Goal: Task Accomplishment & Management: Manage account settings

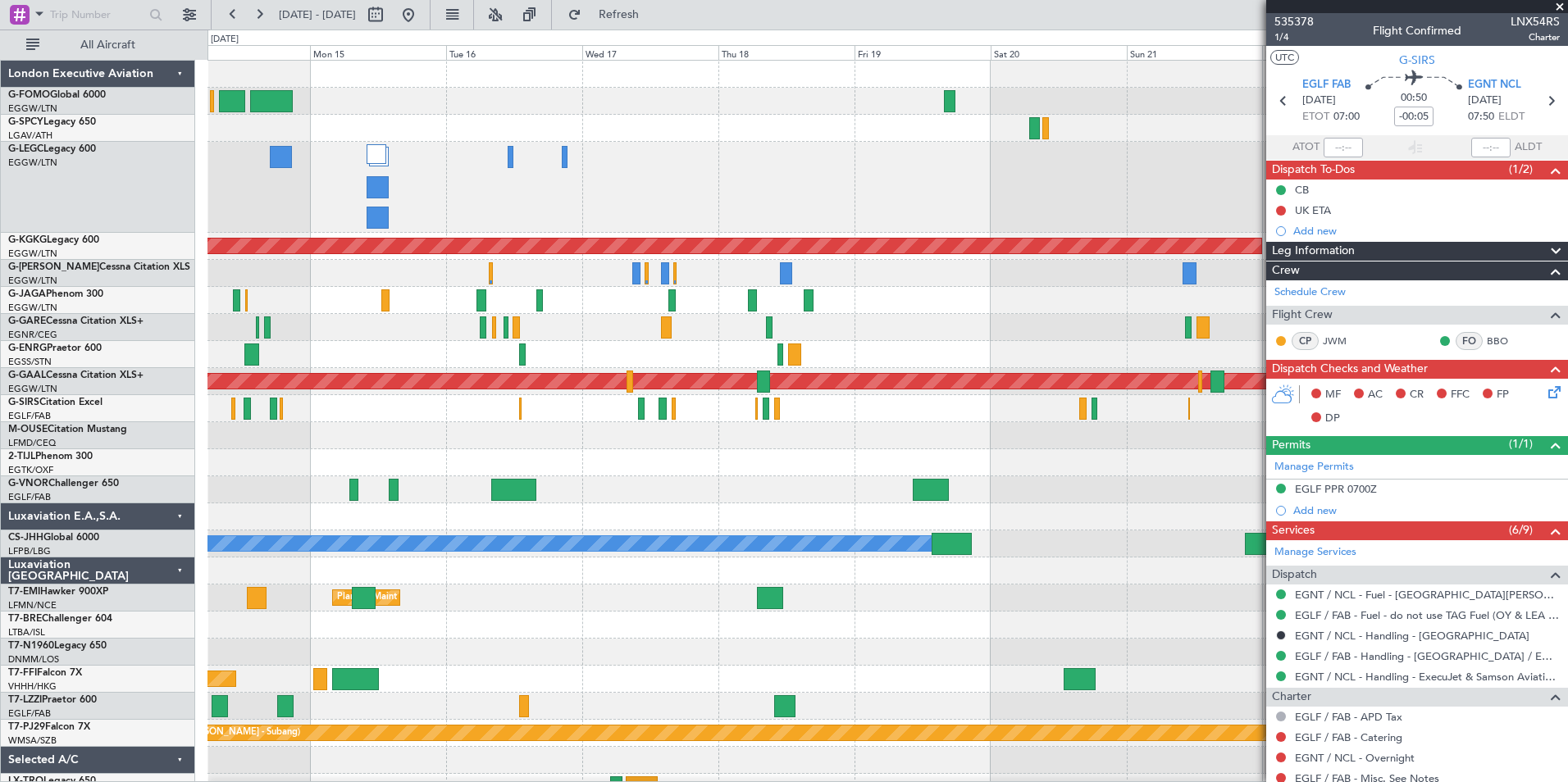
scroll to position [174, 0]
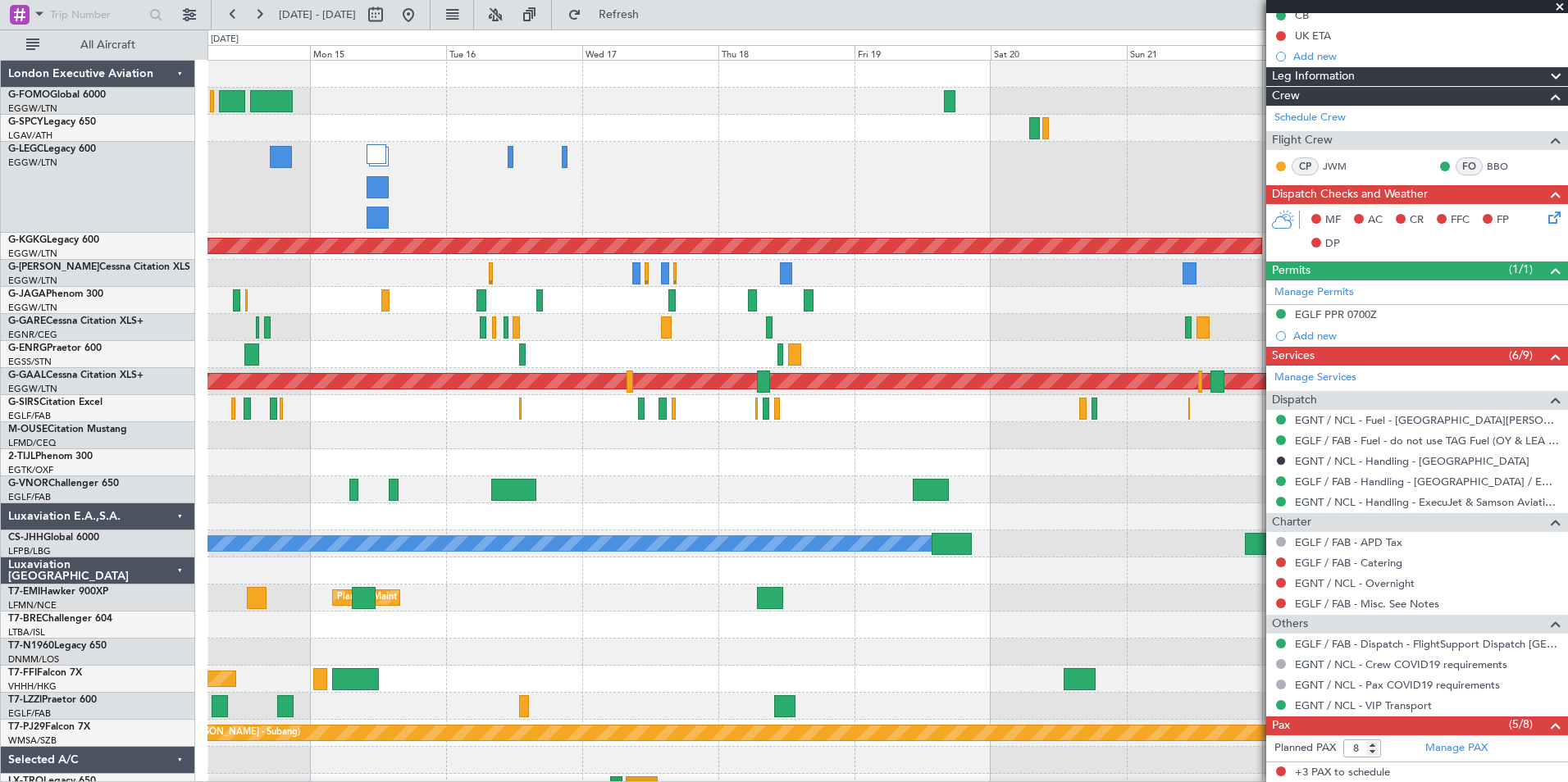
drag, startPoint x: 652, startPoint y: 19, endPoint x: 610, endPoint y: 19, distance: 42.0
click at [610, 19] on fb-refresh-button "Refresh" at bounding box center [609, 15] width 115 height 30
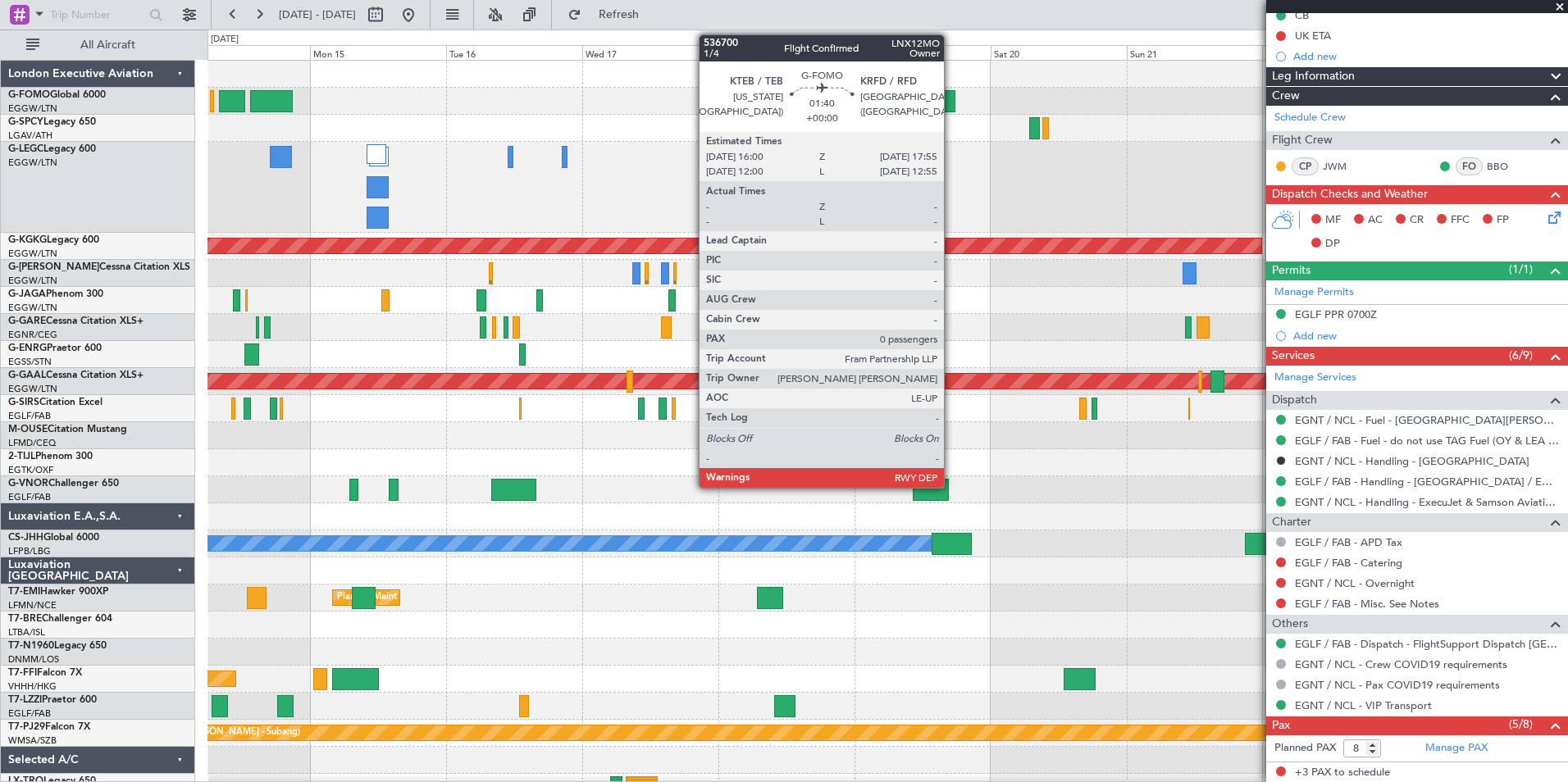
click at [952, 103] on div at bounding box center [949, 101] width 11 height 22
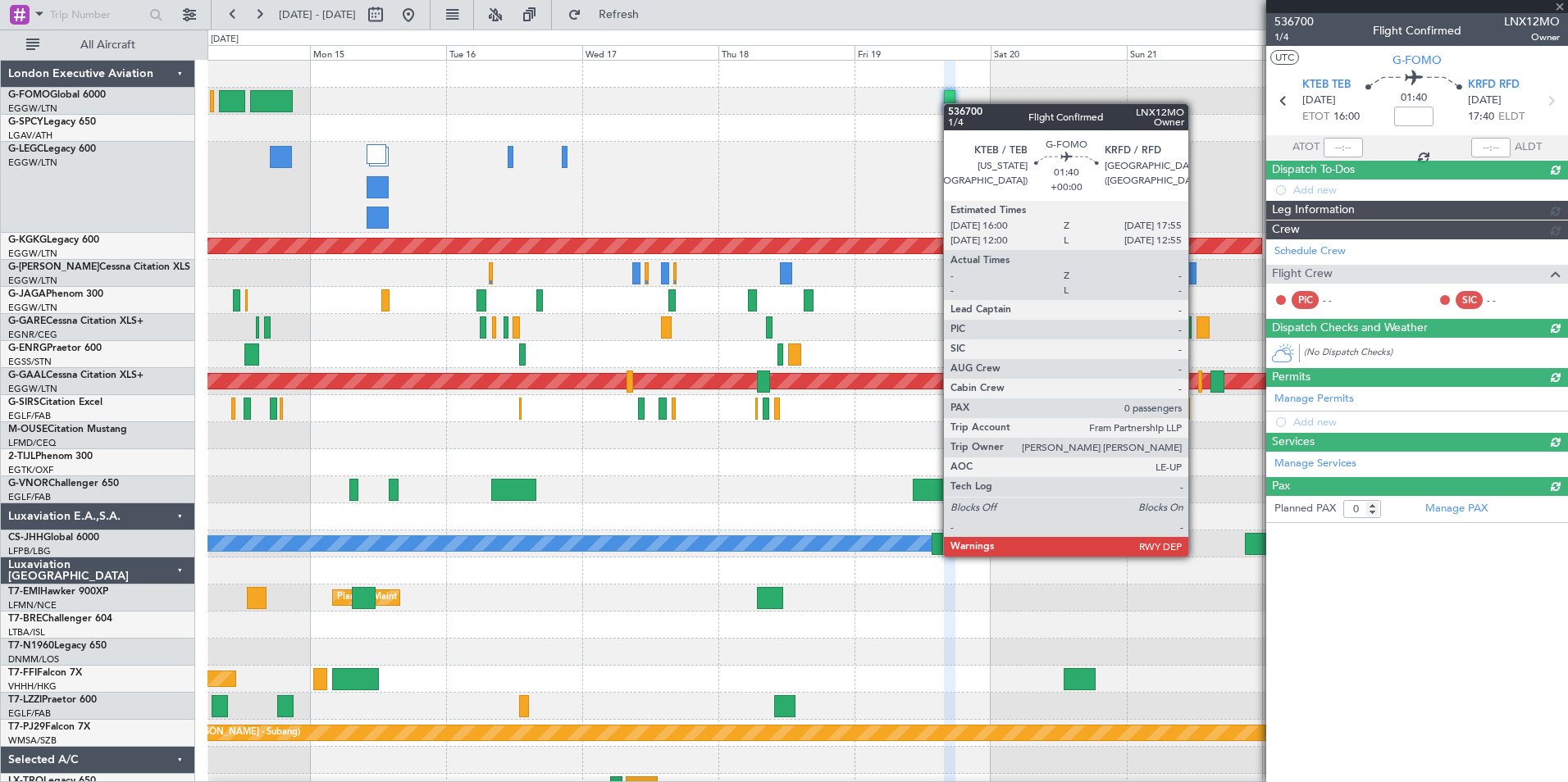
scroll to position [0, 0]
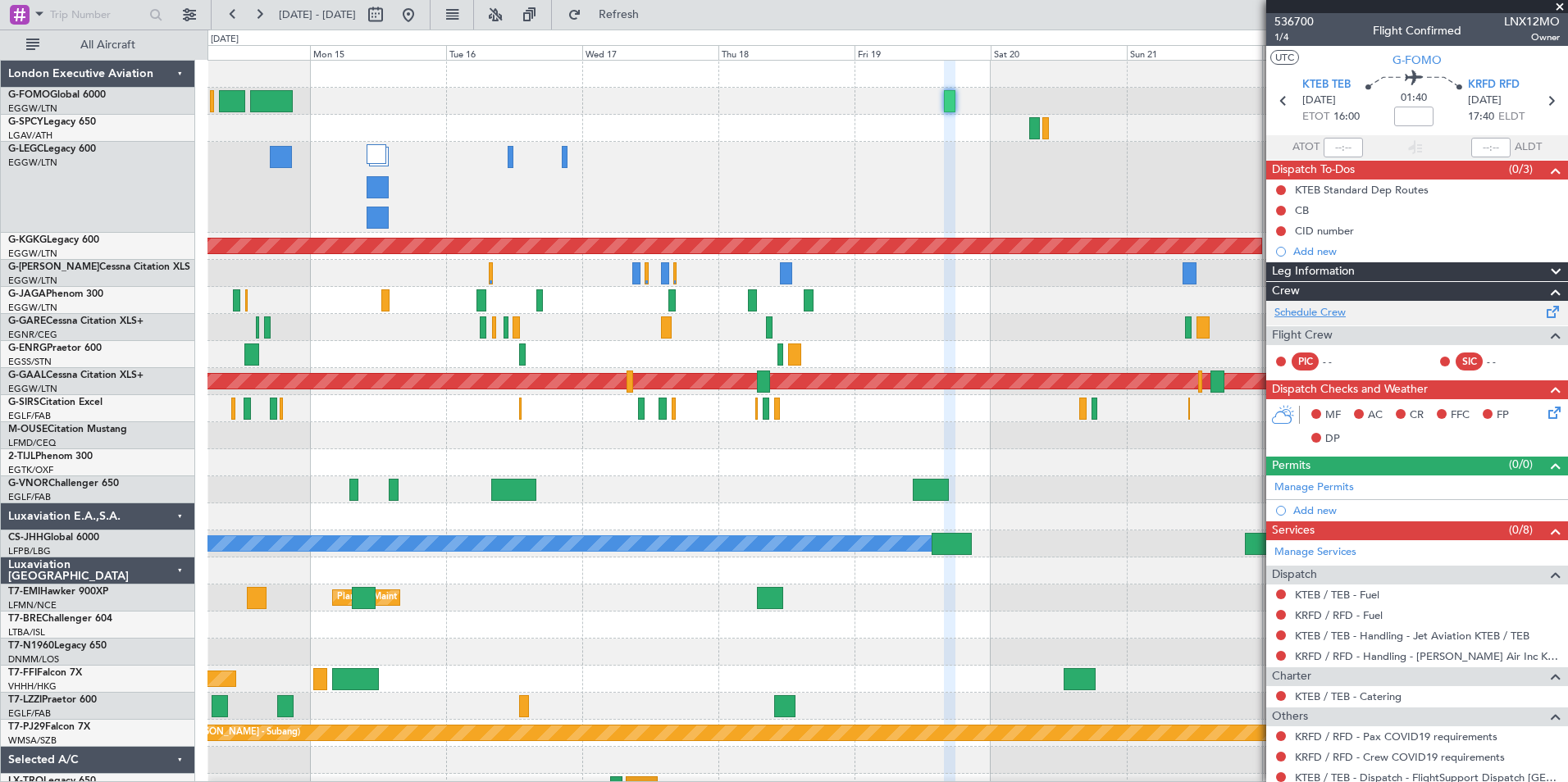
click at [1335, 317] on link "Schedule Crew" at bounding box center [1309, 313] width 71 height 16
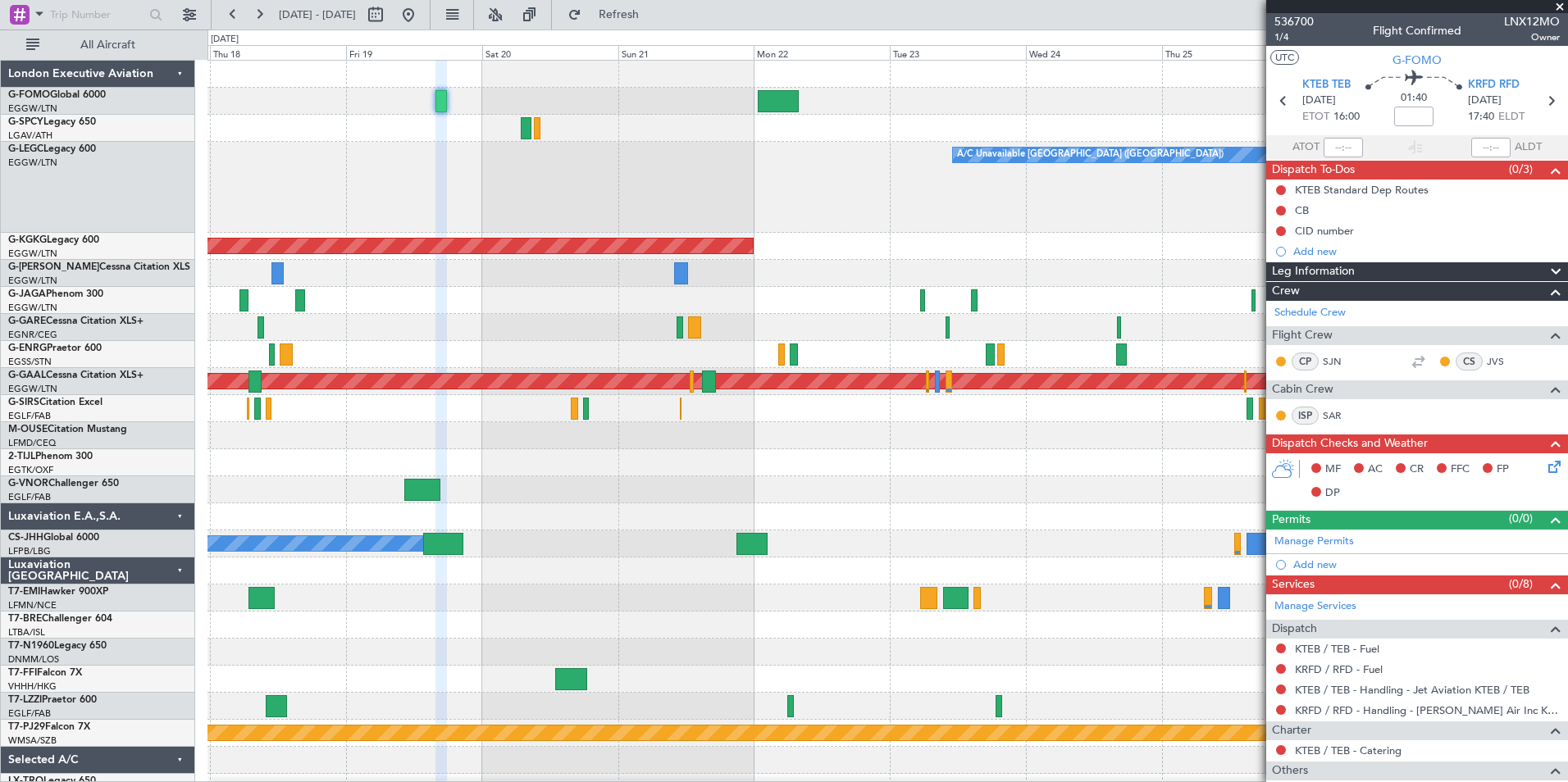
click at [426, 189] on div "A/C Unavailable [GEOGRAPHIC_DATA] ([GEOGRAPHIC_DATA])" at bounding box center [887, 187] width 1359 height 91
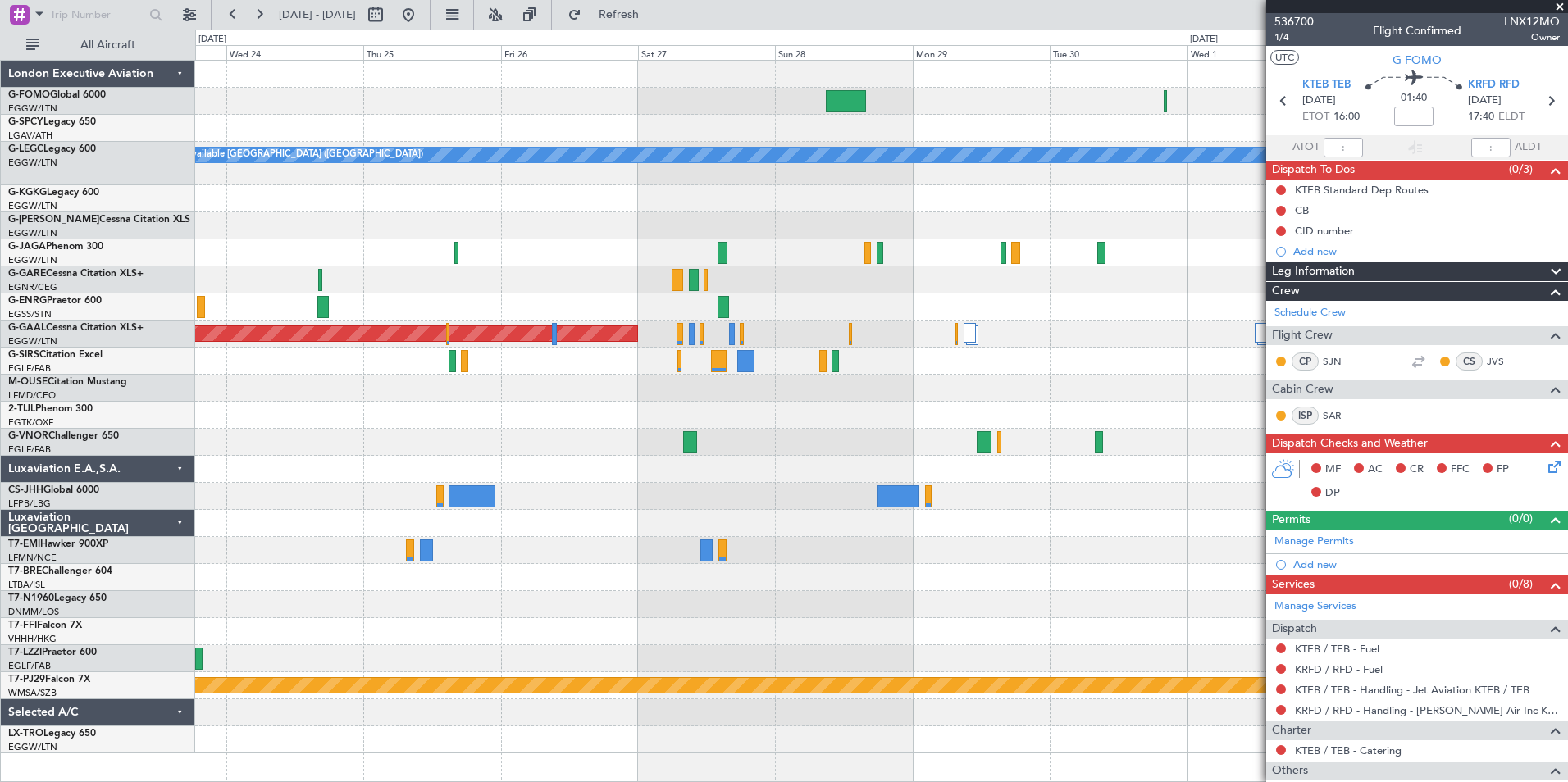
click at [51, 68] on div "A/C Unavailable [GEOGRAPHIC_DATA] ([GEOGRAPHIC_DATA]) AOG Maint [GEOGRAPHIC_DAT…" at bounding box center [784, 406] width 1568 height 752
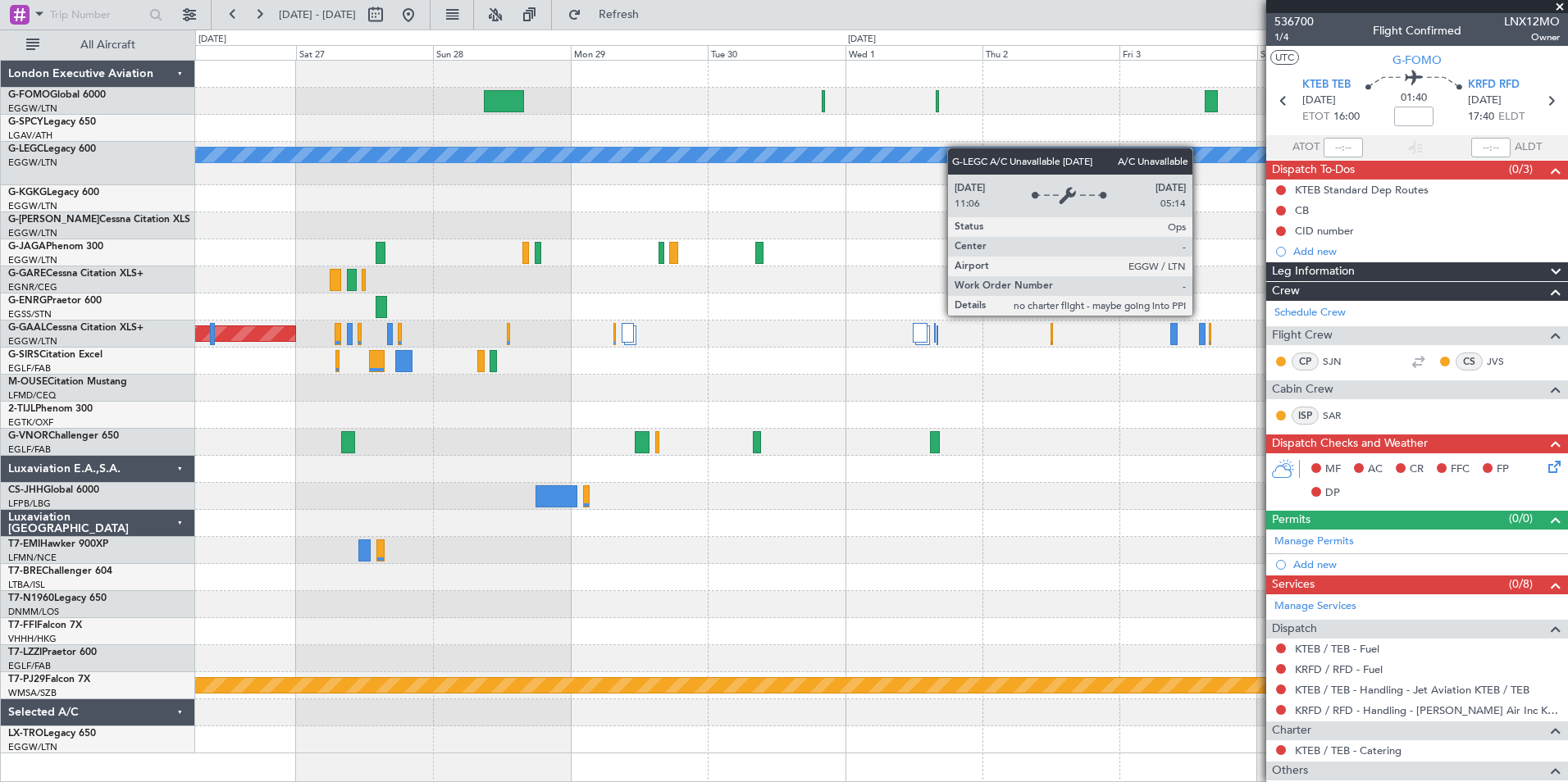
click at [775, 156] on div "A/C Unavailable [GEOGRAPHIC_DATA] ([GEOGRAPHIC_DATA]) Planned [GEOGRAPHIC_DATA]…" at bounding box center [881, 407] width 1372 height 692
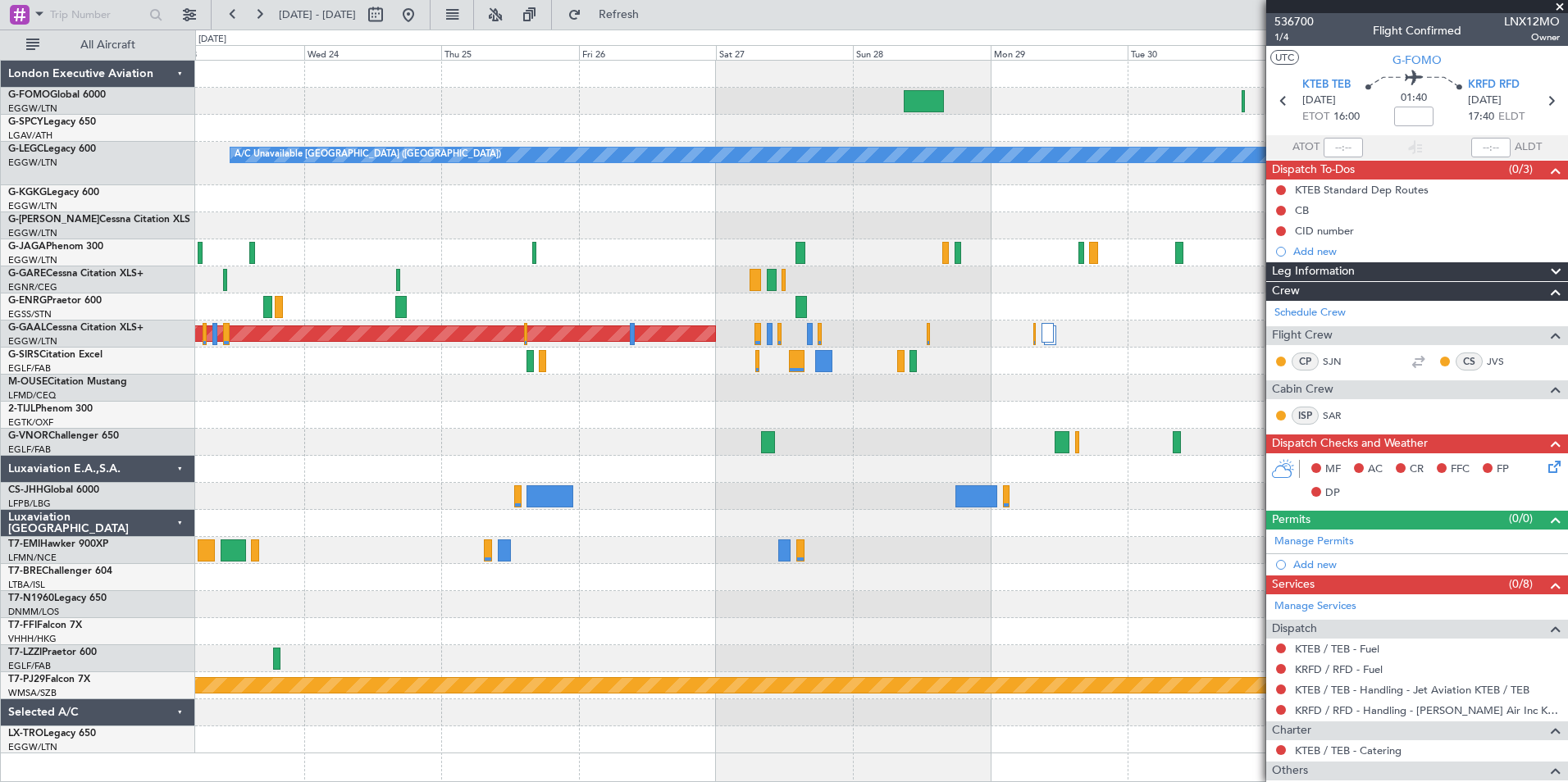
click at [827, 444] on div "A/C Unavailable [GEOGRAPHIC_DATA] ([GEOGRAPHIC_DATA]) AOG Maint [GEOGRAPHIC_DAT…" at bounding box center [881, 407] width 1372 height 692
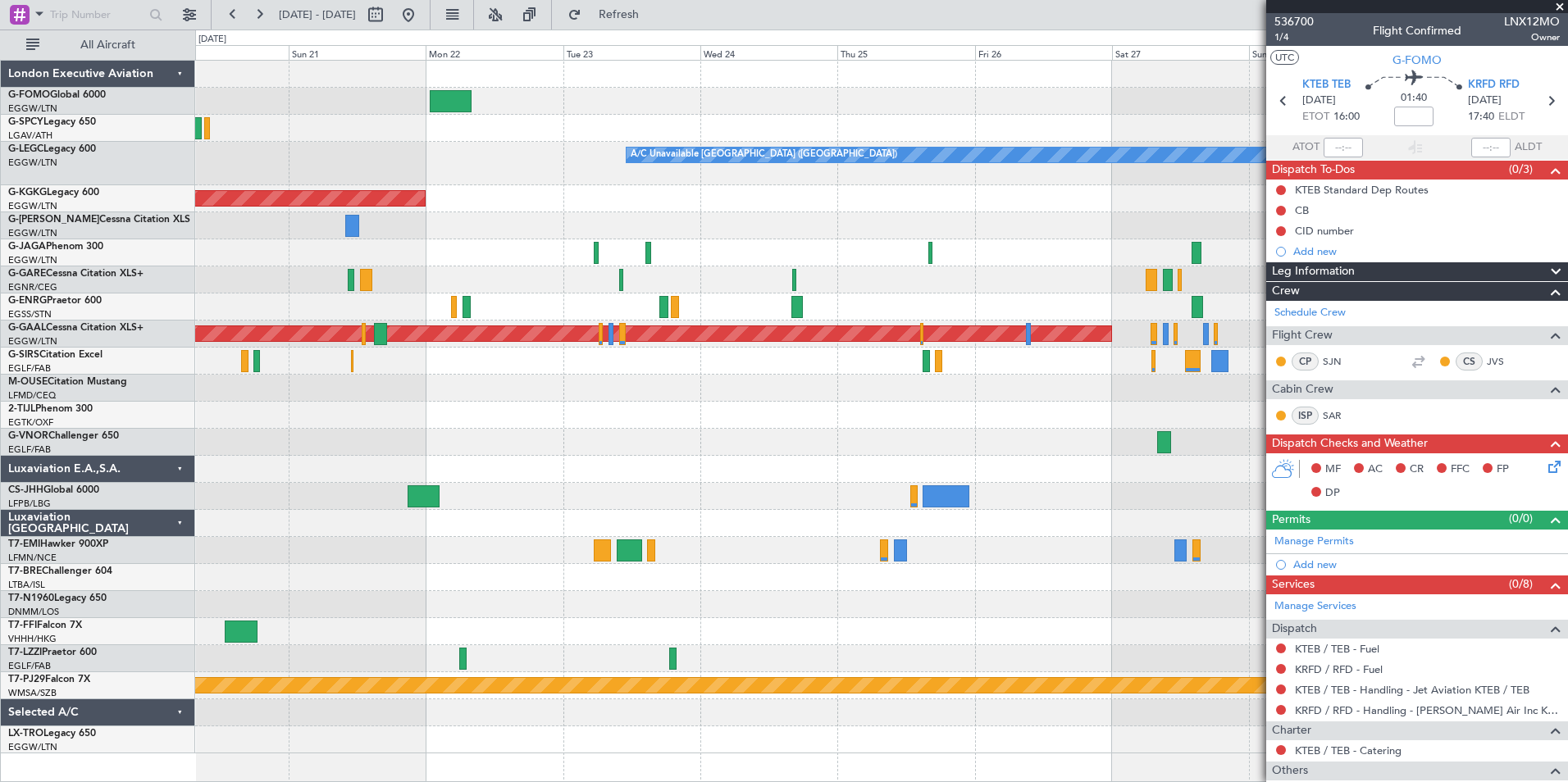
click at [911, 555] on div "A/C Unavailable [GEOGRAPHIC_DATA] ([GEOGRAPHIC_DATA]) AOG Maint [GEOGRAPHIC_DAT…" at bounding box center [881, 407] width 1372 height 692
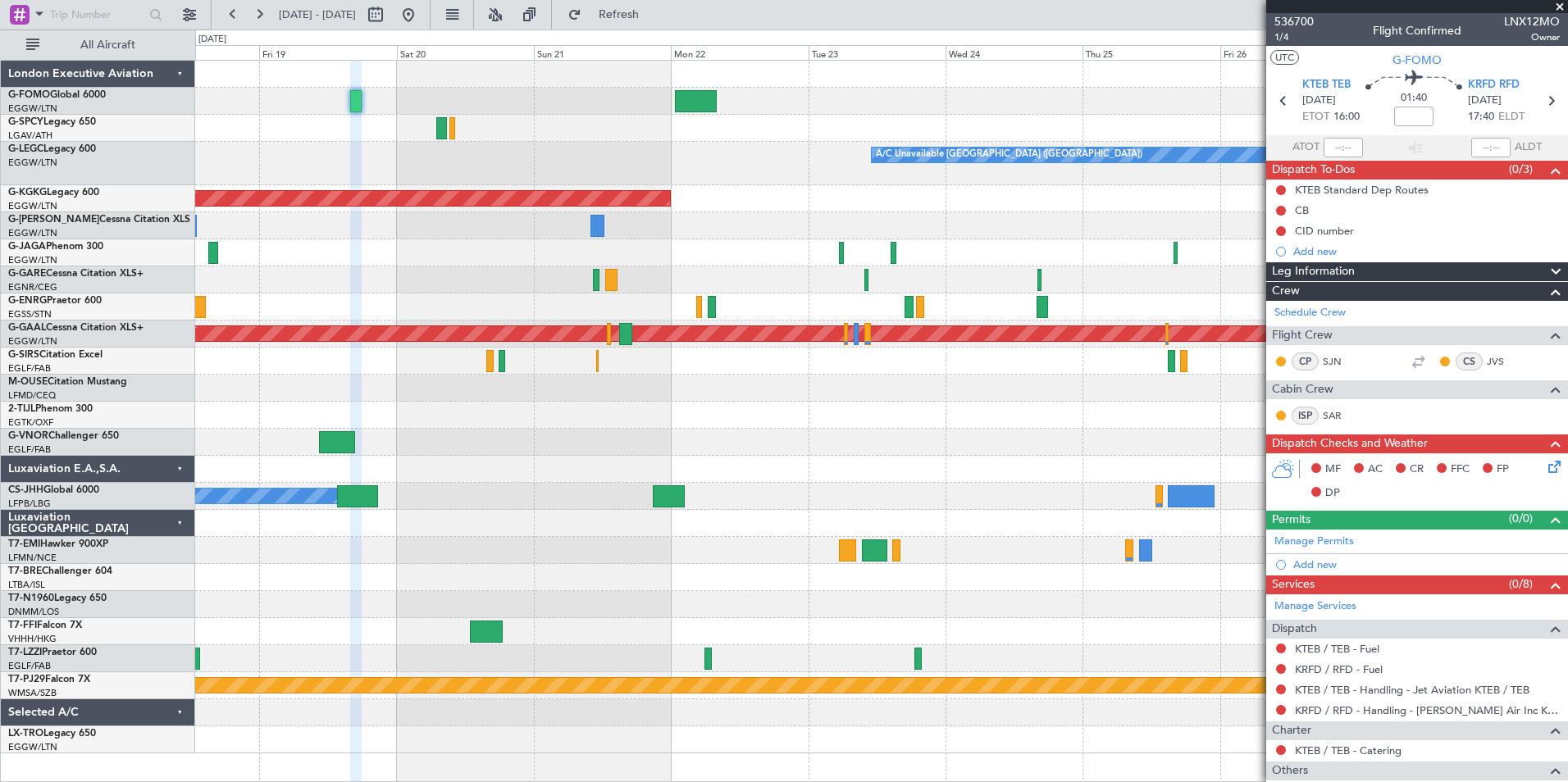
click at [569, 391] on div "A/C Unavailable [GEOGRAPHIC_DATA] ([GEOGRAPHIC_DATA]) AOG Maint [GEOGRAPHIC_DAT…" at bounding box center [881, 407] width 1372 height 692
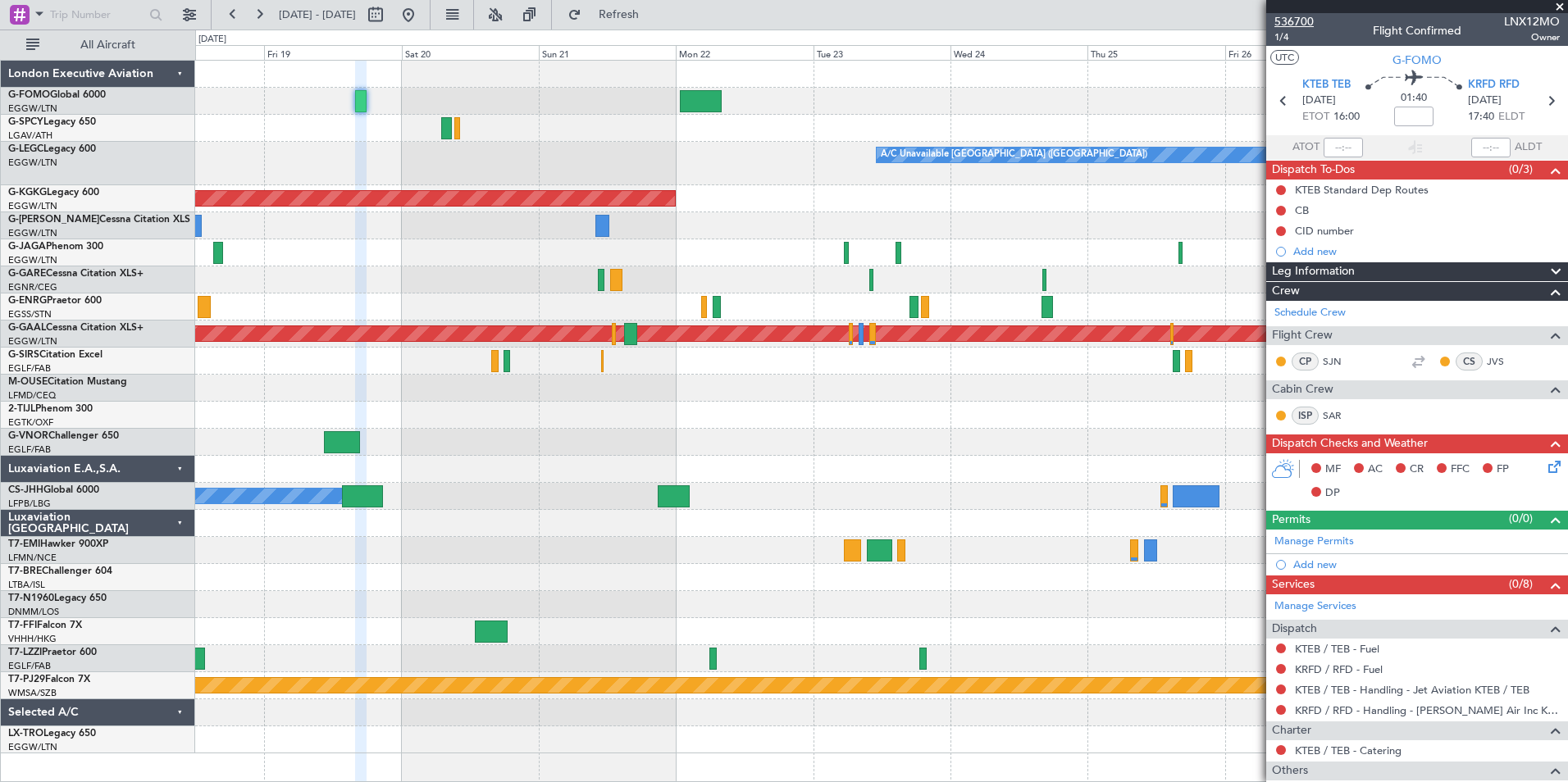
click at [1284, 23] on span "536700" at bounding box center [1294, 21] width 39 height 17
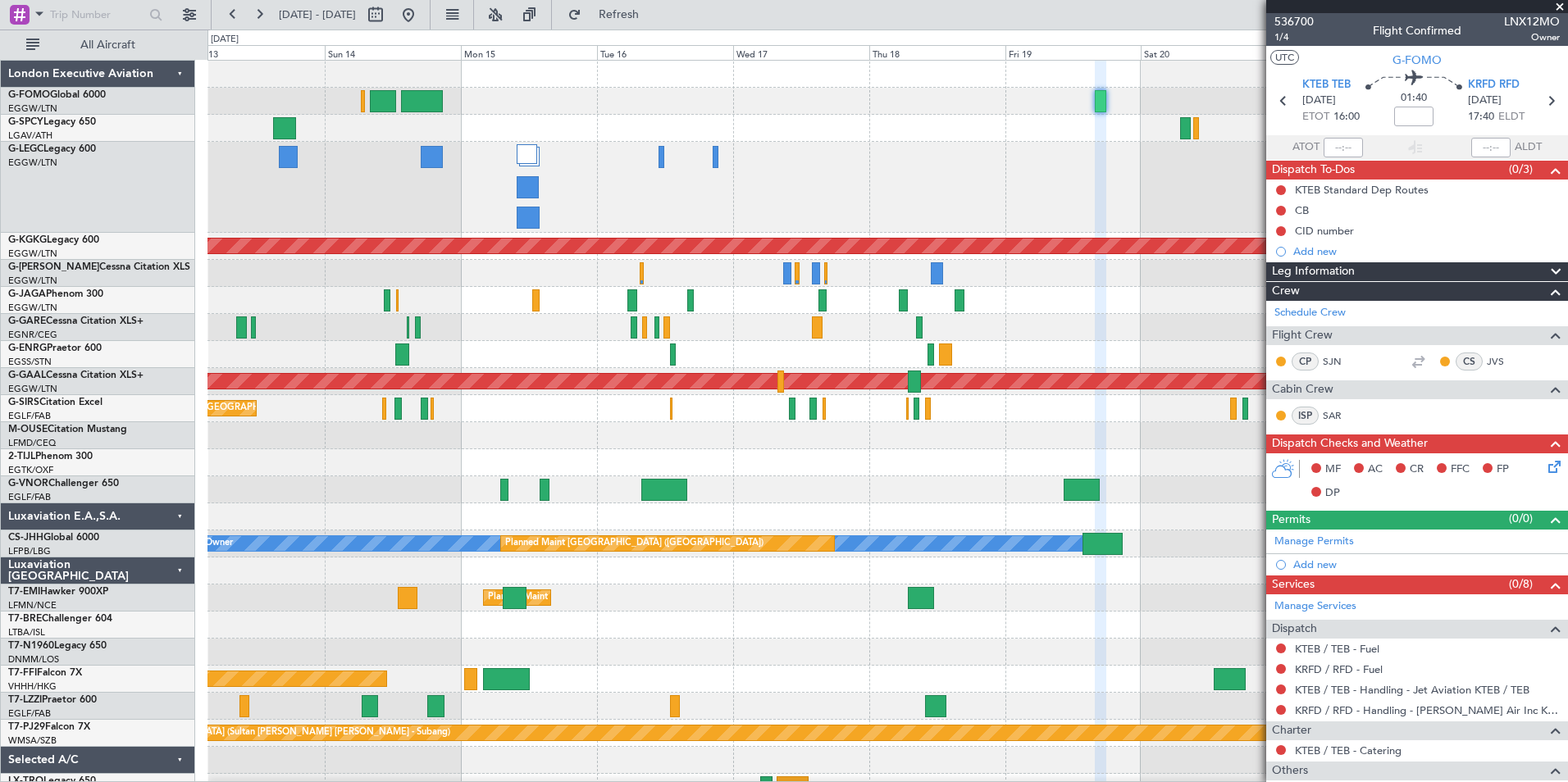
click at [682, 204] on div "Owner A/C Unavailable [GEOGRAPHIC_DATA] ([GEOGRAPHIC_DATA])" at bounding box center [887, 187] width 1359 height 91
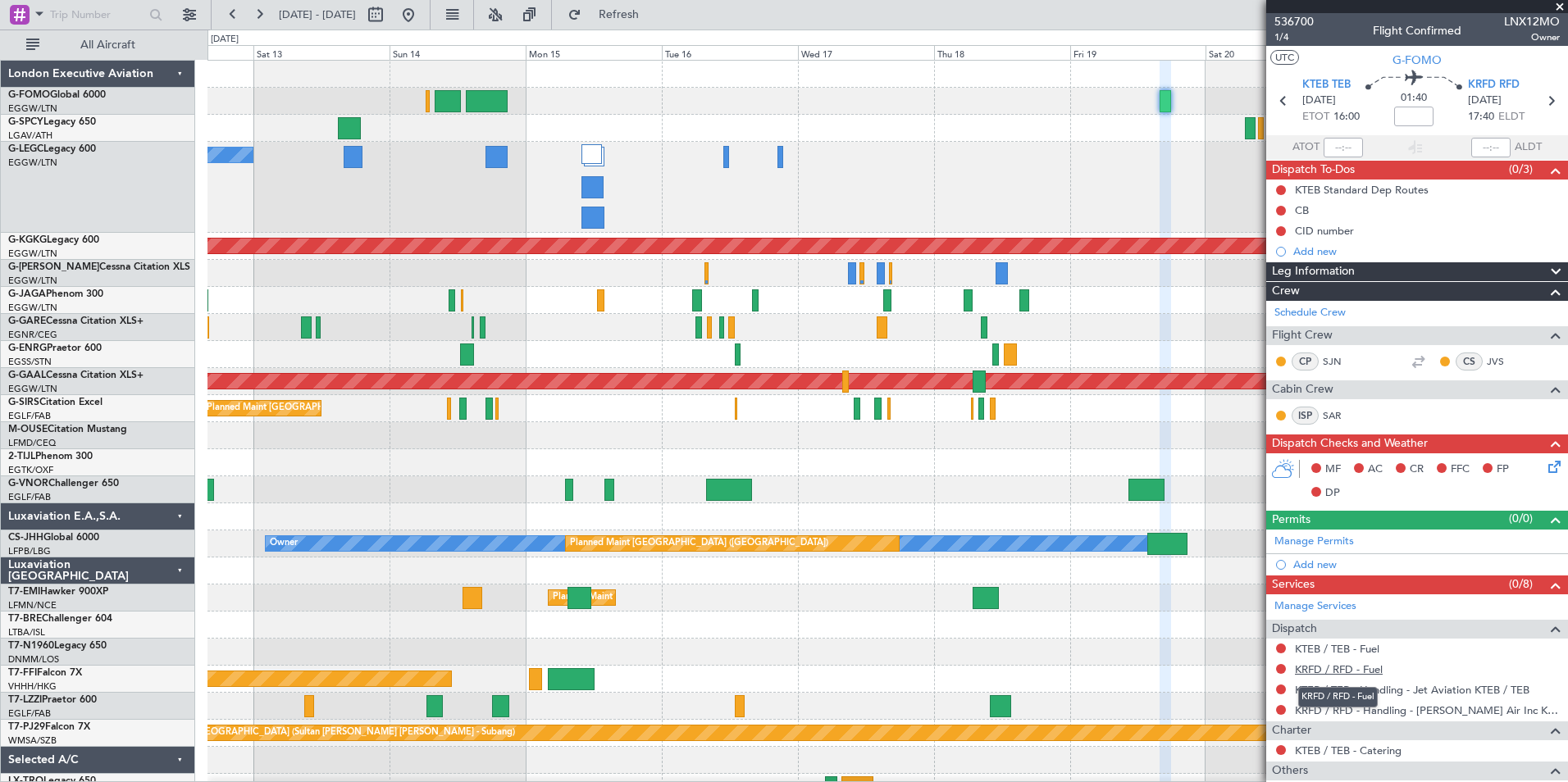
click at [1354, 668] on link "KRFD / RFD - Fuel" at bounding box center [1338, 669] width 88 height 14
click at [1316, 652] on link "KTEB / TEB - Fuel" at bounding box center [1336, 649] width 85 height 14
click at [640, 10] on span "Refresh" at bounding box center [619, 15] width 69 height 11
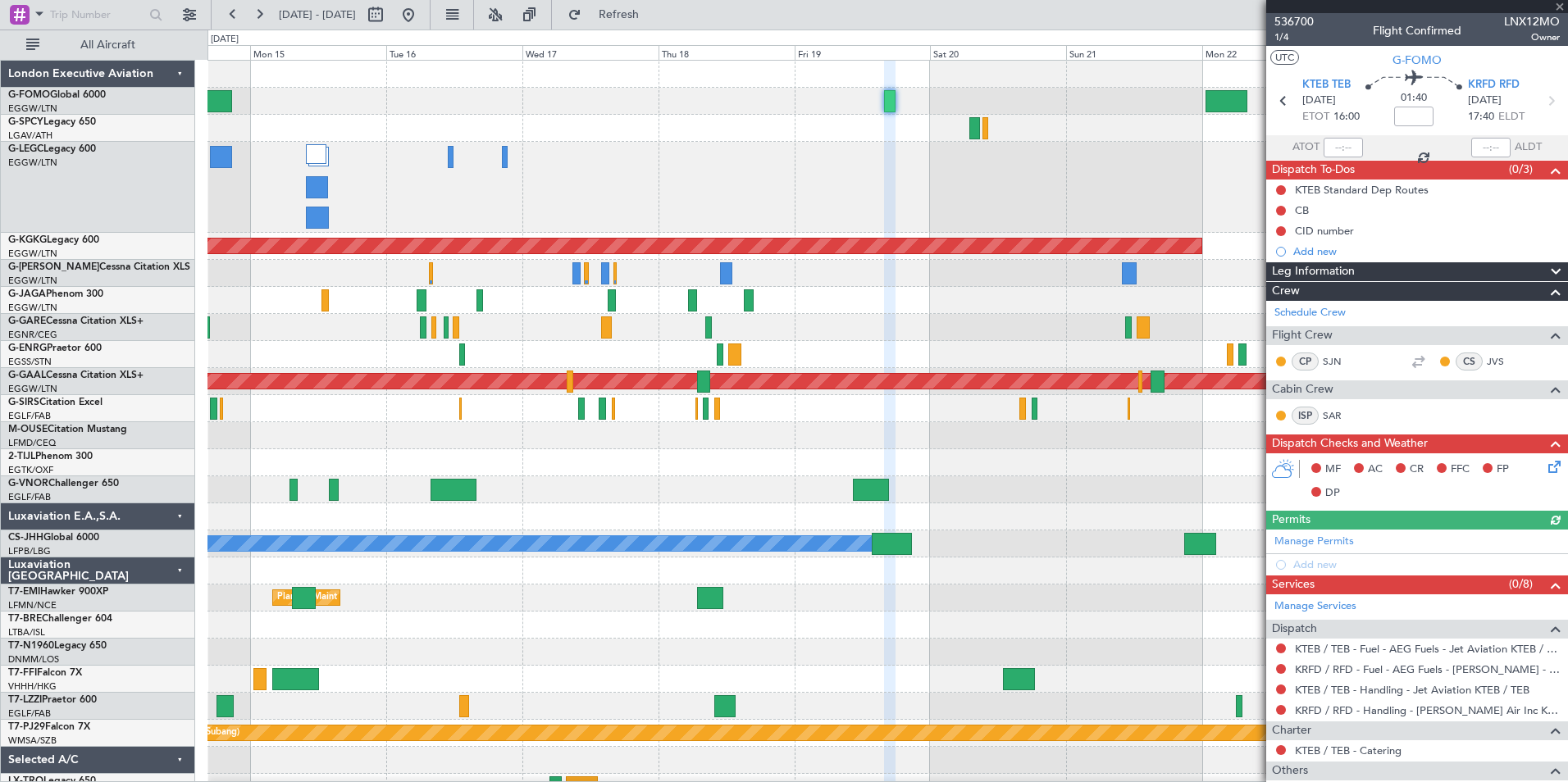
scroll to position [18, 0]
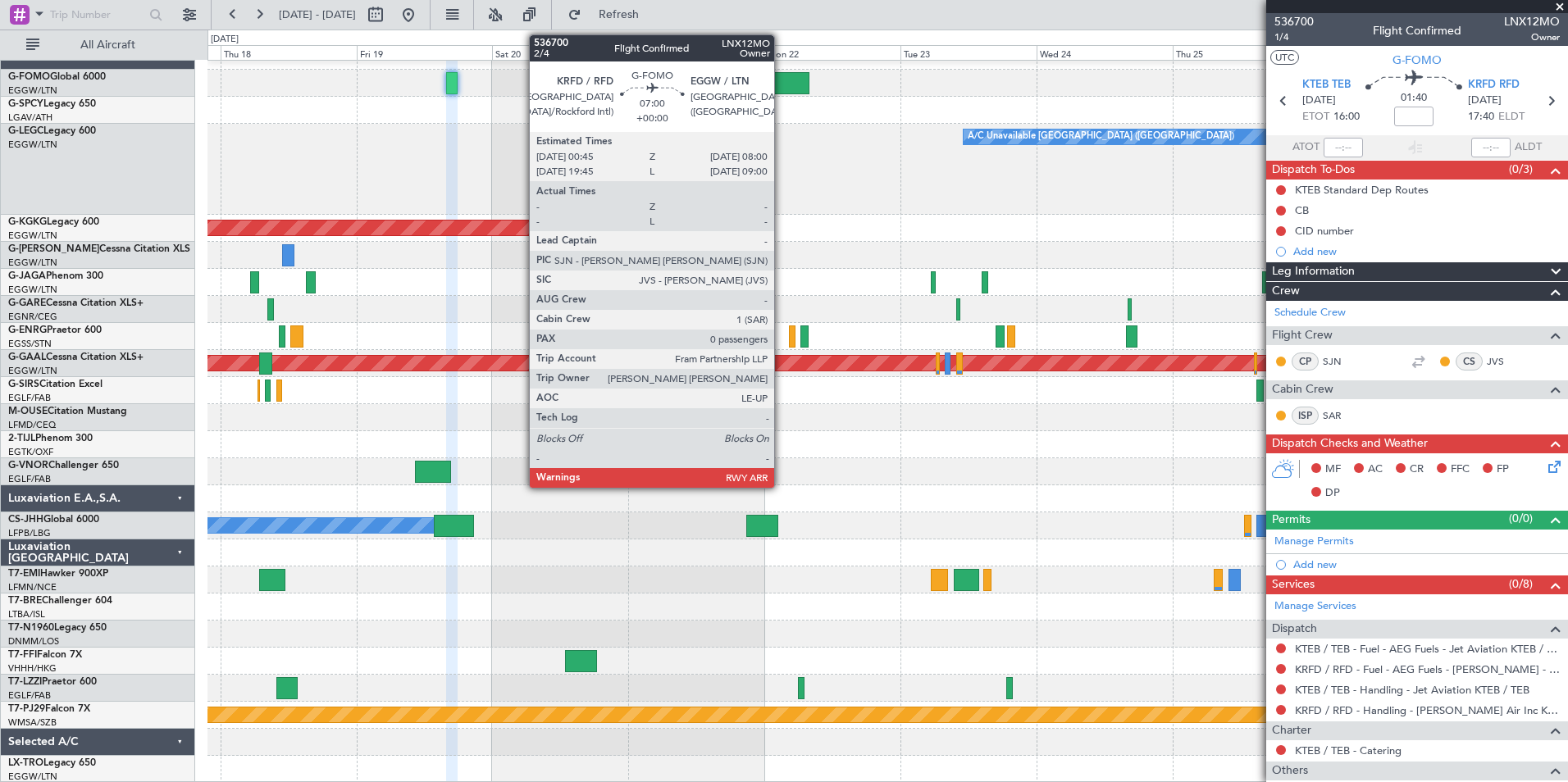
click at [781, 83] on div at bounding box center [788, 83] width 42 height 22
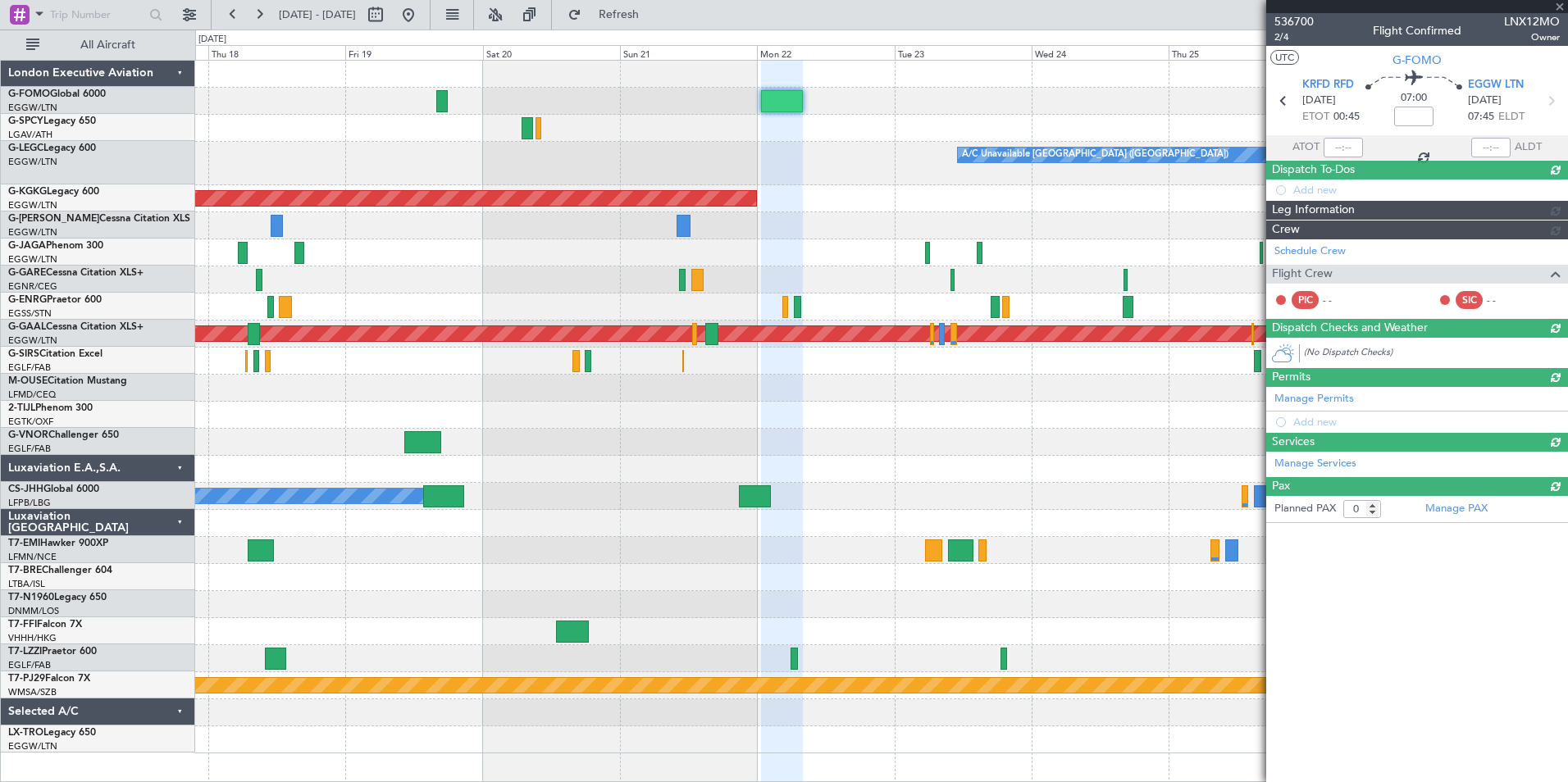
scroll to position [0, 0]
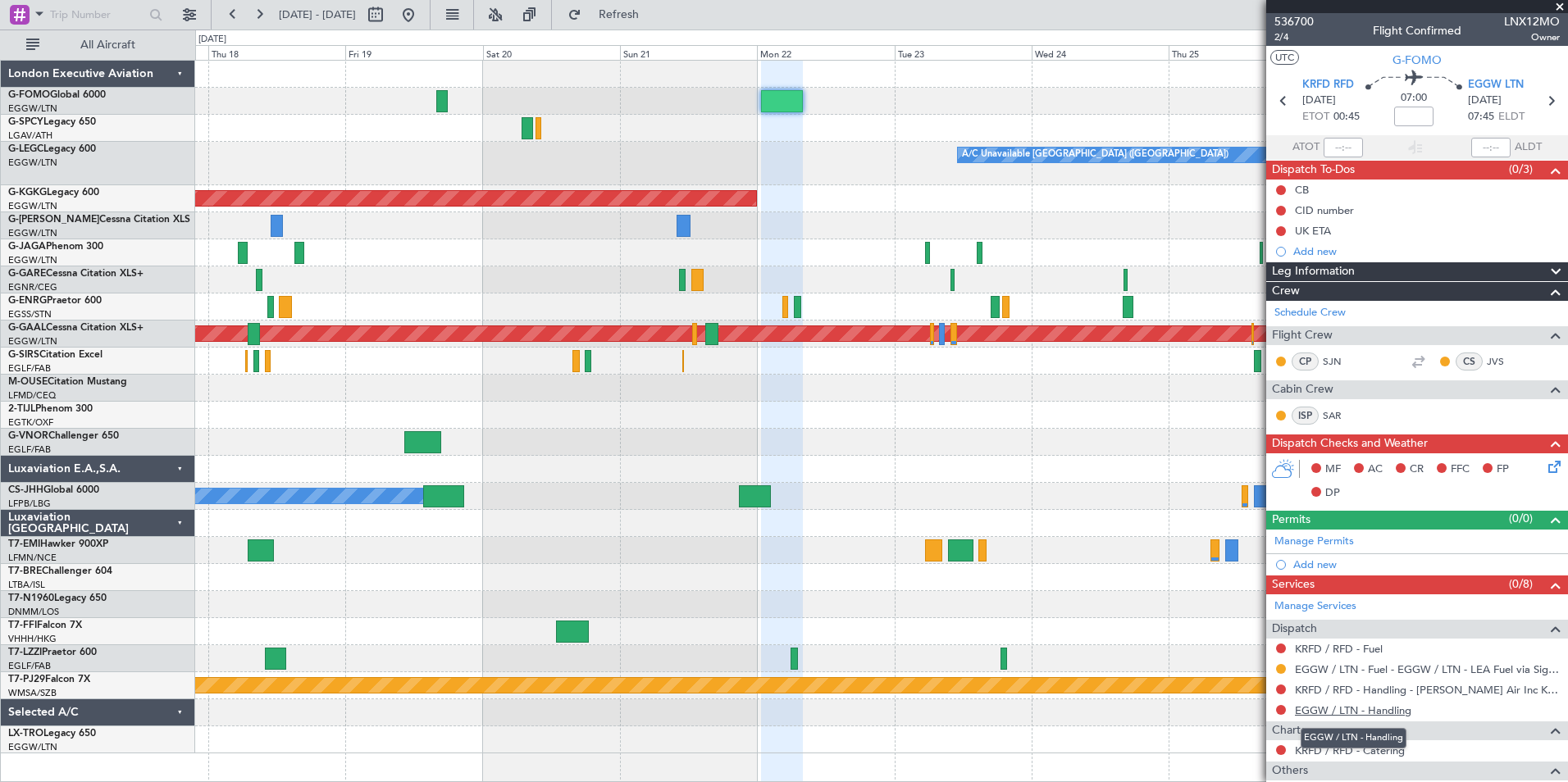
click at [1394, 710] on link "EGGW / LTN - Handling" at bounding box center [1353, 710] width 116 height 14
click at [1373, 651] on link "KRFD / RFD - Fuel" at bounding box center [1338, 649] width 88 height 14
click at [653, 11] on span "Refresh" at bounding box center [619, 15] width 69 height 11
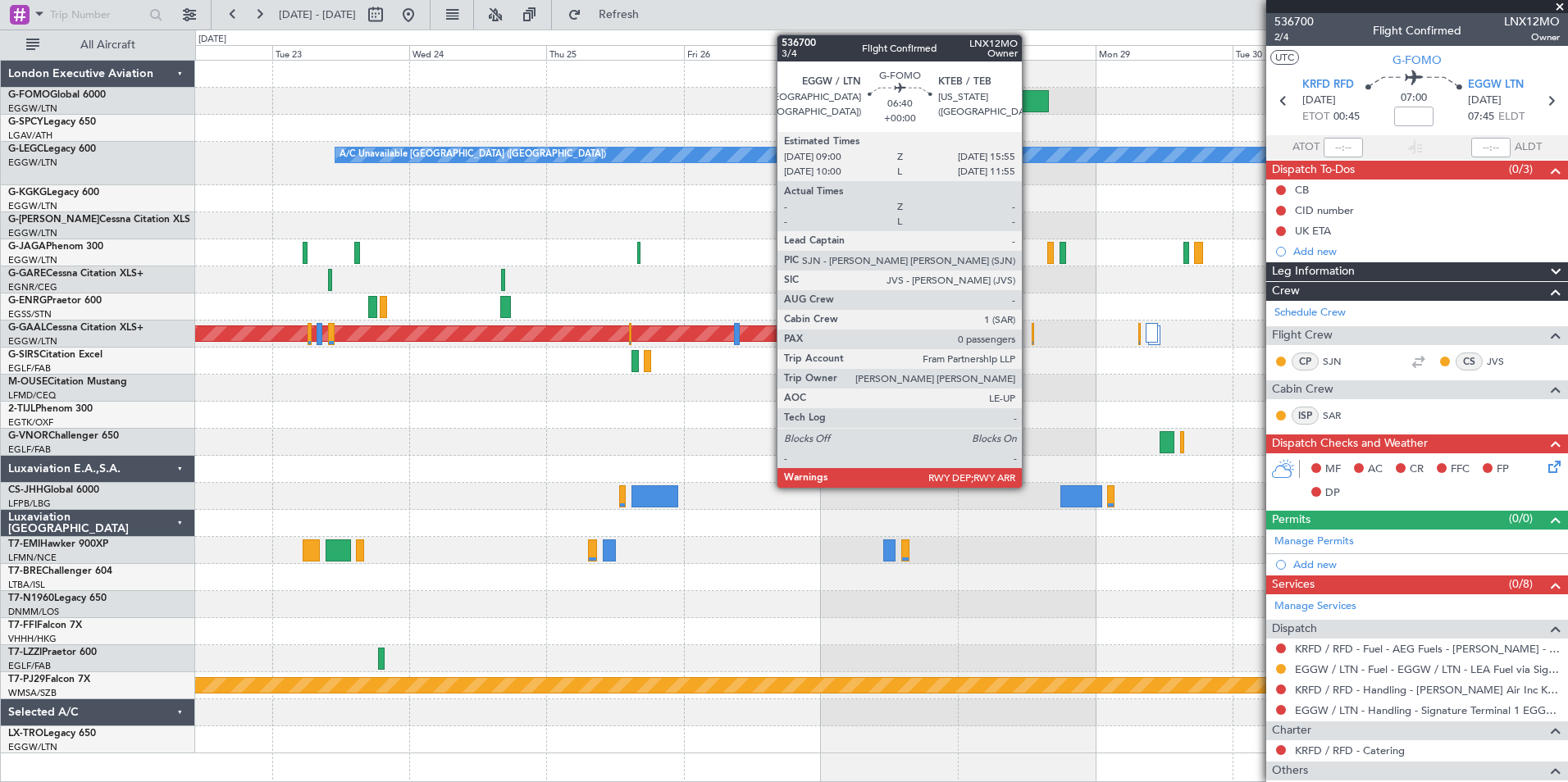
click at [1029, 94] on div at bounding box center [1029, 101] width 40 height 22
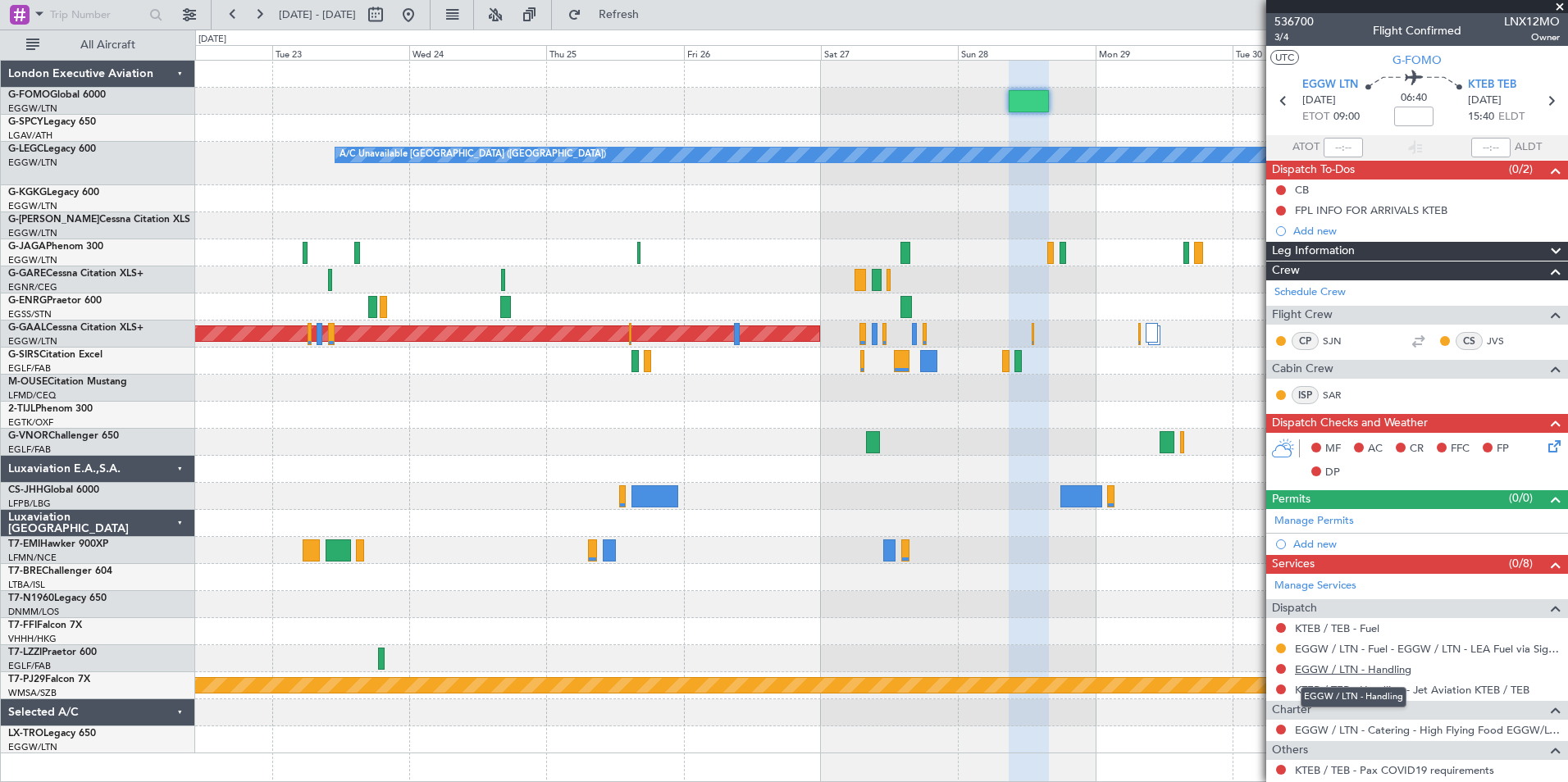
click at [1350, 666] on link "EGGW / LTN - Handling" at bounding box center [1353, 669] width 116 height 14
click at [1358, 629] on link "KTEB / TEB - Fuel" at bounding box center [1336, 628] width 85 height 14
click at [651, 9] on span "Refresh" at bounding box center [619, 15] width 69 height 11
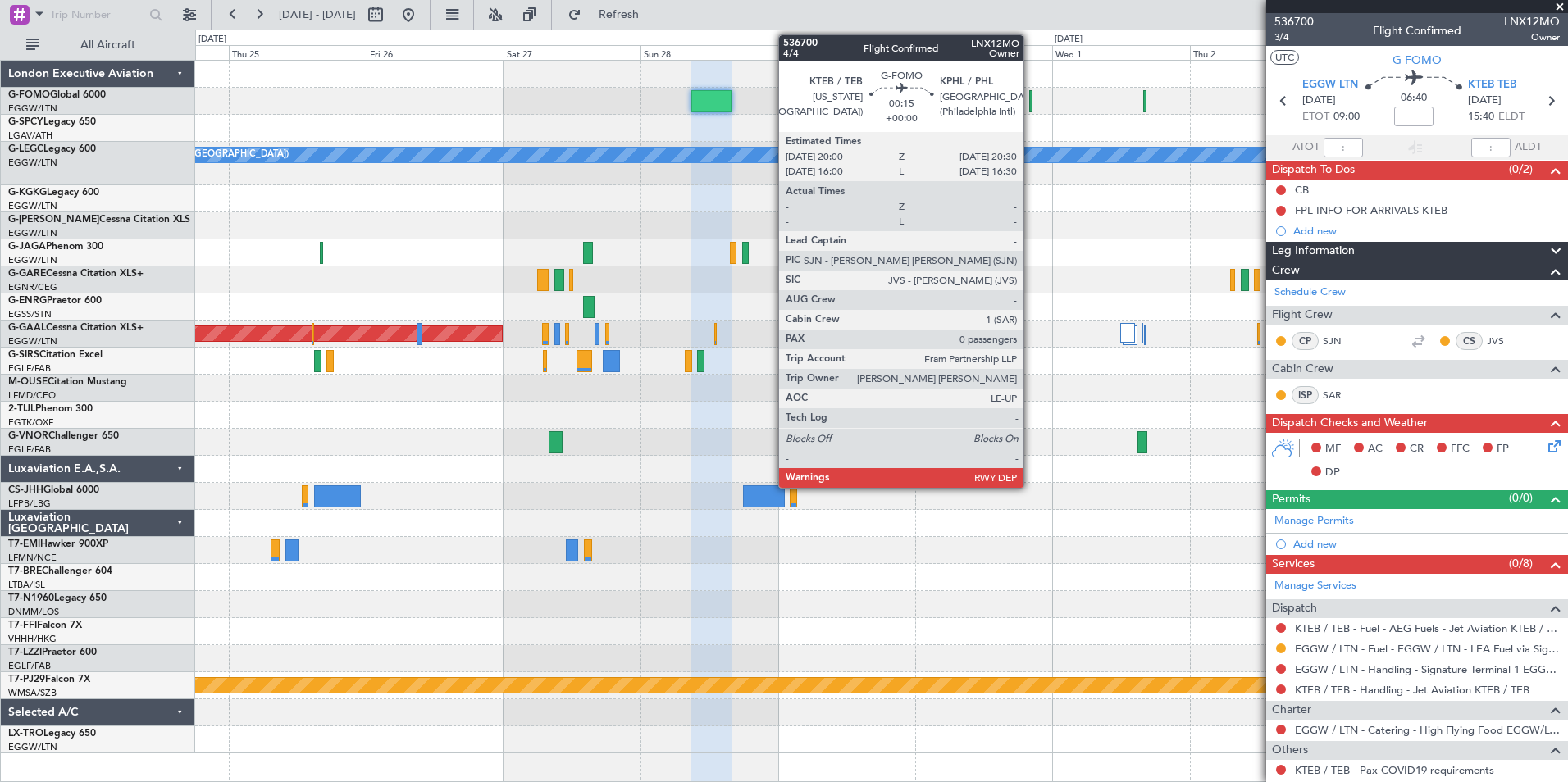
click at [1031, 109] on div at bounding box center [1031, 101] width 3 height 22
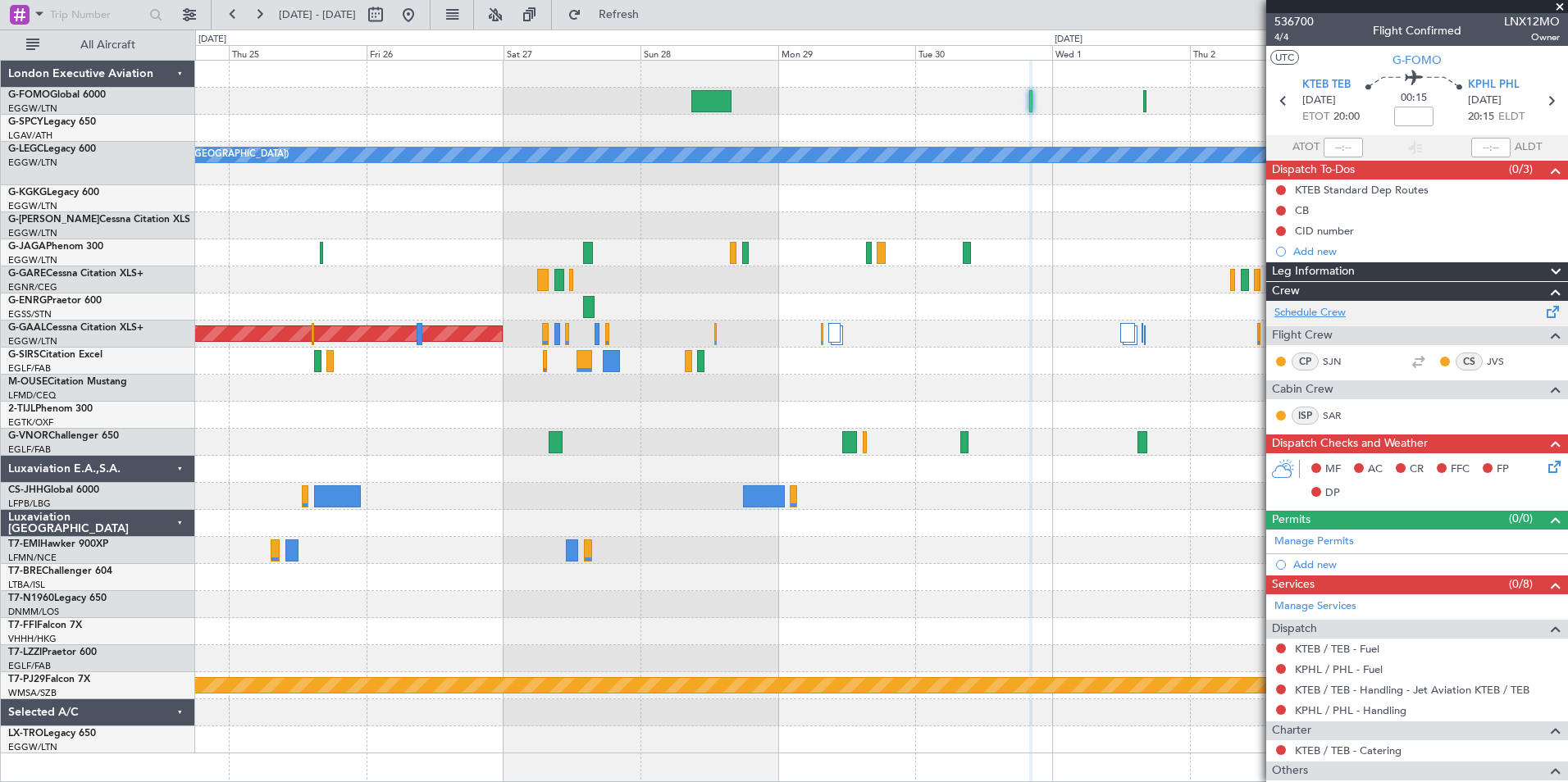
click at [1329, 315] on link "Schedule Crew" at bounding box center [1309, 313] width 71 height 16
click at [651, 17] on span "Refresh" at bounding box center [619, 15] width 69 height 11
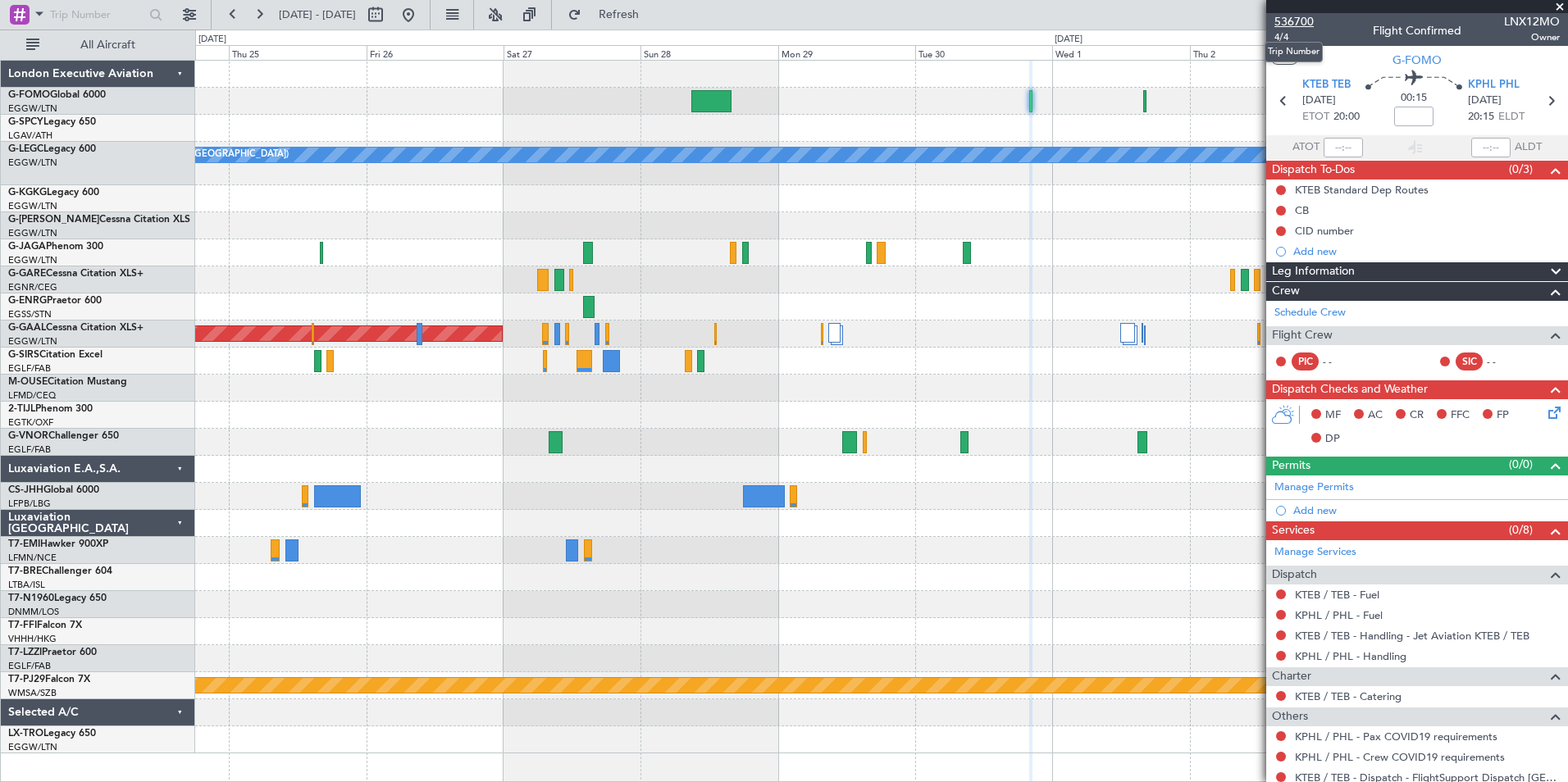
click at [1289, 26] on span "536700" at bounding box center [1294, 21] width 39 height 17
click at [235, 19] on button at bounding box center [233, 15] width 27 height 26
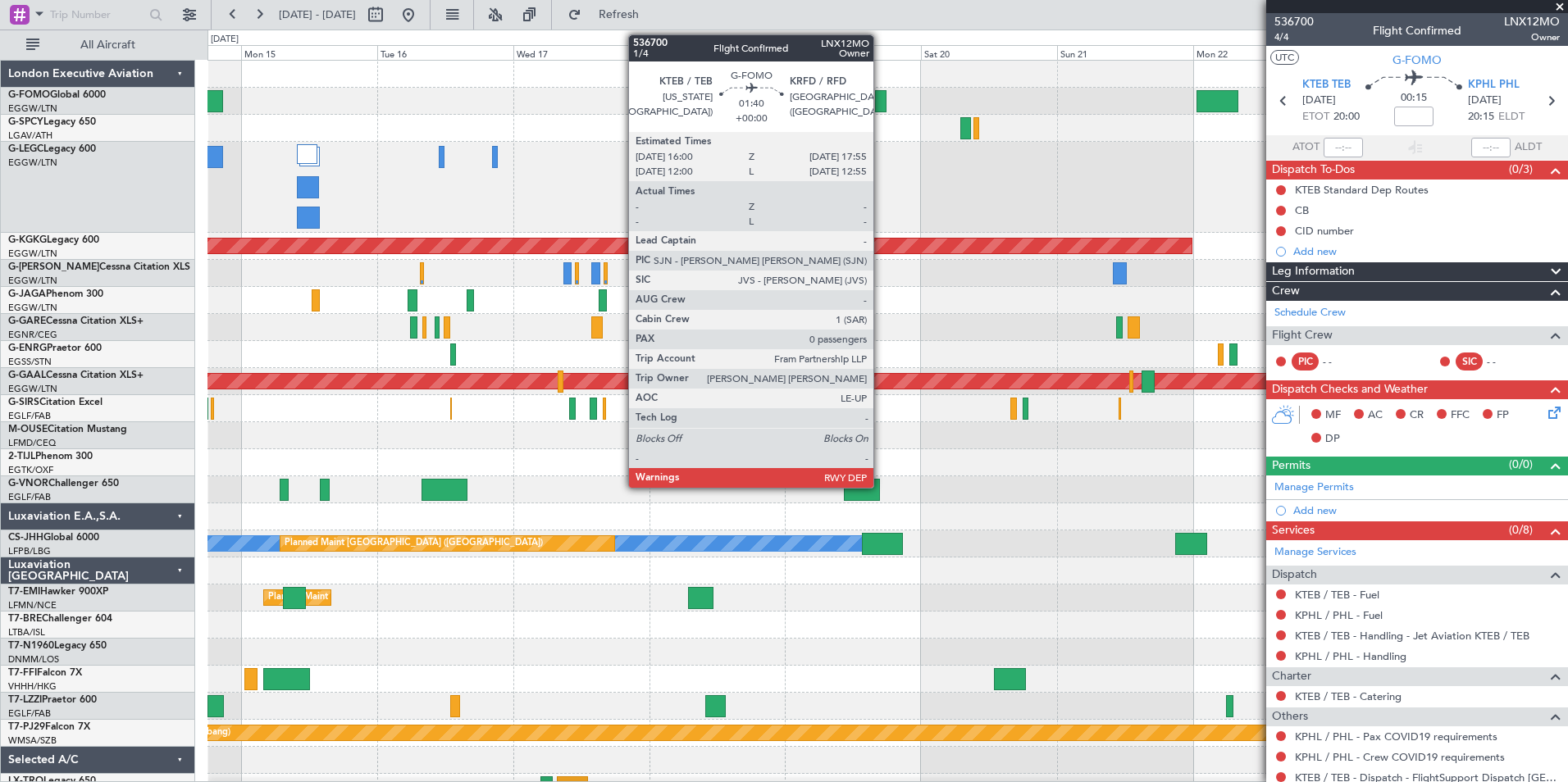
click at [881, 109] on div at bounding box center [880, 101] width 11 height 22
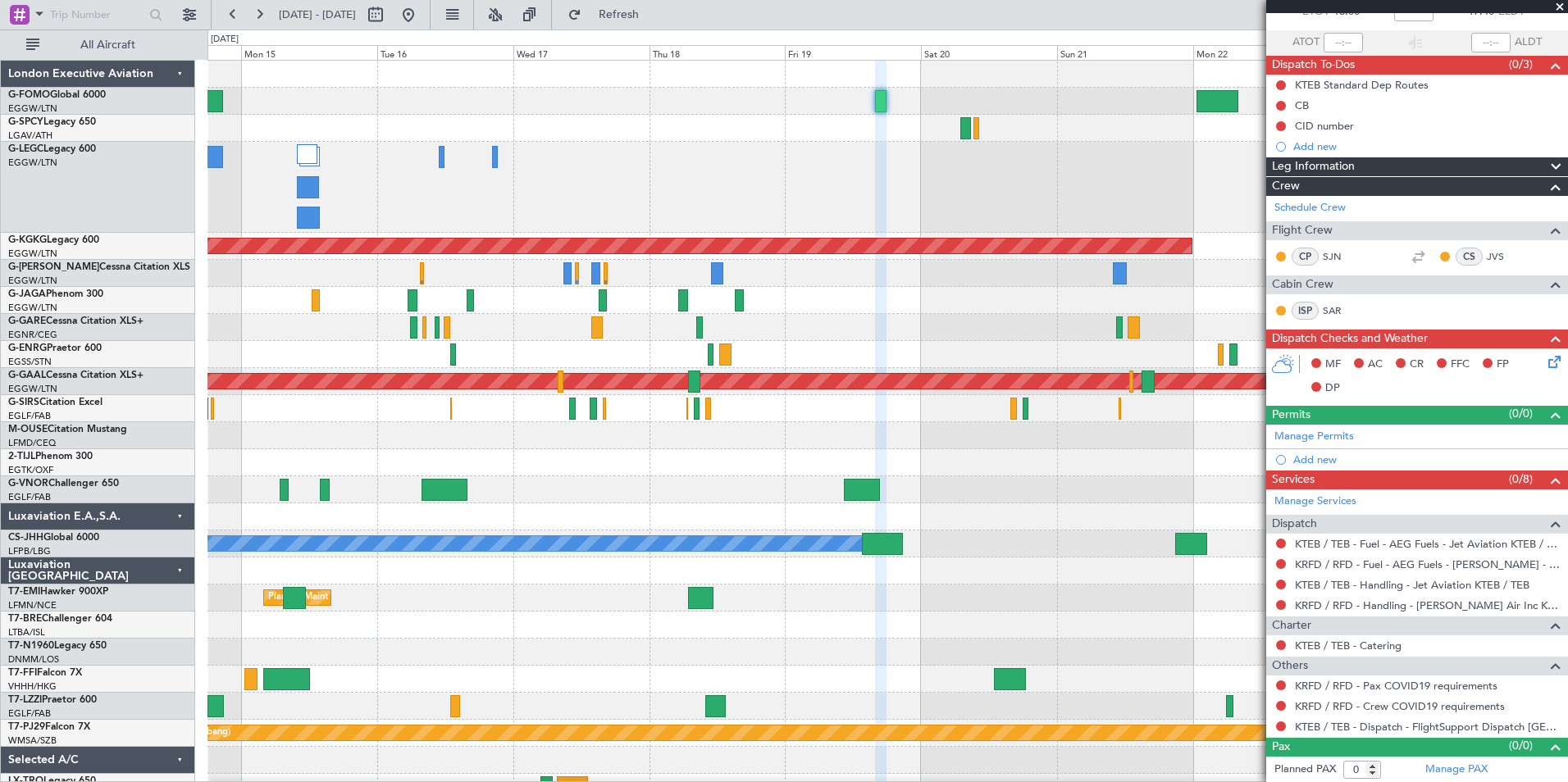
scroll to position [106, 0]
click at [1450, 771] on link "Manage PAX" at bounding box center [1456, 768] width 62 height 16
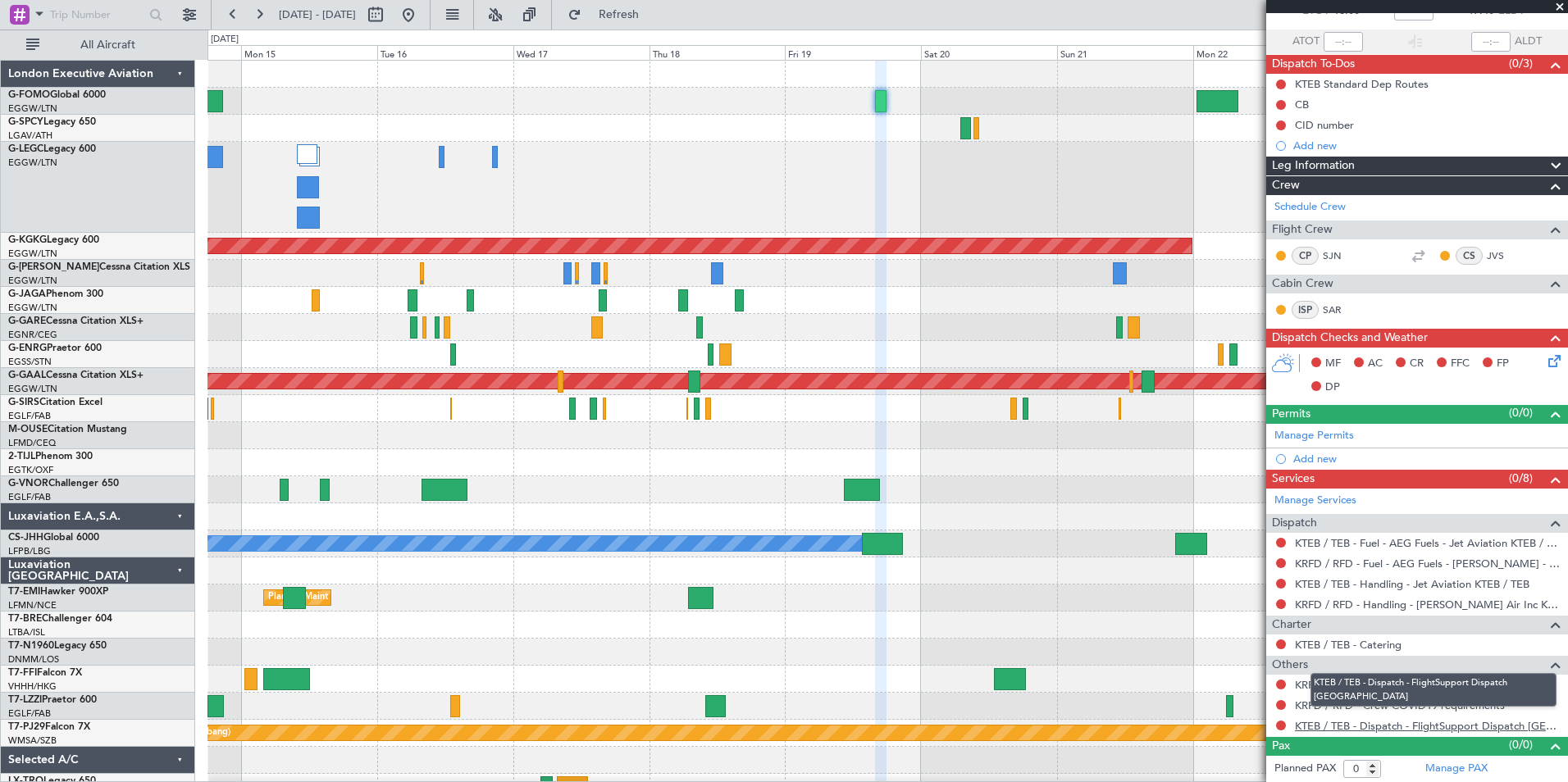
click at [1450, 729] on link "KTEB / TEB - Dispatch - FlightSupport Dispatch [GEOGRAPHIC_DATA]" at bounding box center [1427, 726] width 265 height 14
click at [654, 4] on button "Refresh" at bounding box center [609, 15] width 98 height 26
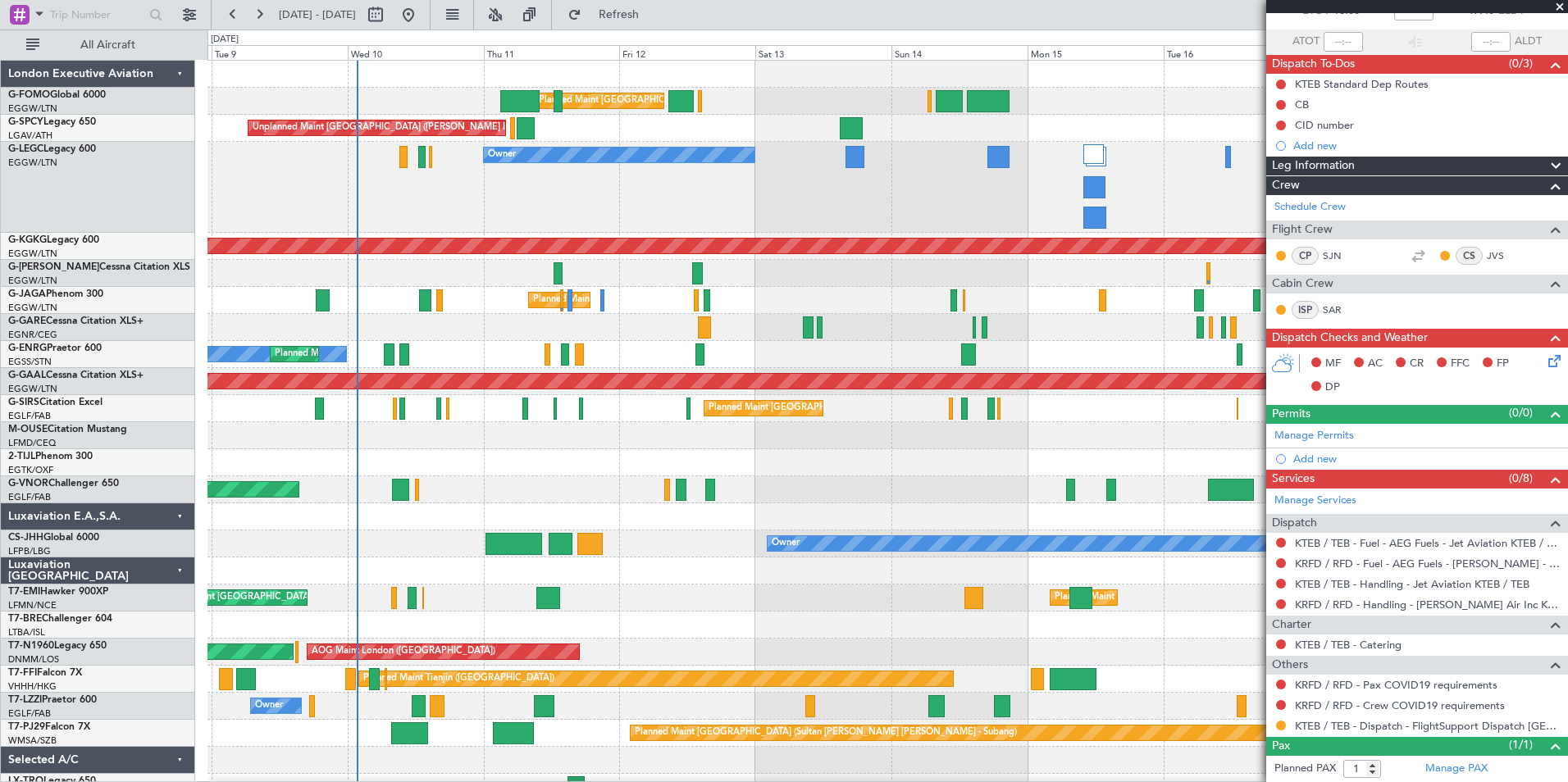
click at [1064, 567] on div "Planned Maint [GEOGRAPHIC_DATA] ([GEOGRAPHIC_DATA]) Planned Maint [GEOGRAPHIC_D…" at bounding box center [887, 431] width 1359 height 740
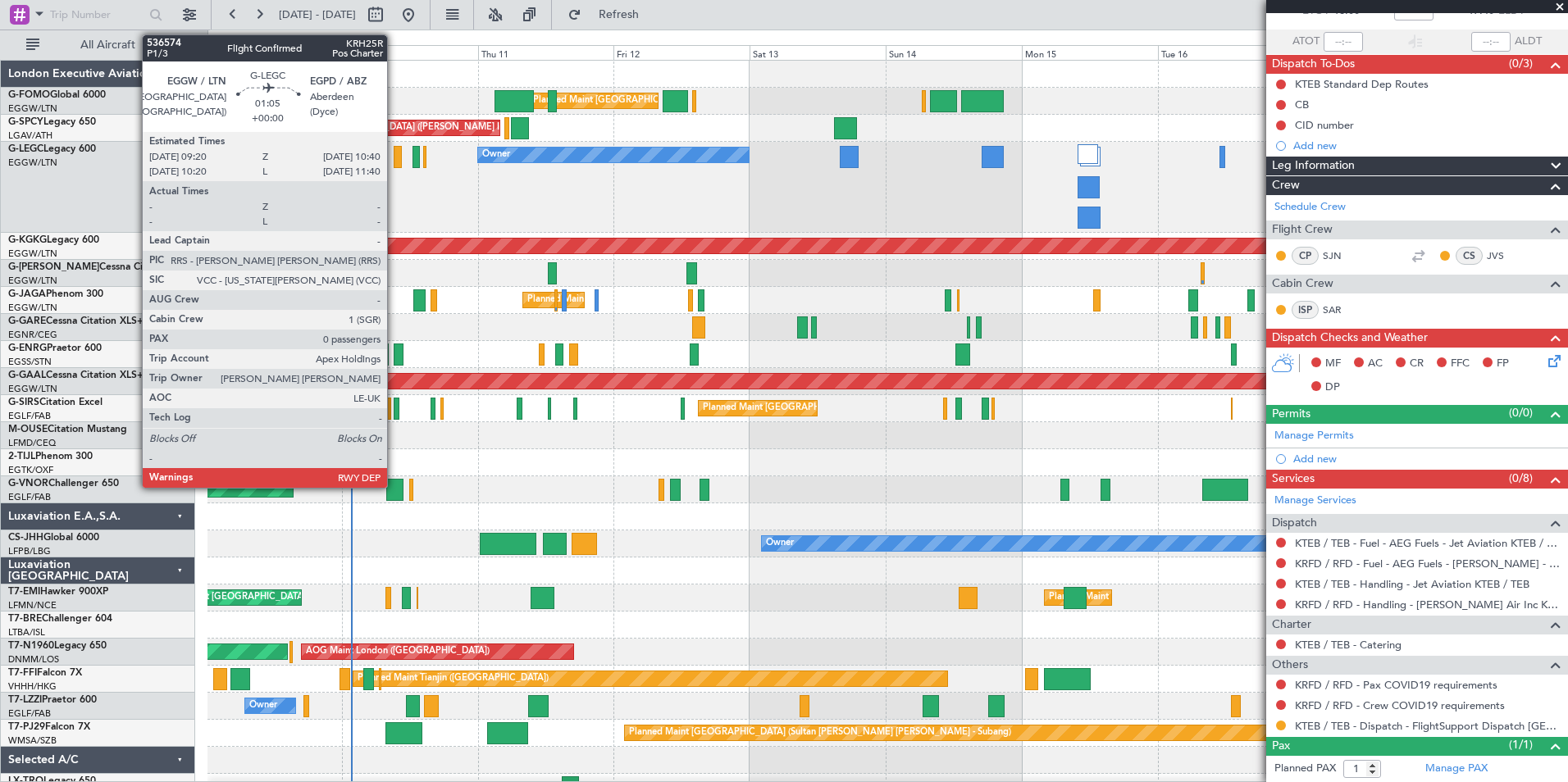
click at [394, 147] on div at bounding box center [398, 157] width 9 height 22
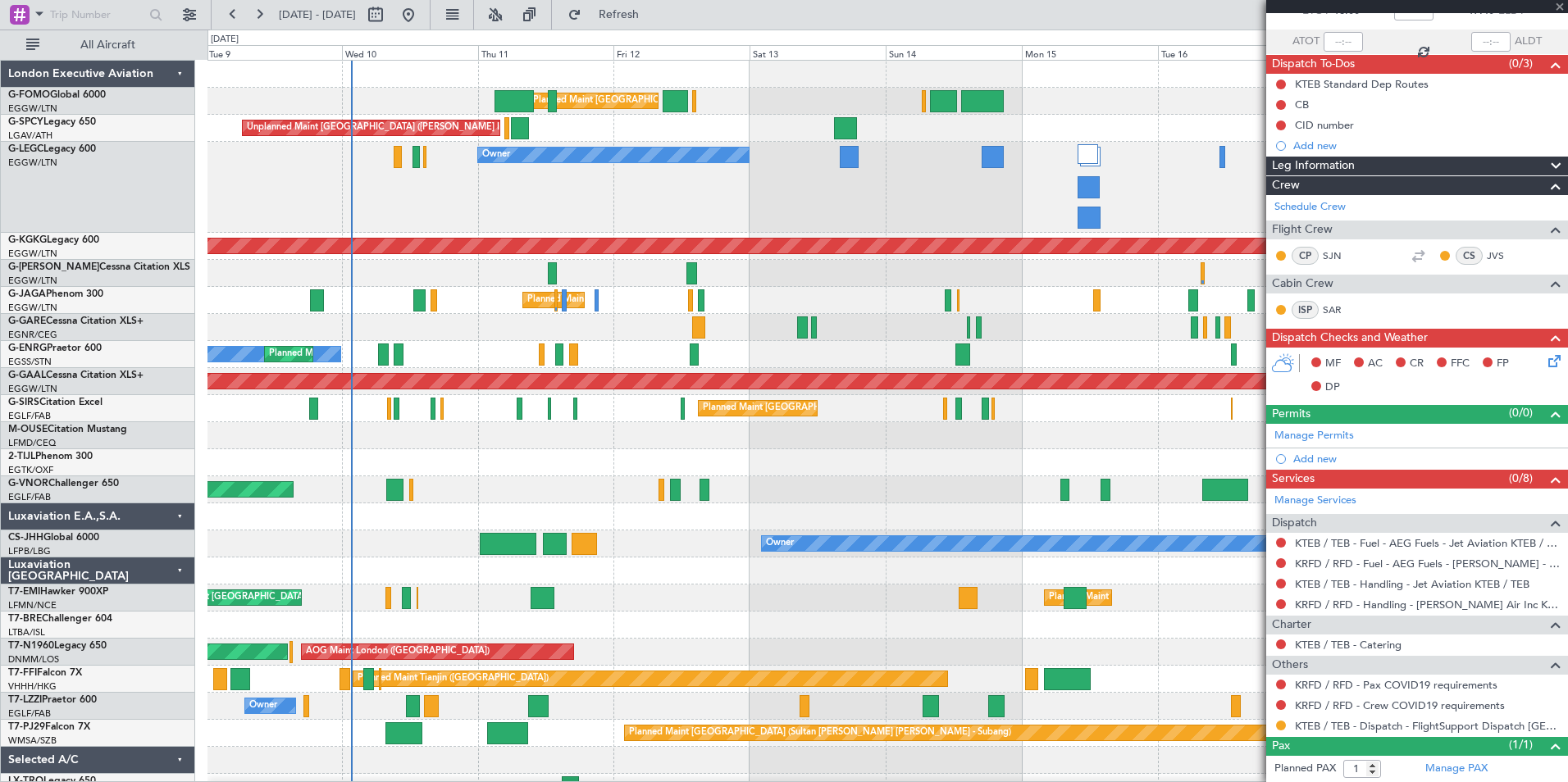
type input "0"
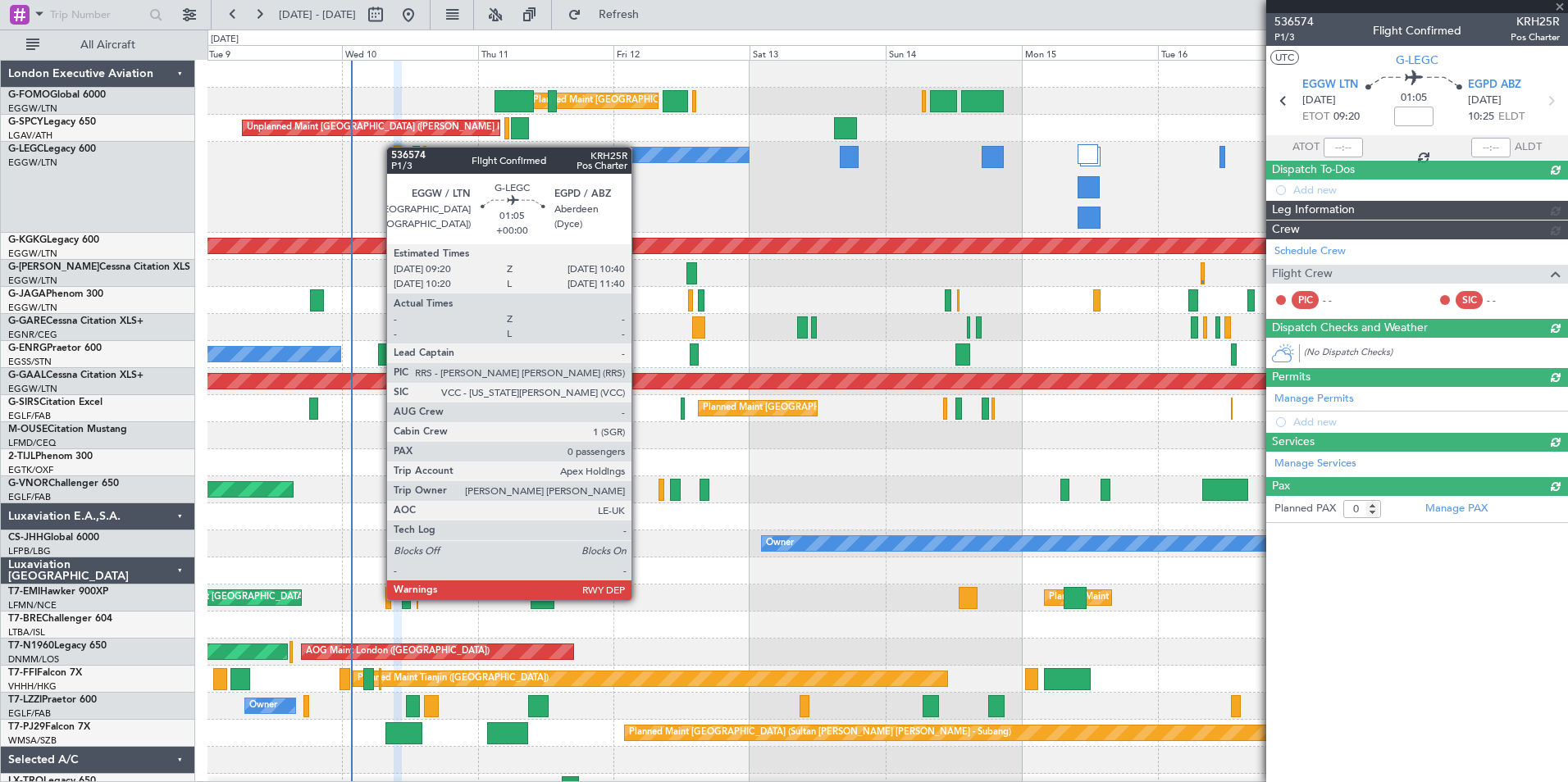
scroll to position [0, 0]
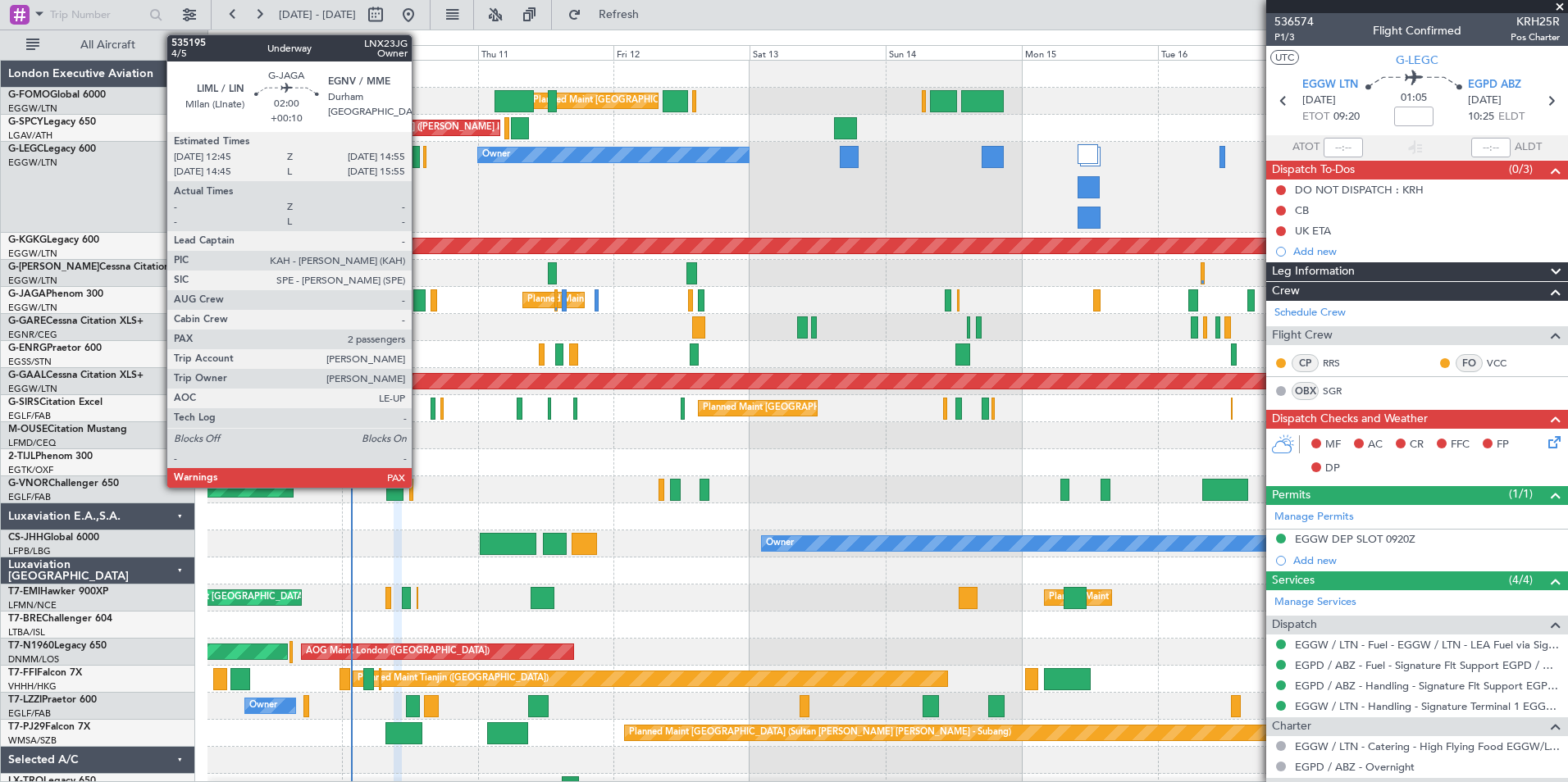
click at [419, 298] on div at bounding box center [419, 301] width 12 height 22
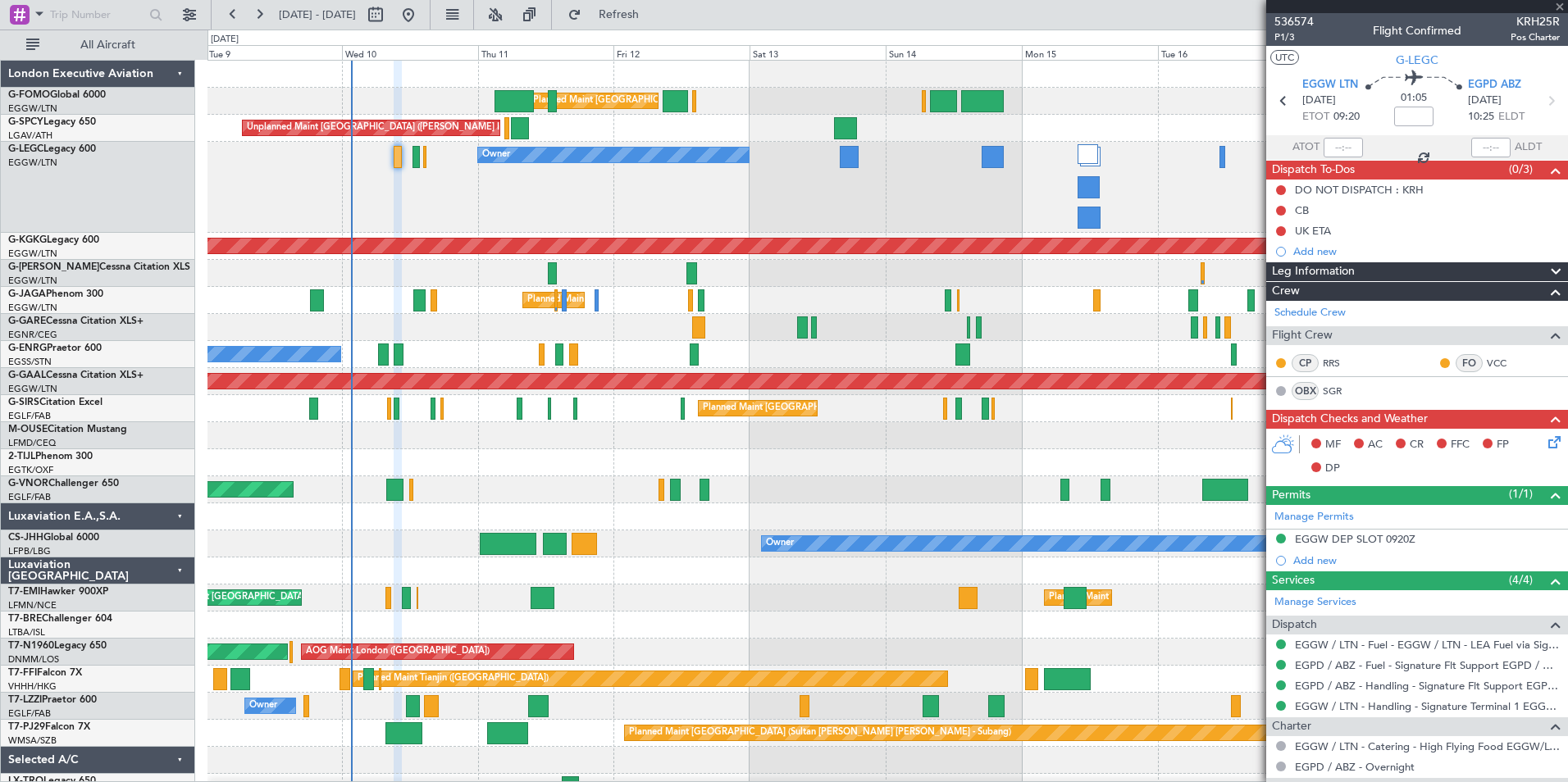
type input "+00:10"
type input "2"
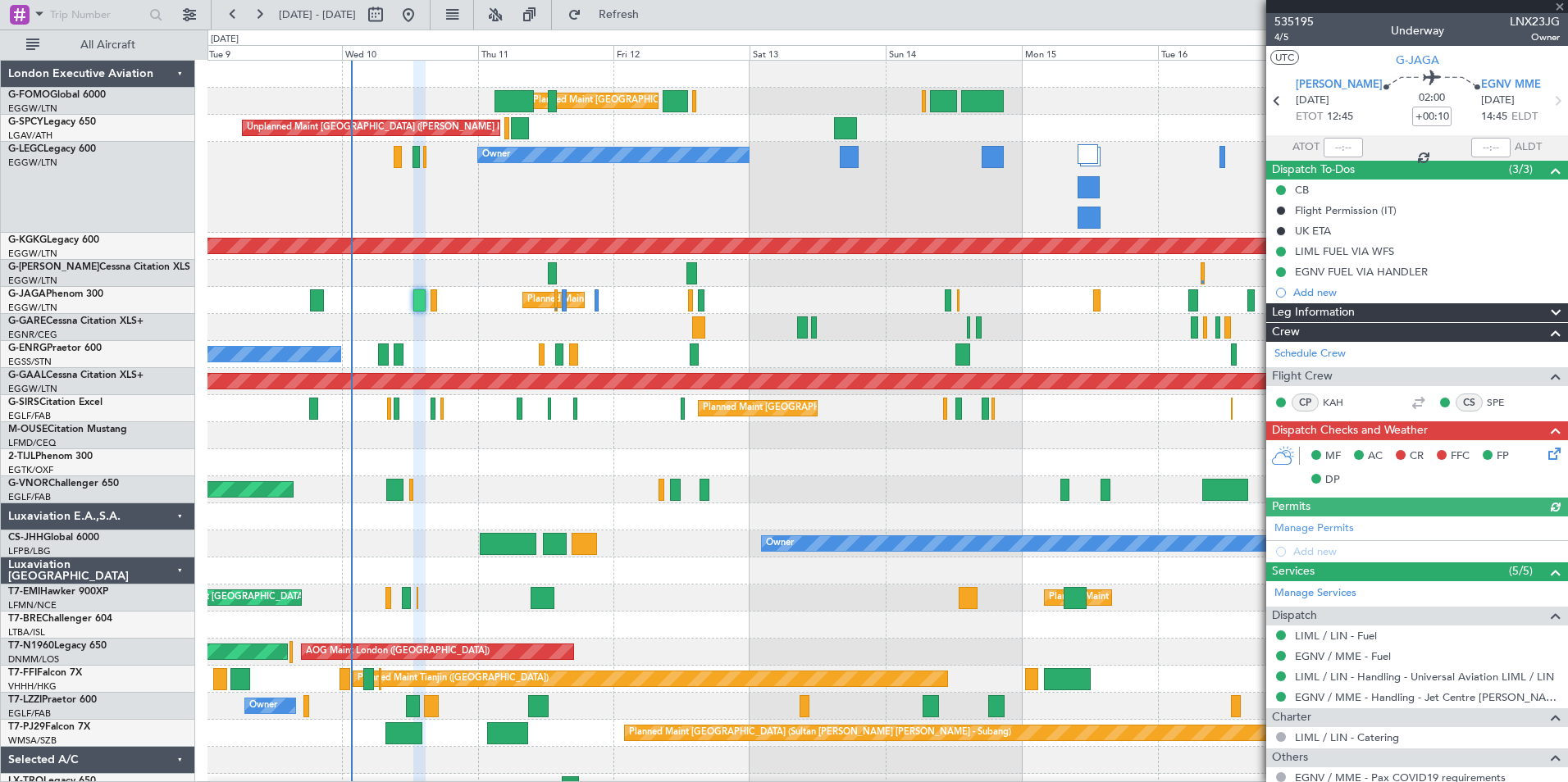
click at [1545, 454] on icon at bounding box center [1551, 450] width 13 height 13
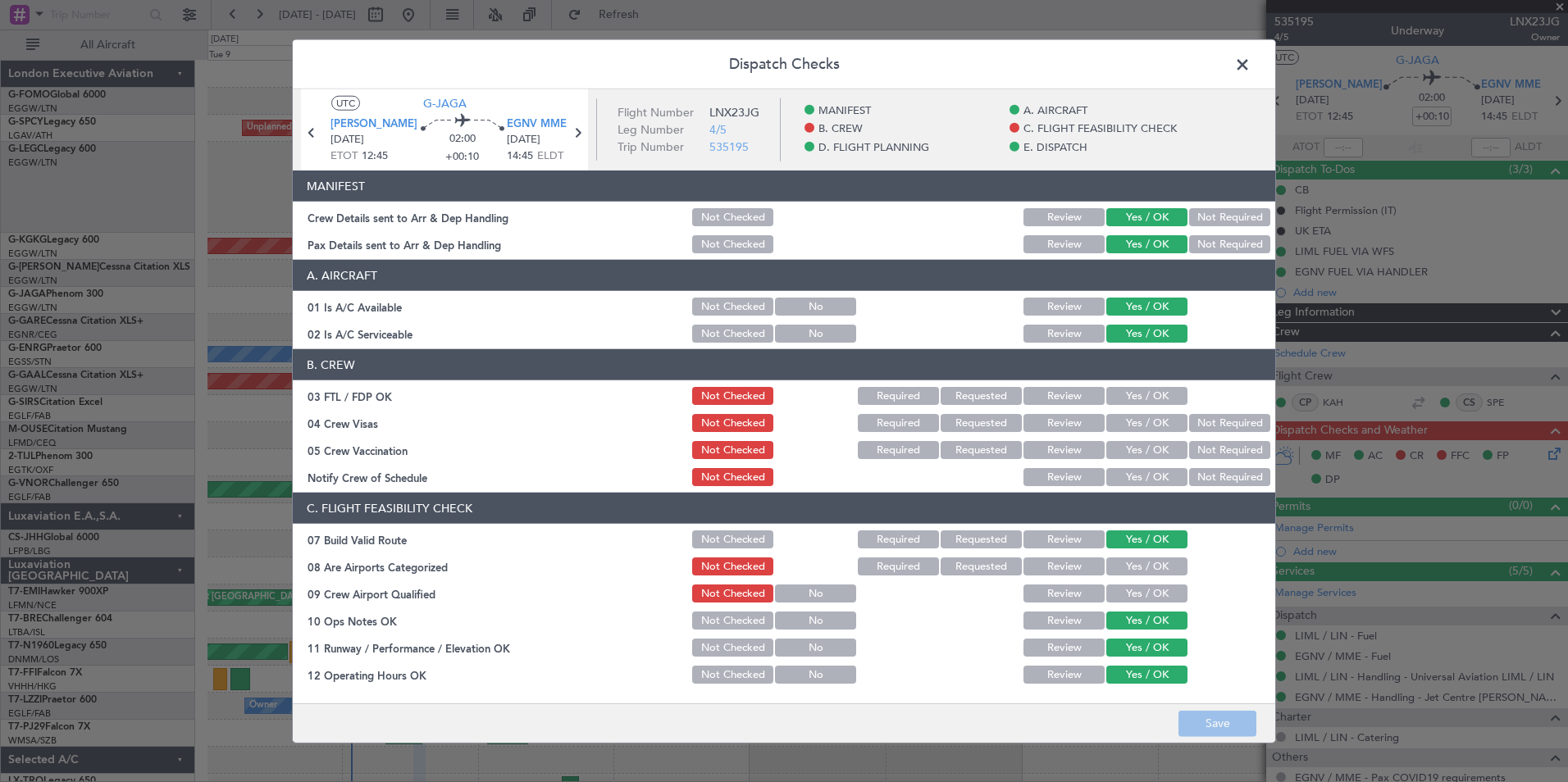
click at [1132, 388] on button "Yes / OK" at bounding box center [1147, 396] width 81 height 18
click at [1218, 414] on button "Not Required" at bounding box center [1229, 422] width 81 height 18
click at [1222, 455] on button "Not Required" at bounding box center [1229, 450] width 81 height 18
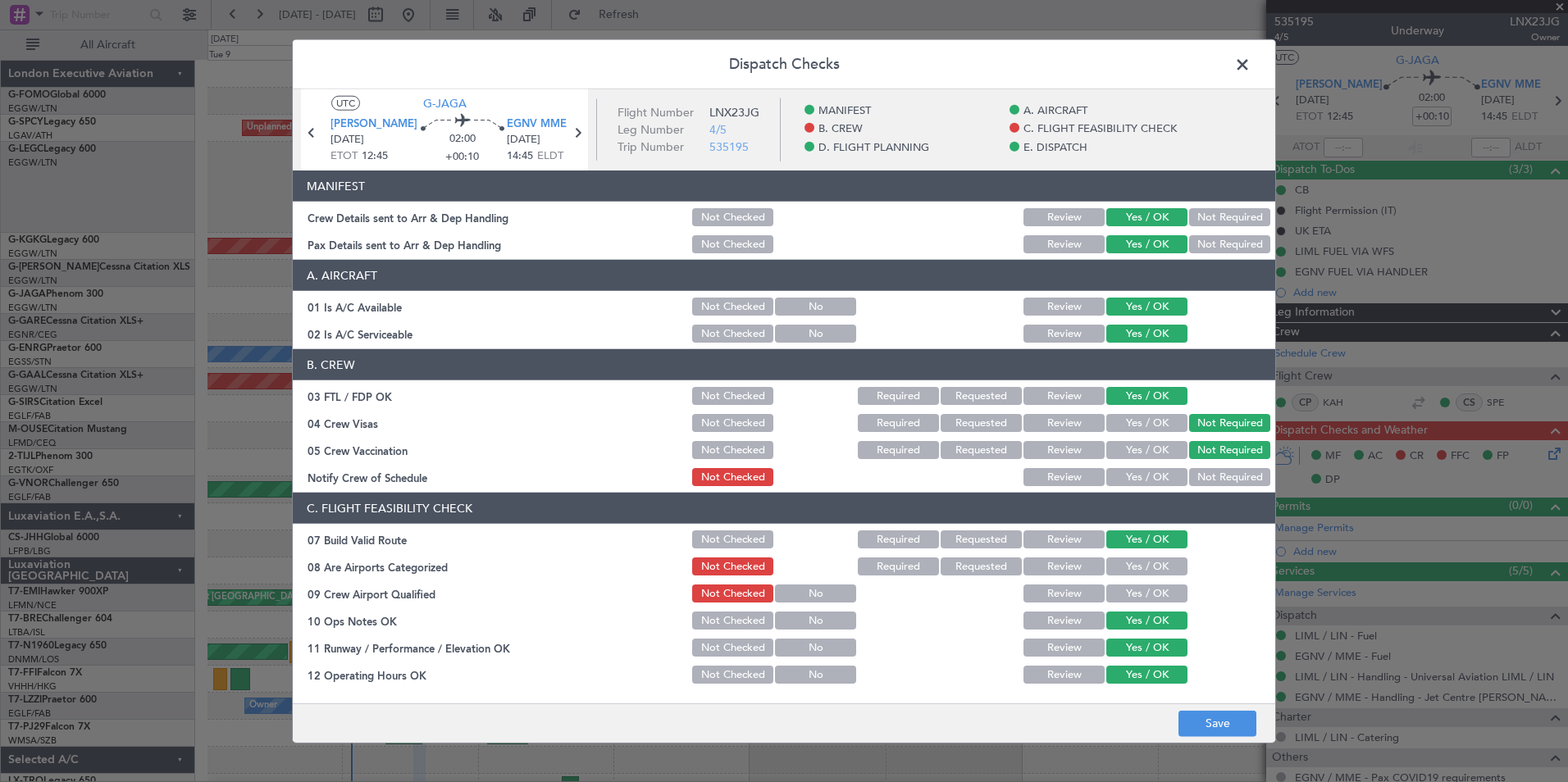
click at [1159, 481] on button "Yes / OK" at bounding box center [1147, 477] width 81 height 18
click at [1152, 570] on button "Yes / OK" at bounding box center [1147, 566] width 81 height 18
click at [1151, 585] on button "Yes / OK" at bounding box center [1147, 593] width 81 height 18
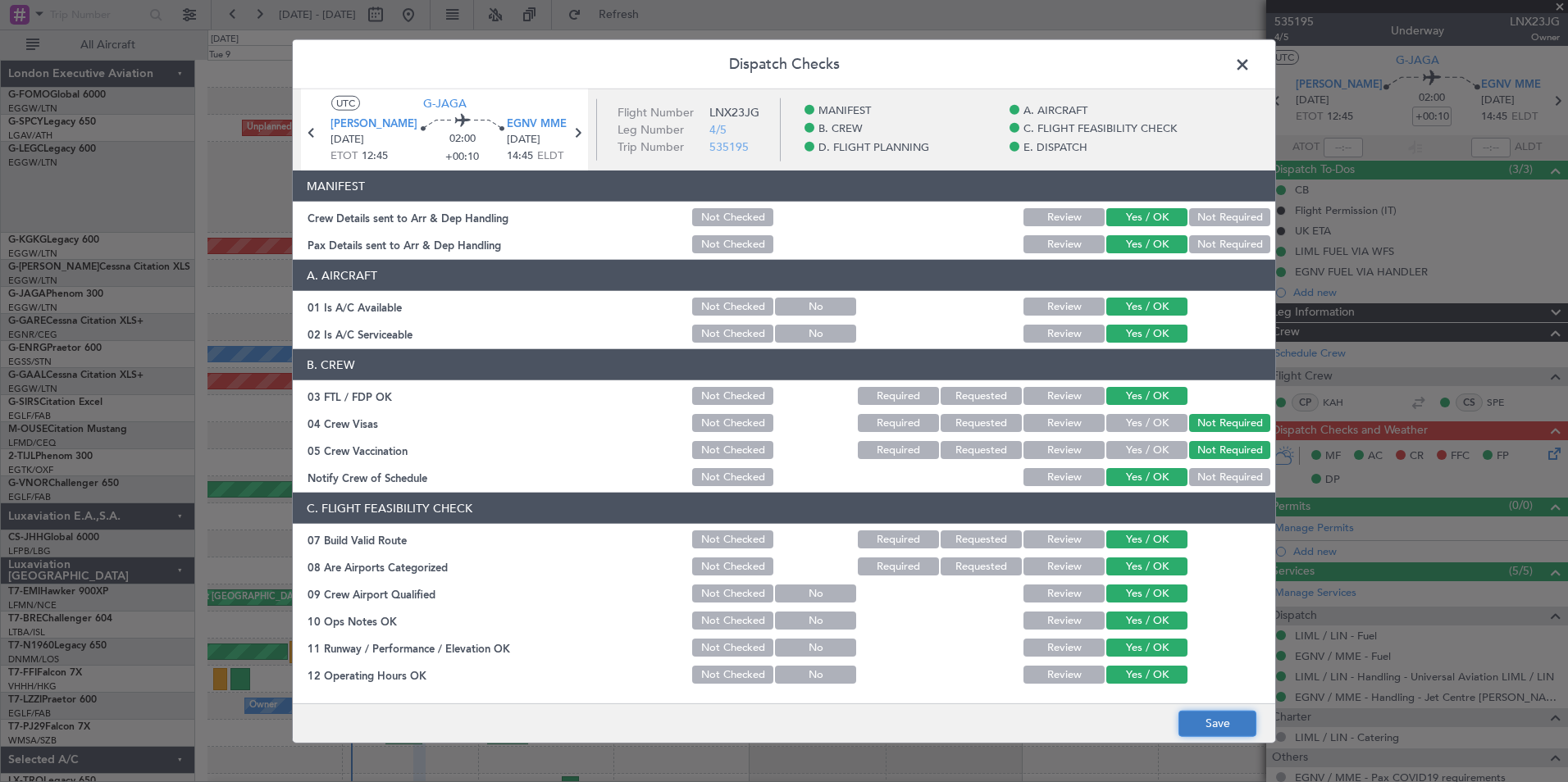
click at [1208, 717] on button "Save" at bounding box center [1217, 723] width 78 height 26
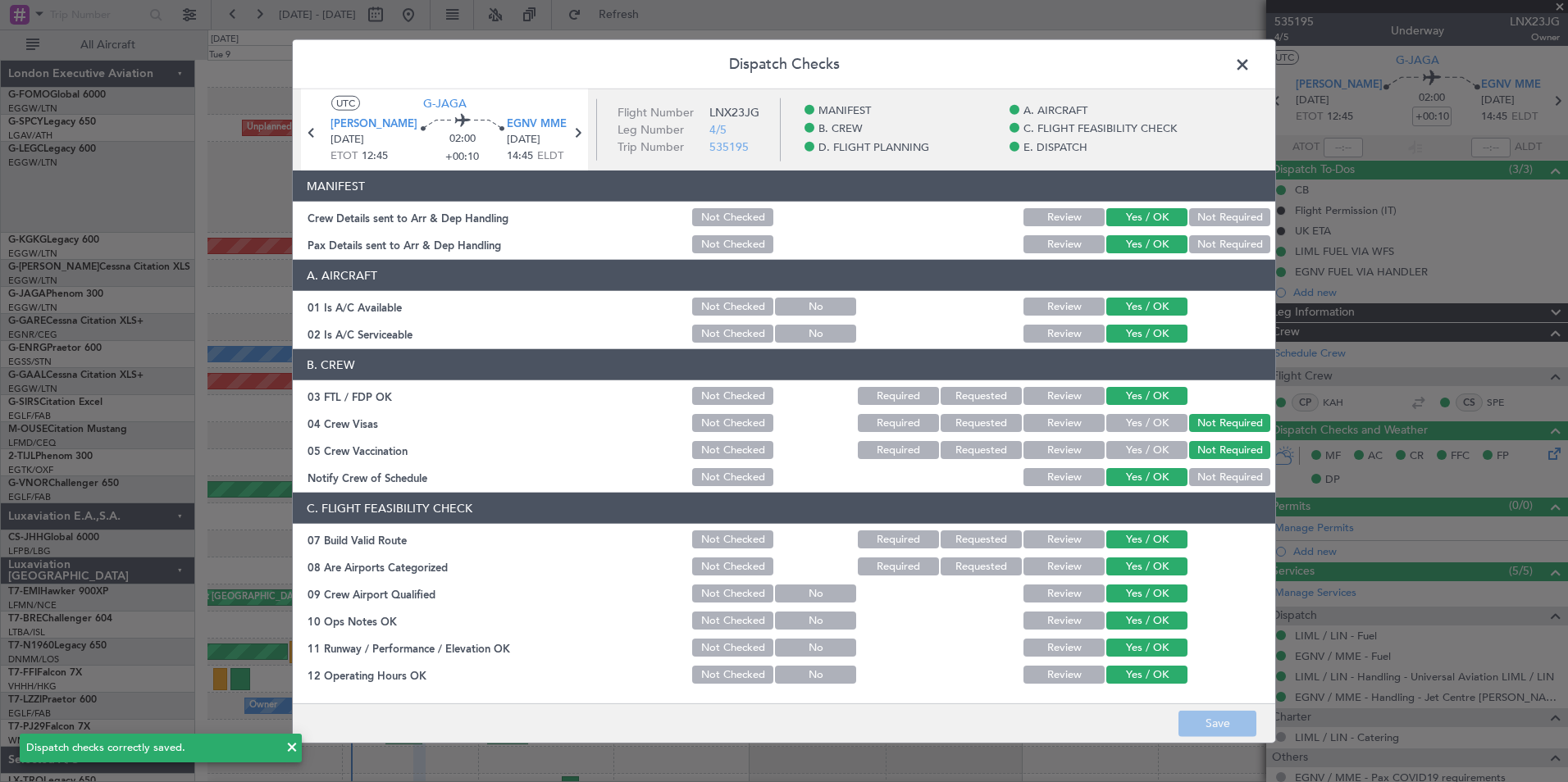
click at [1251, 61] on span at bounding box center [1251, 68] width 0 height 32
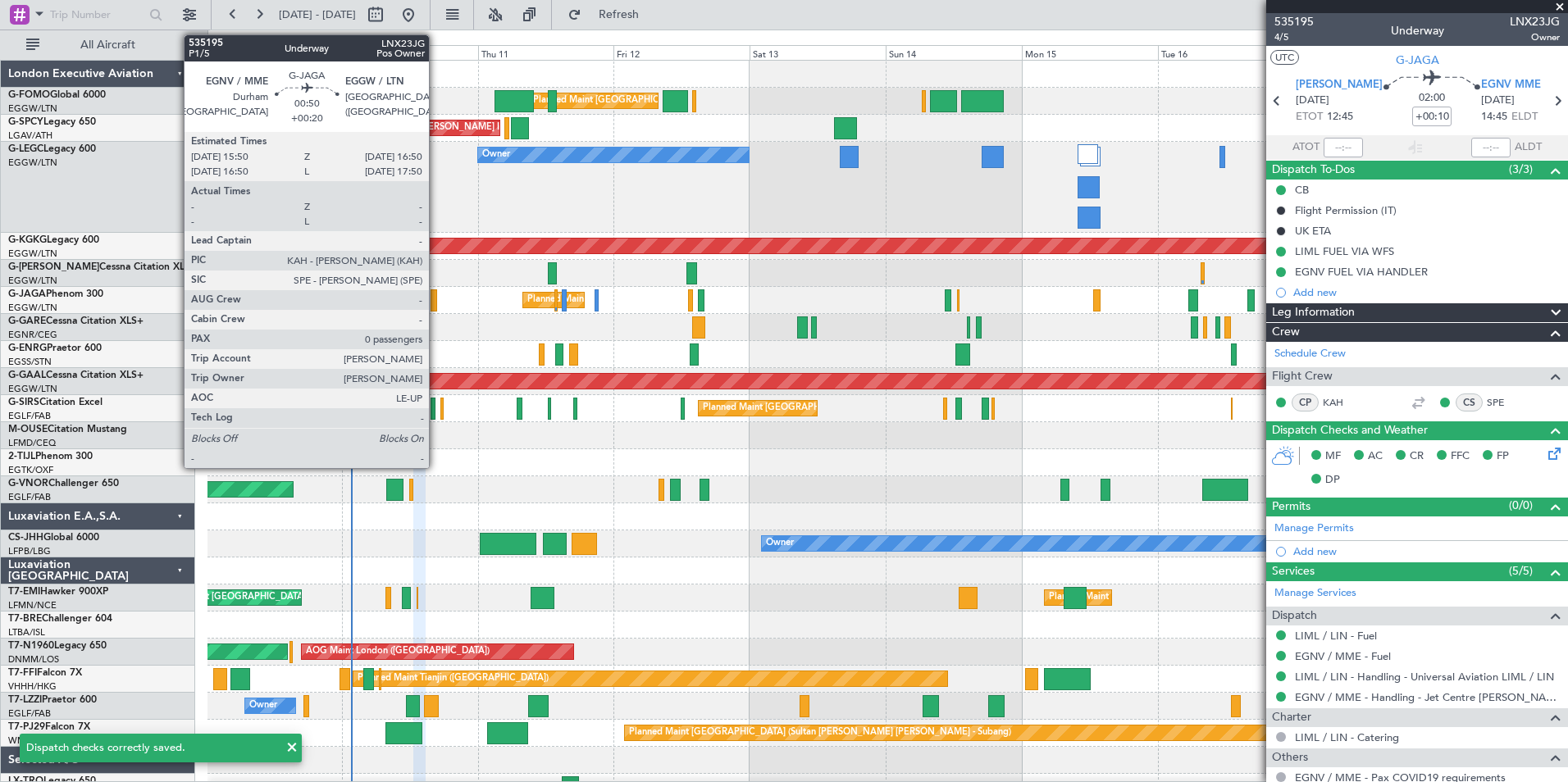
click at [436, 301] on div at bounding box center [433, 301] width 6 height 22
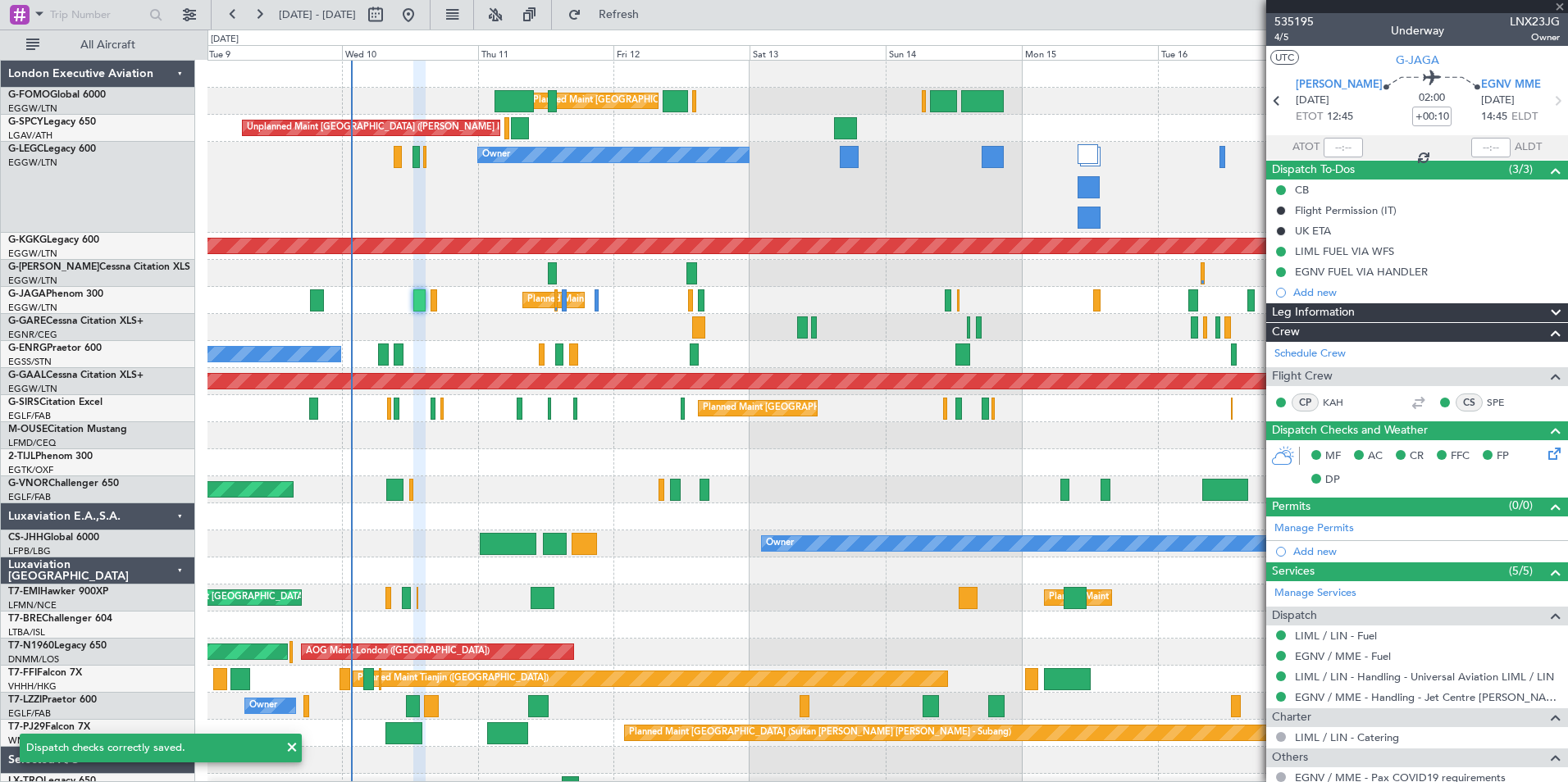
type input "+00:20"
type input "0"
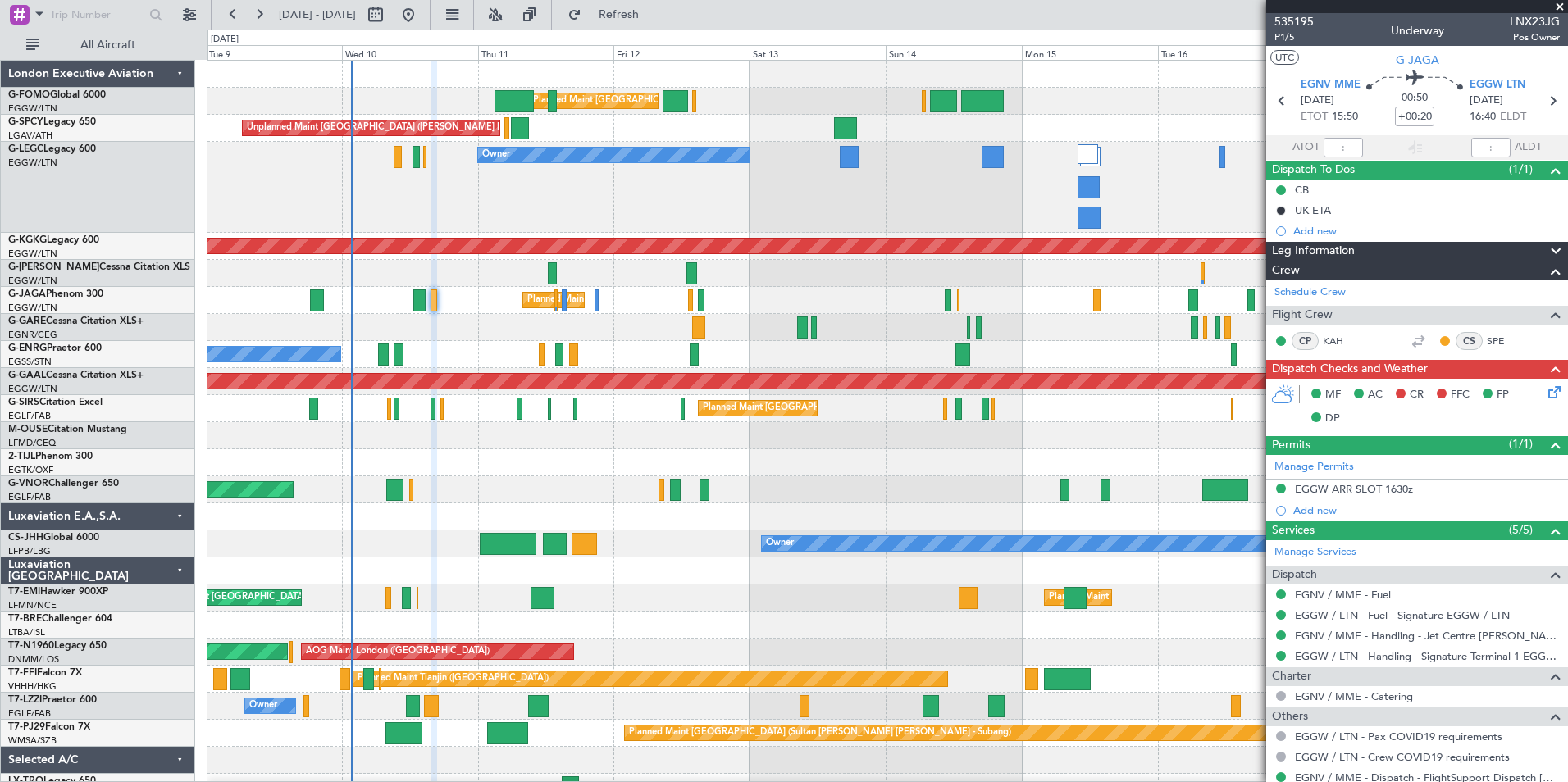
click at [1545, 391] on icon at bounding box center [1551, 389] width 13 height 13
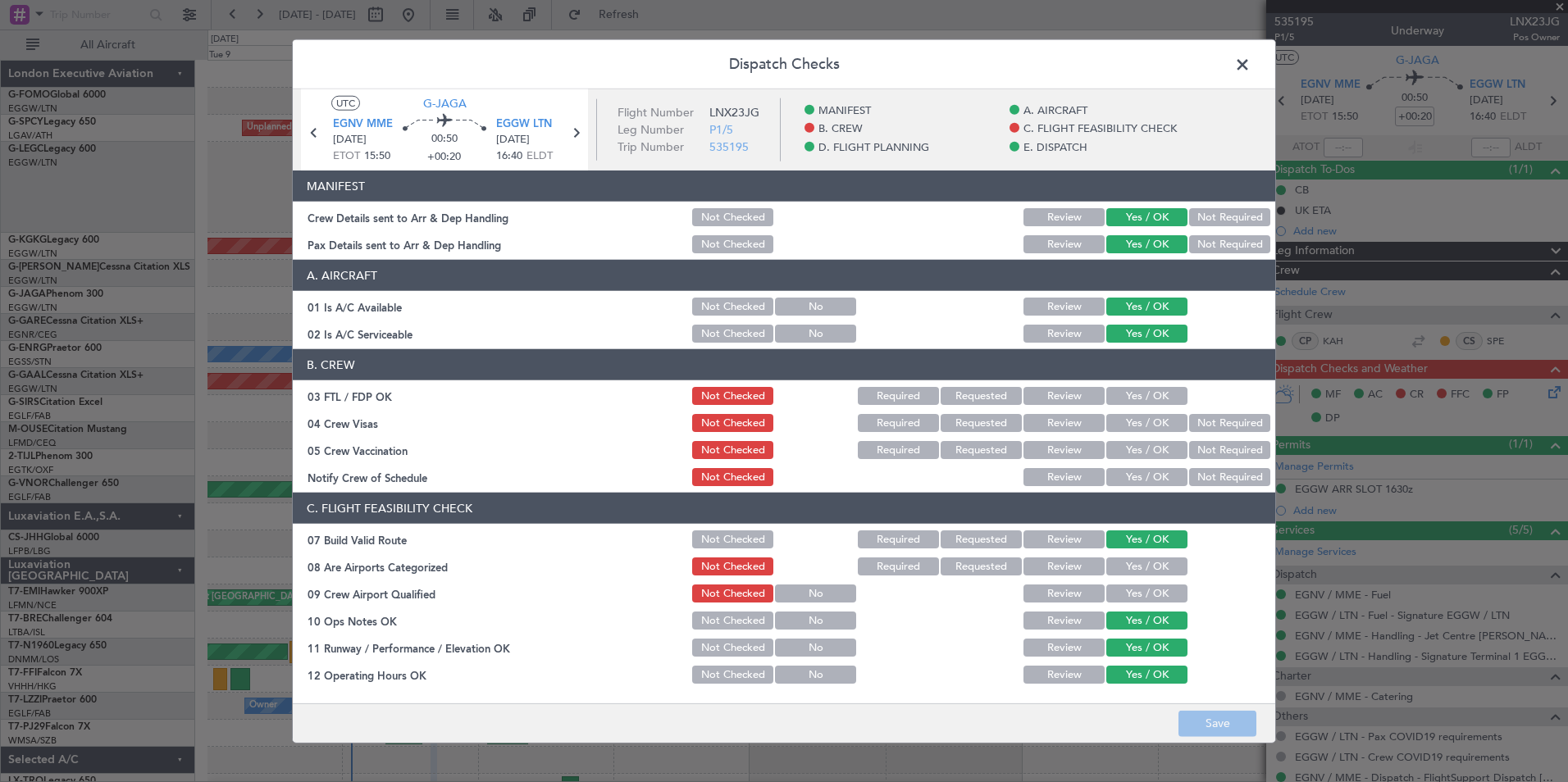
click at [1139, 396] on button "Yes / OK" at bounding box center [1147, 396] width 81 height 18
click at [1212, 427] on button "Not Required" at bounding box center [1229, 422] width 81 height 18
click at [1207, 450] on button "Not Required" at bounding box center [1229, 450] width 81 height 18
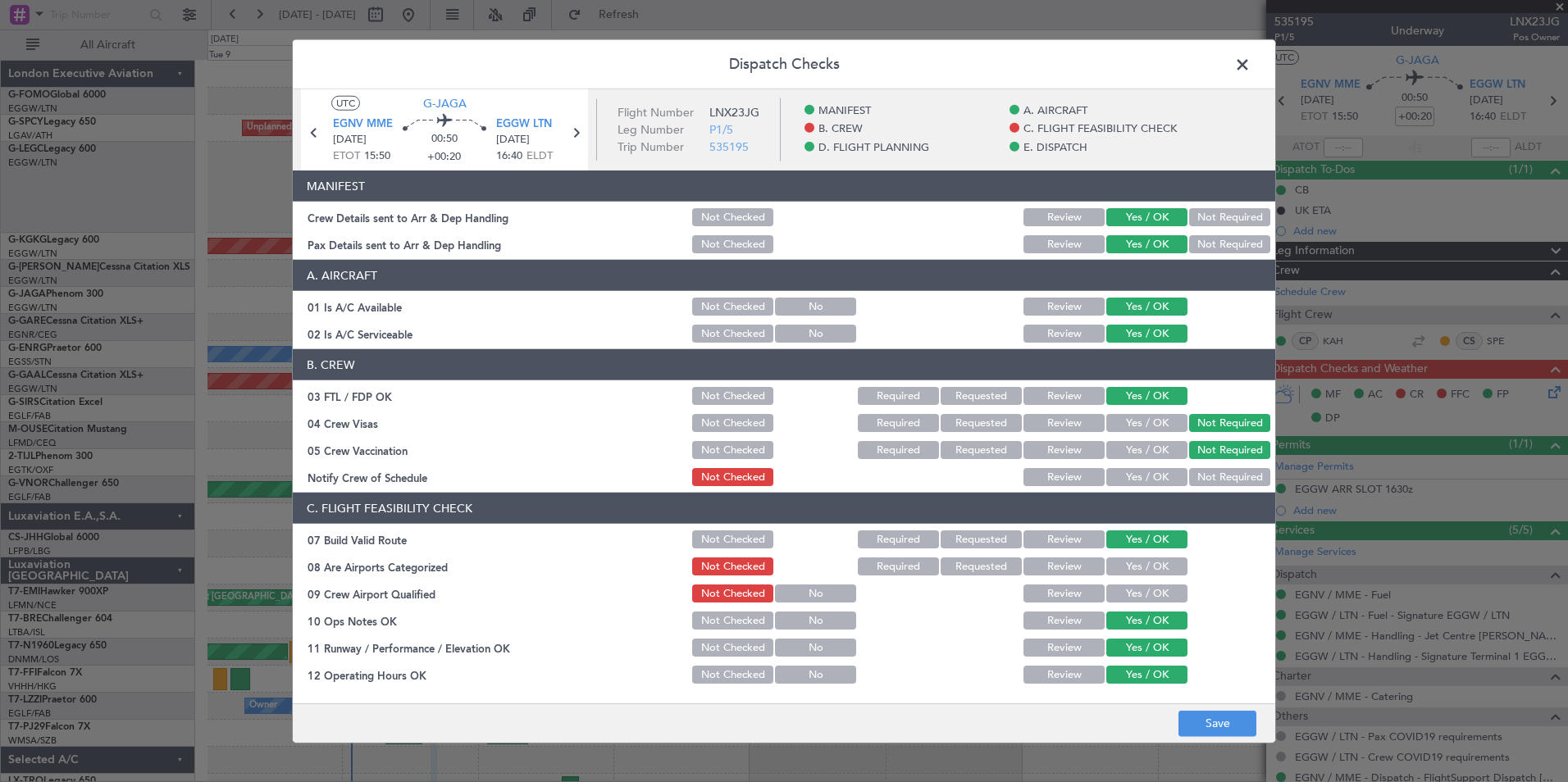
click at [1152, 481] on button "Yes / OK" at bounding box center [1147, 477] width 81 height 18
click at [1143, 567] on button "Yes / OK" at bounding box center [1147, 566] width 81 height 18
click at [1135, 588] on button "Yes / OK" at bounding box center [1147, 593] width 81 height 18
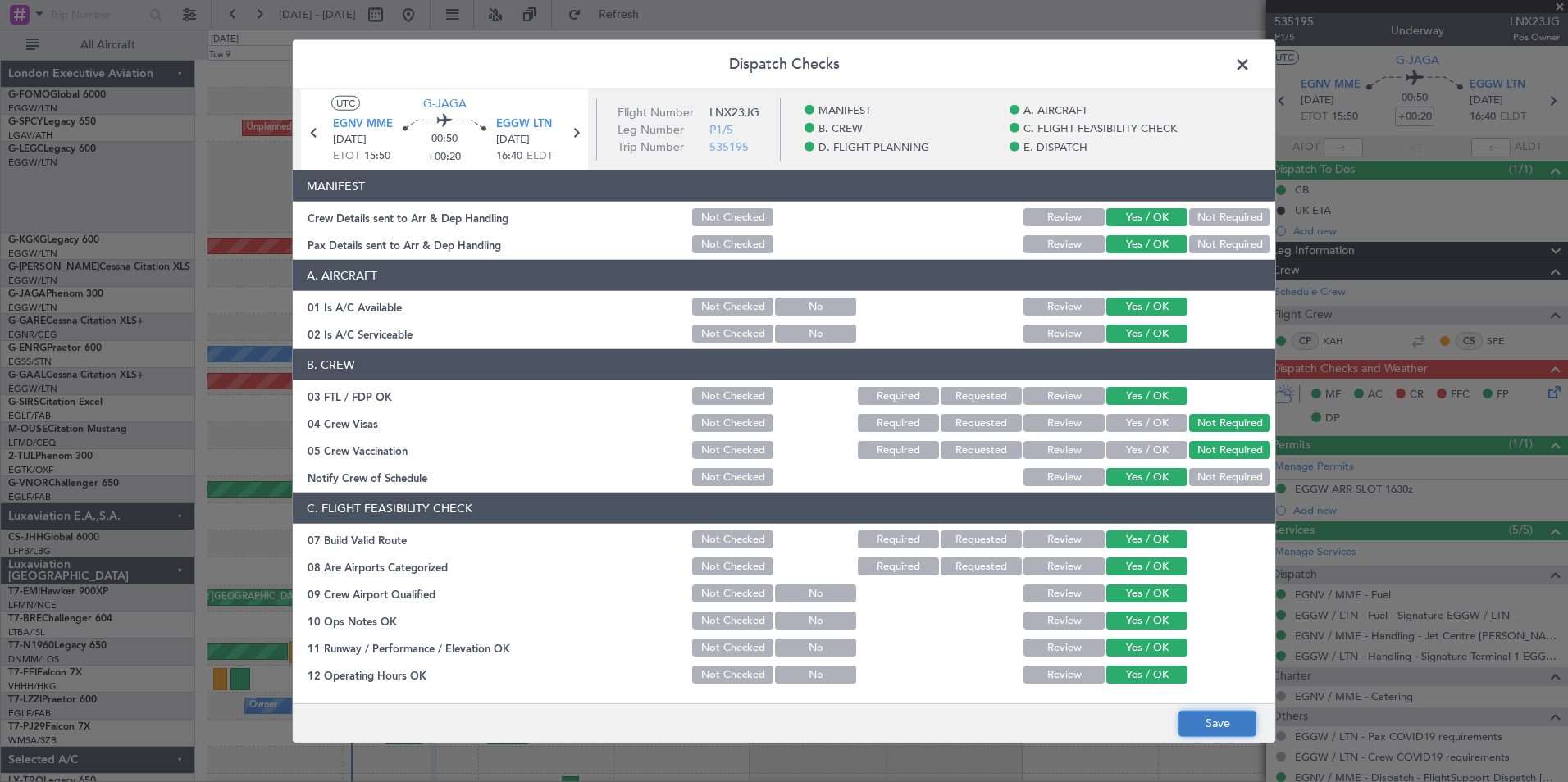
click at [1221, 714] on button "Save" at bounding box center [1217, 723] width 78 height 26
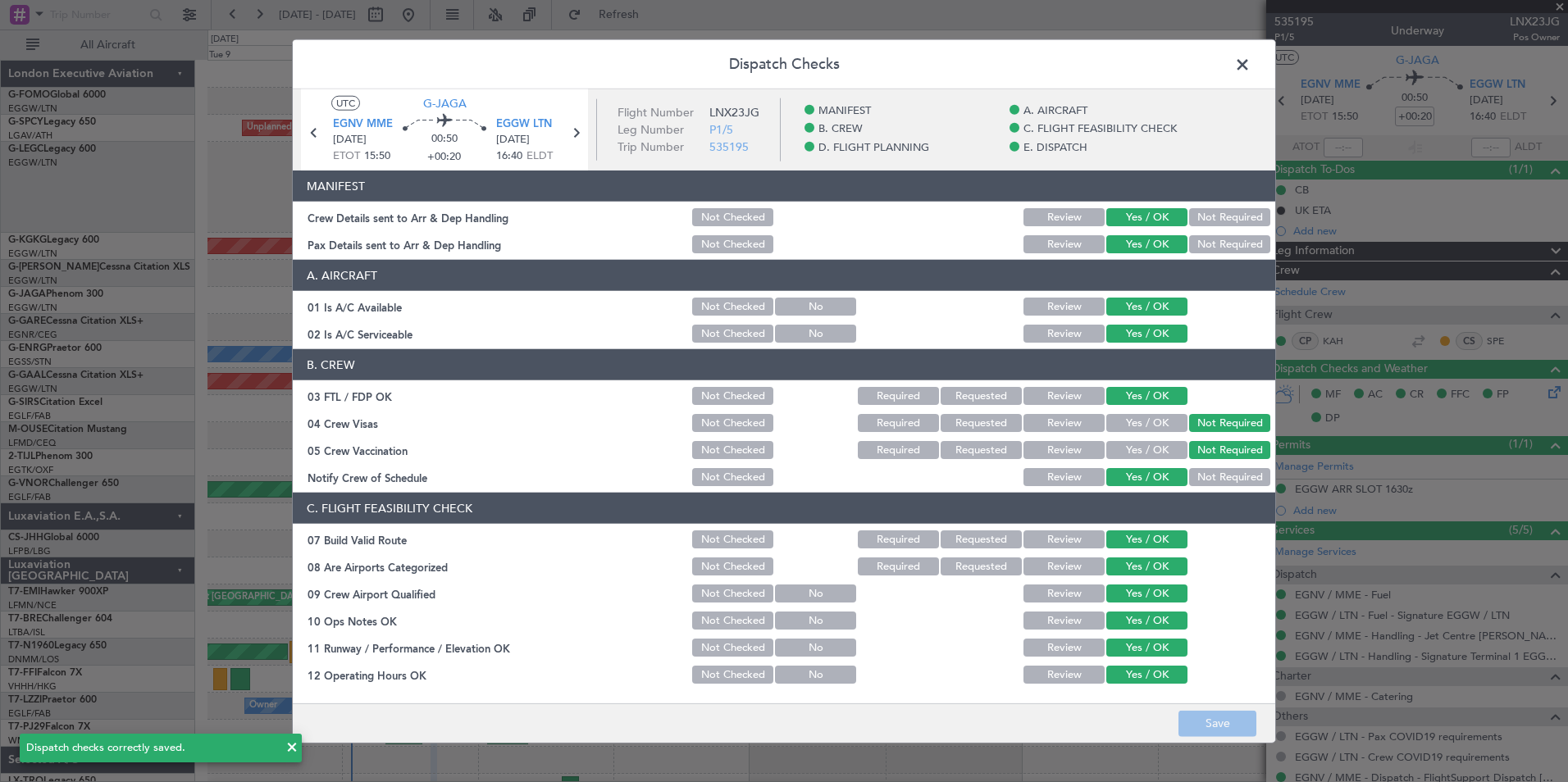
click at [1251, 65] on span at bounding box center [1251, 68] width 0 height 32
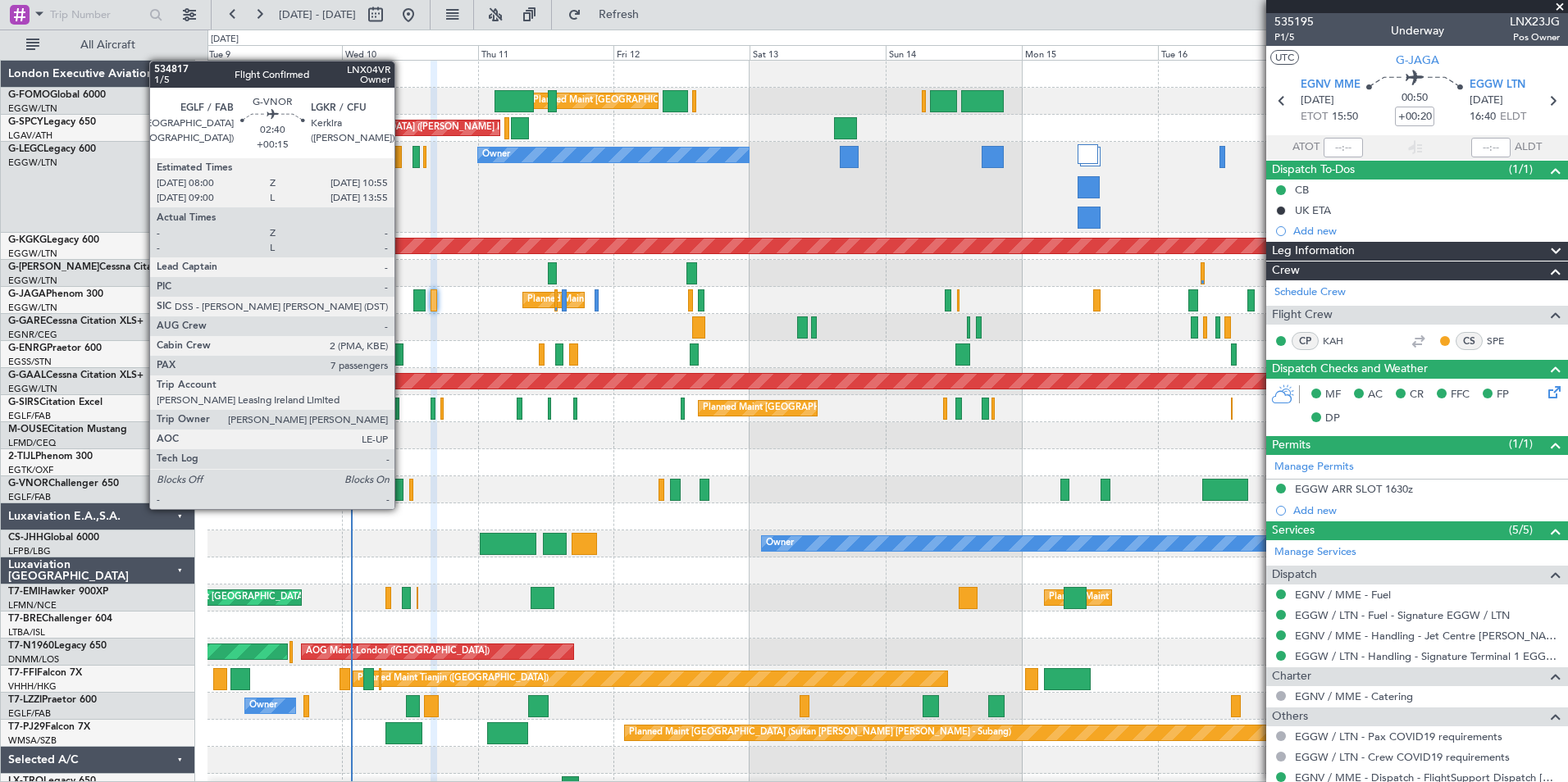
click at [402, 492] on div at bounding box center [395, 490] width 17 height 22
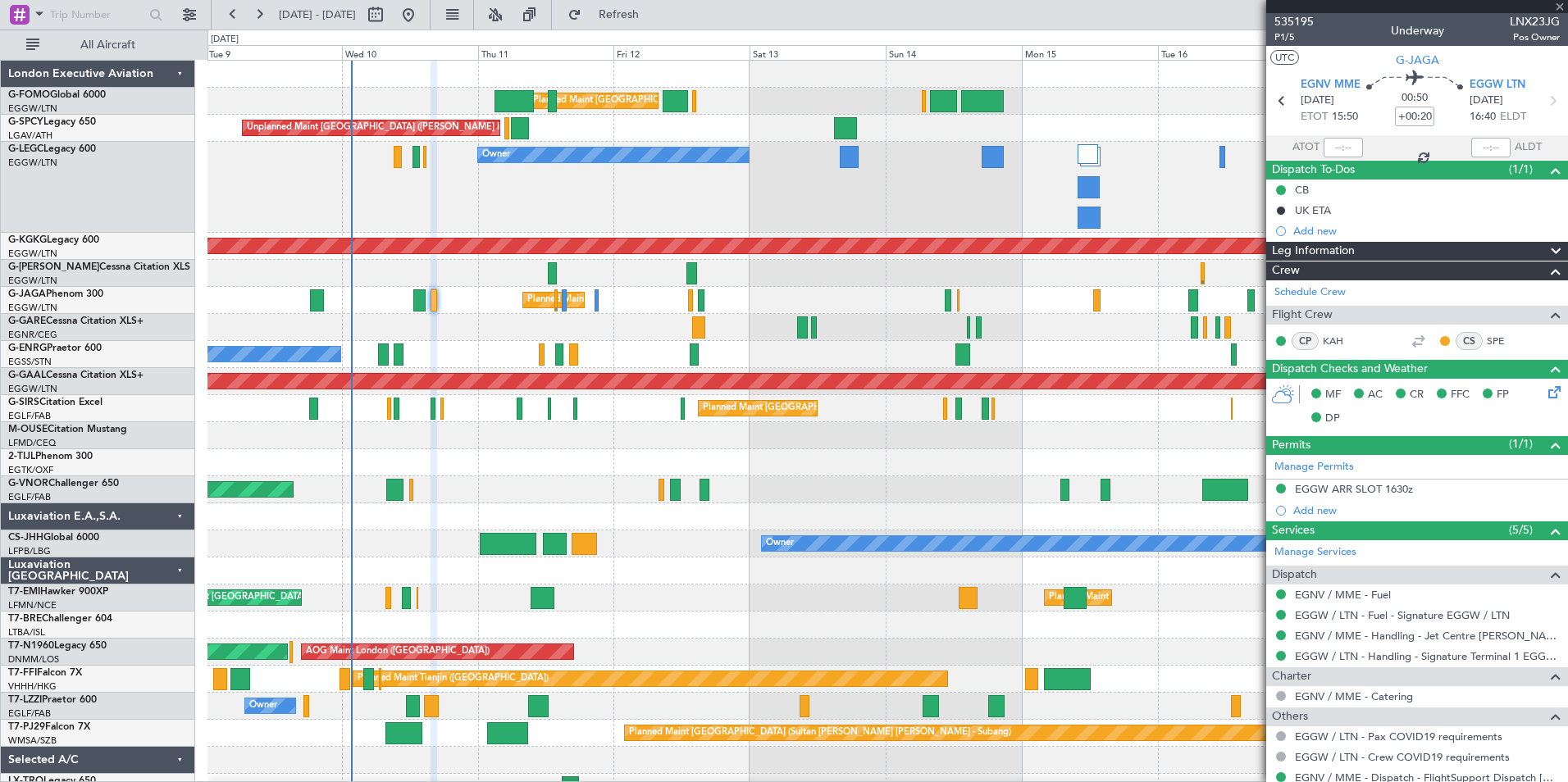
type input "+00:15"
type input "7"
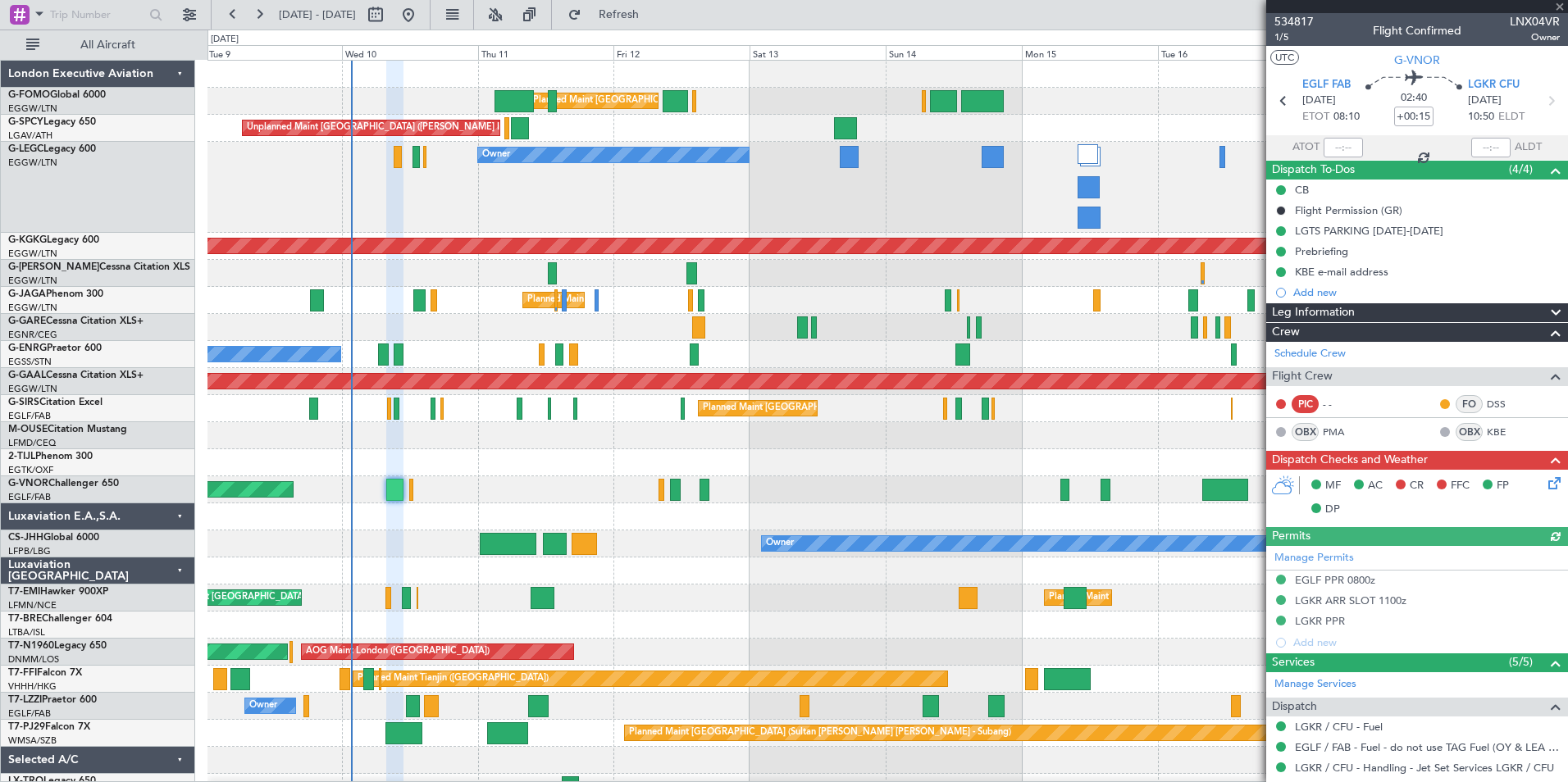
click at [1545, 485] on icon at bounding box center [1551, 479] width 13 height 13
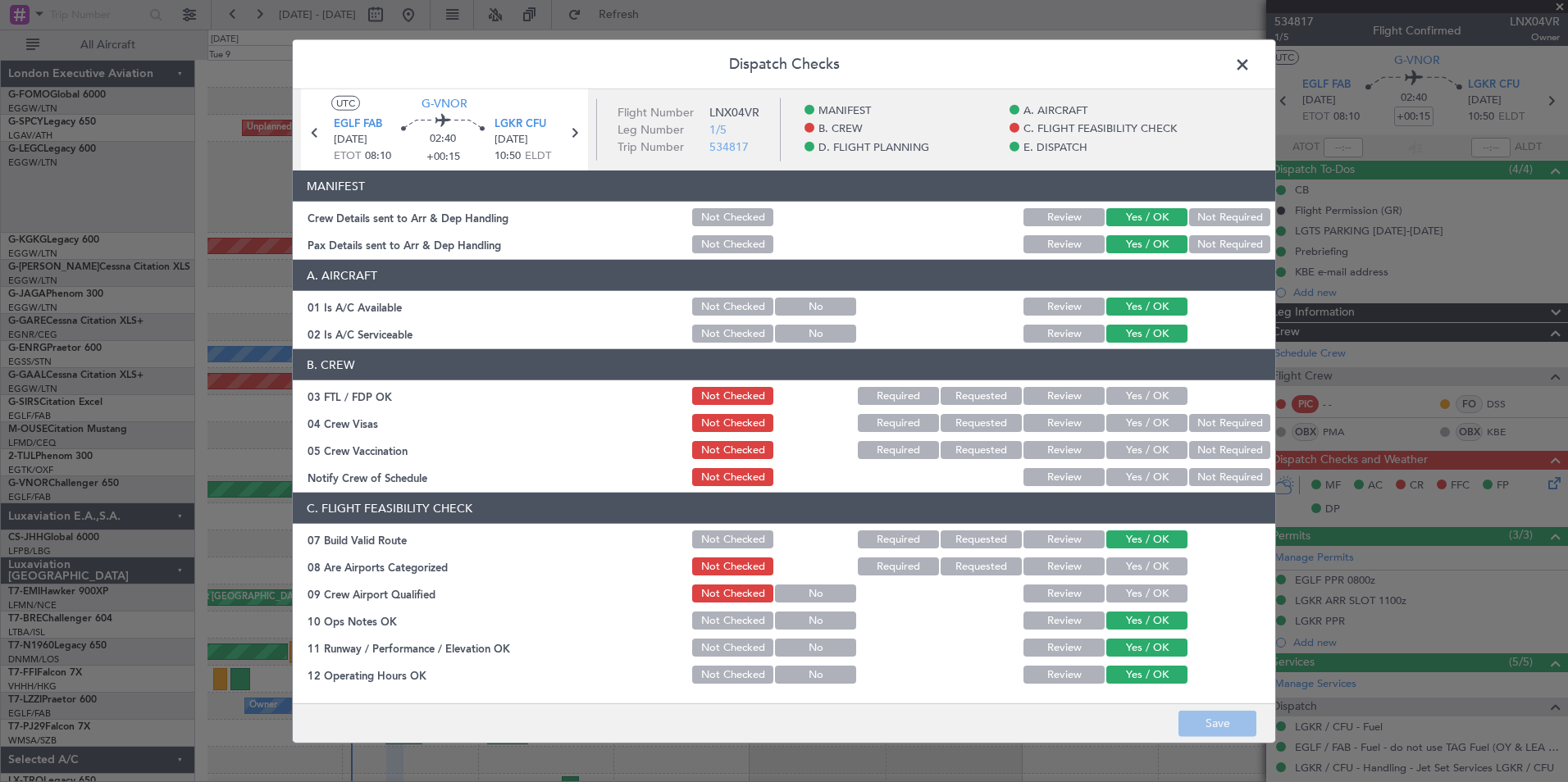
click at [1152, 396] on button "Yes / OK" at bounding box center [1147, 396] width 81 height 18
click at [1190, 420] on button "Not Required" at bounding box center [1229, 422] width 81 height 18
click at [1195, 450] on button "Not Required" at bounding box center [1229, 450] width 81 height 18
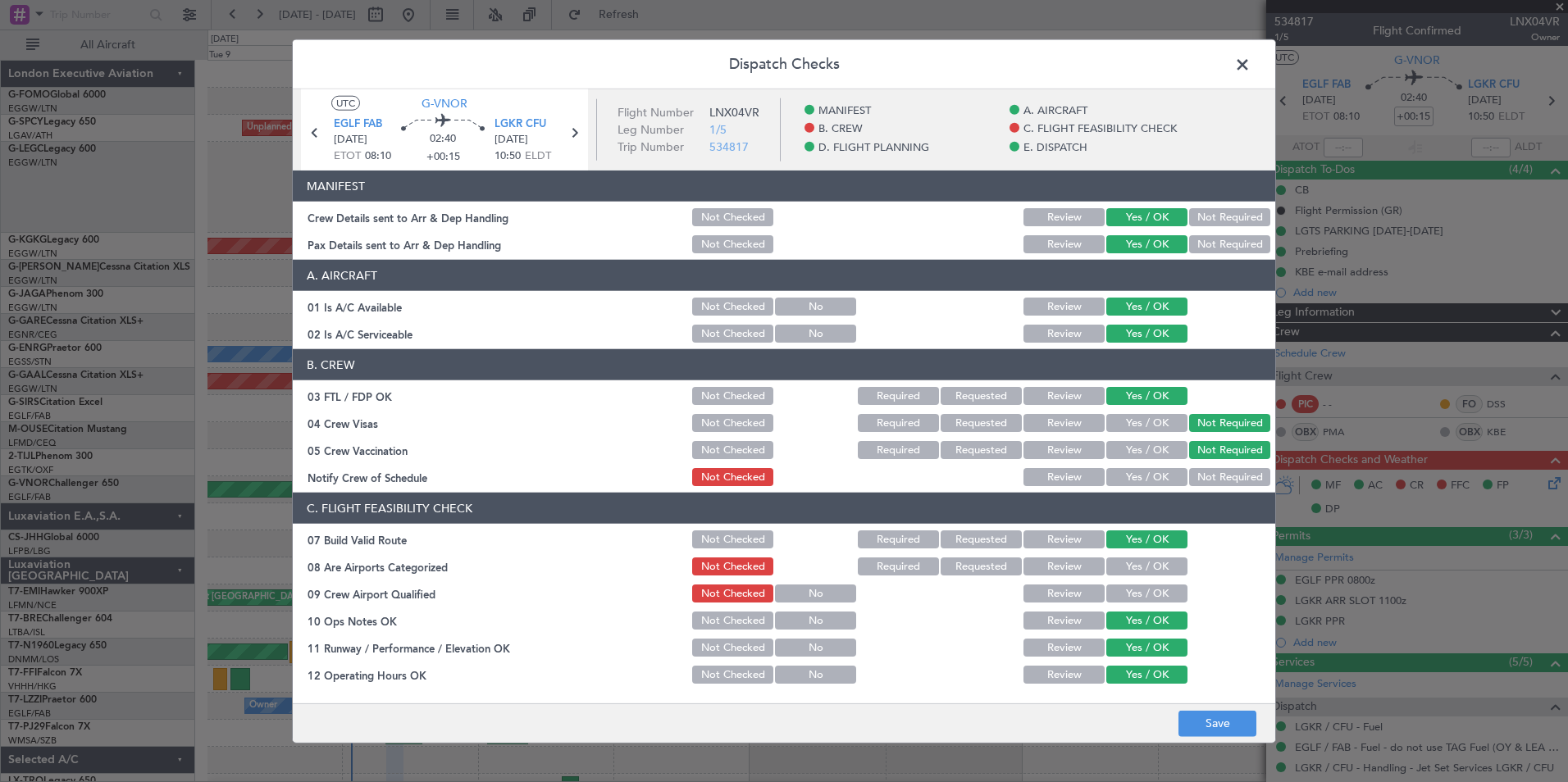
click at [1168, 477] on button "Yes / OK" at bounding box center [1147, 477] width 81 height 18
click at [1152, 569] on button "Yes / OK" at bounding box center [1147, 566] width 81 height 18
click at [1153, 591] on button "Yes / OK" at bounding box center [1147, 593] width 81 height 18
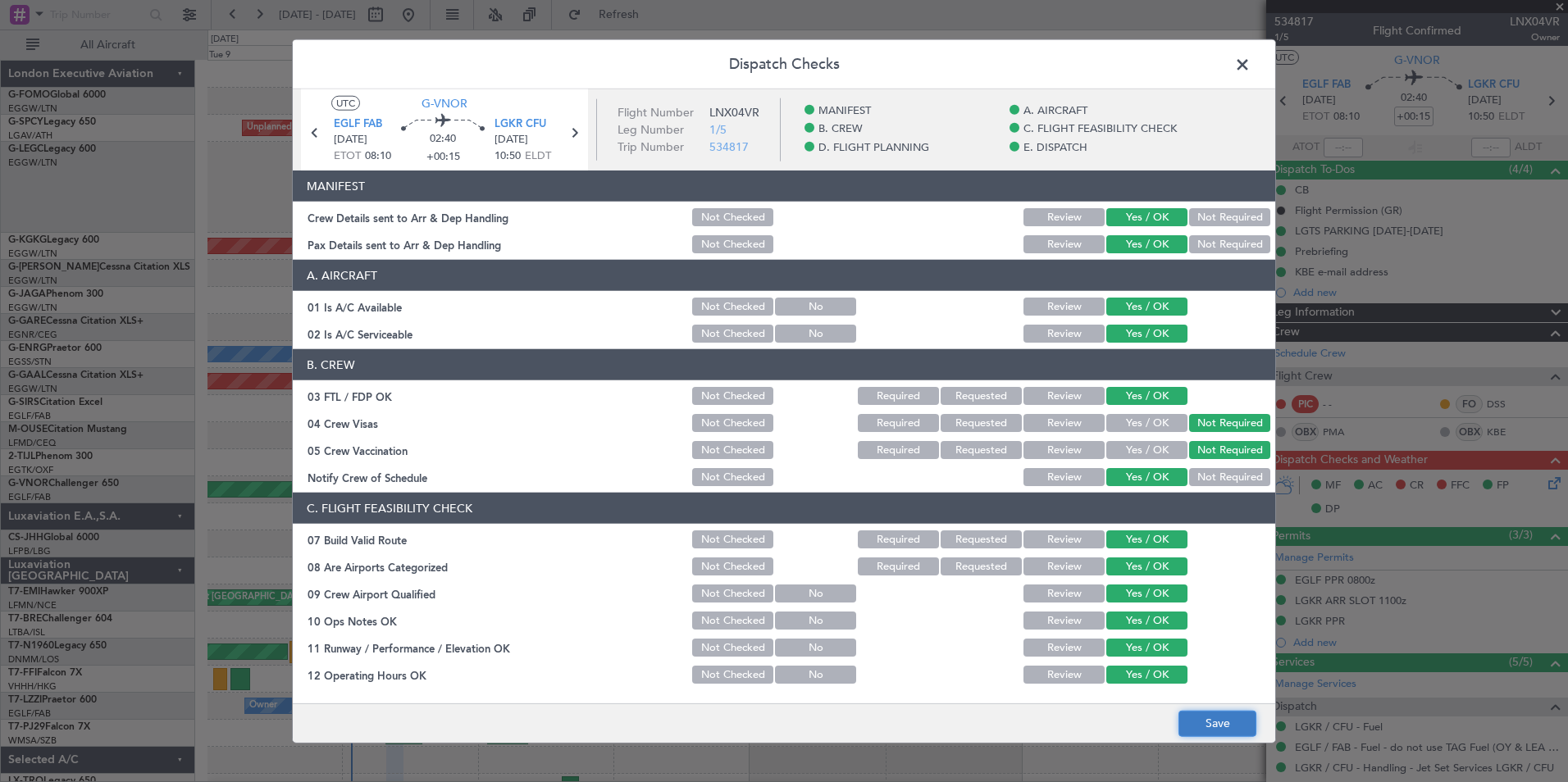
click at [1220, 722] on button "Save" at bounding box center [1217, 723] width 78 height 26
click at [1251, 64] on span at bounding box center [1251, 68] width 0 height 32
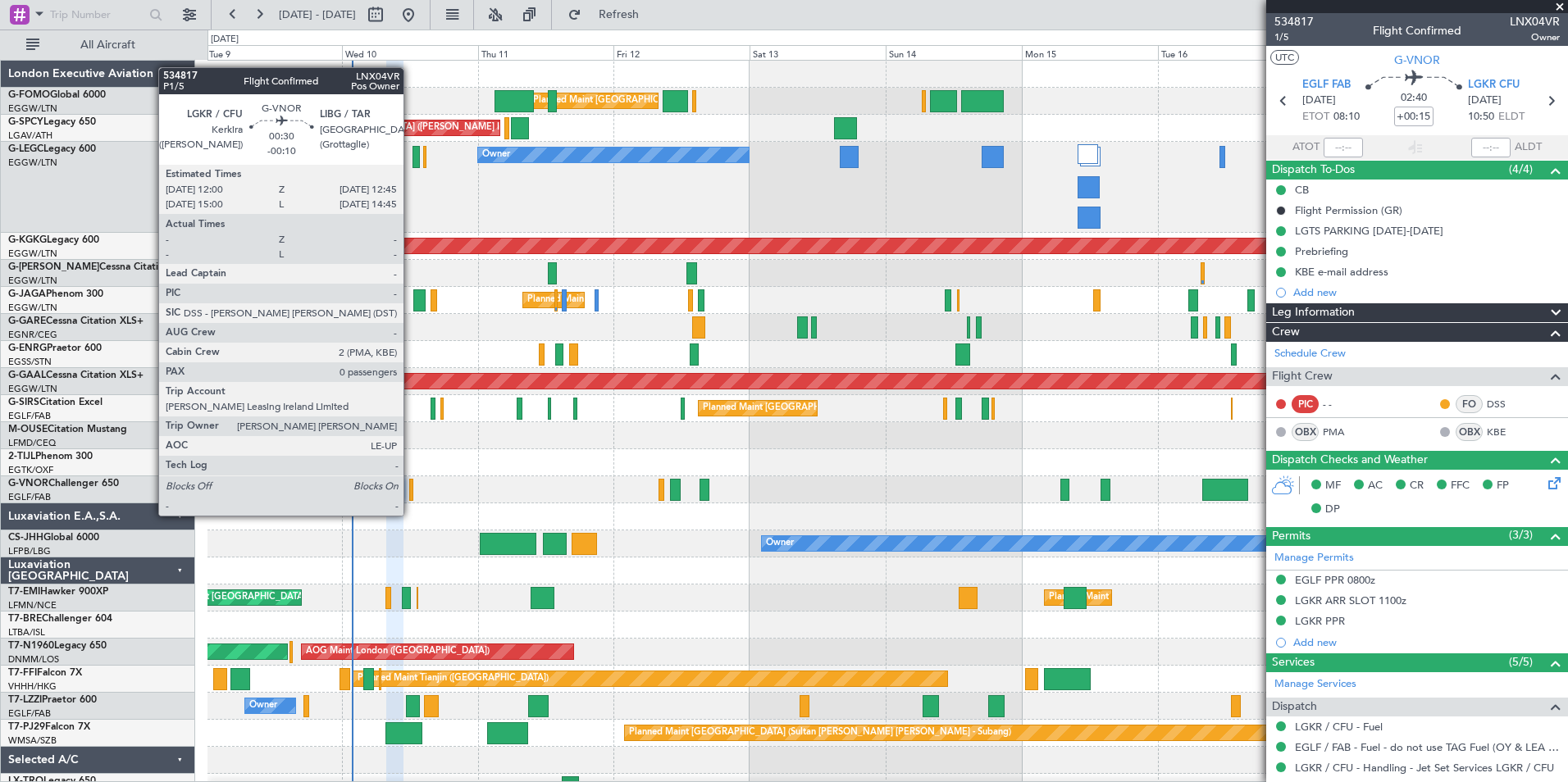
click at [411, 499] on div at bounding box center [412, 490] width 5 height 22
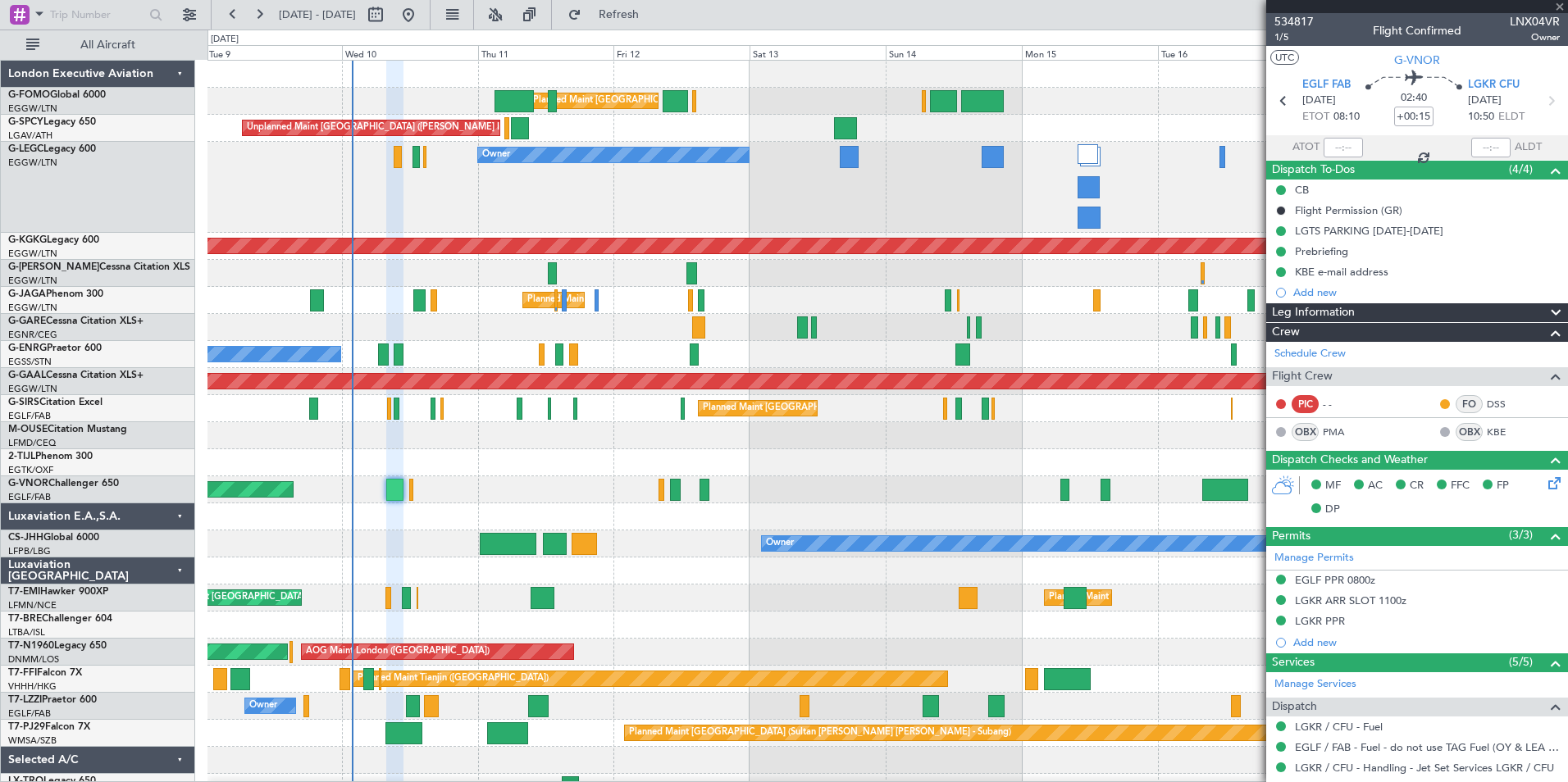
type input "-00:10"
type input "0"
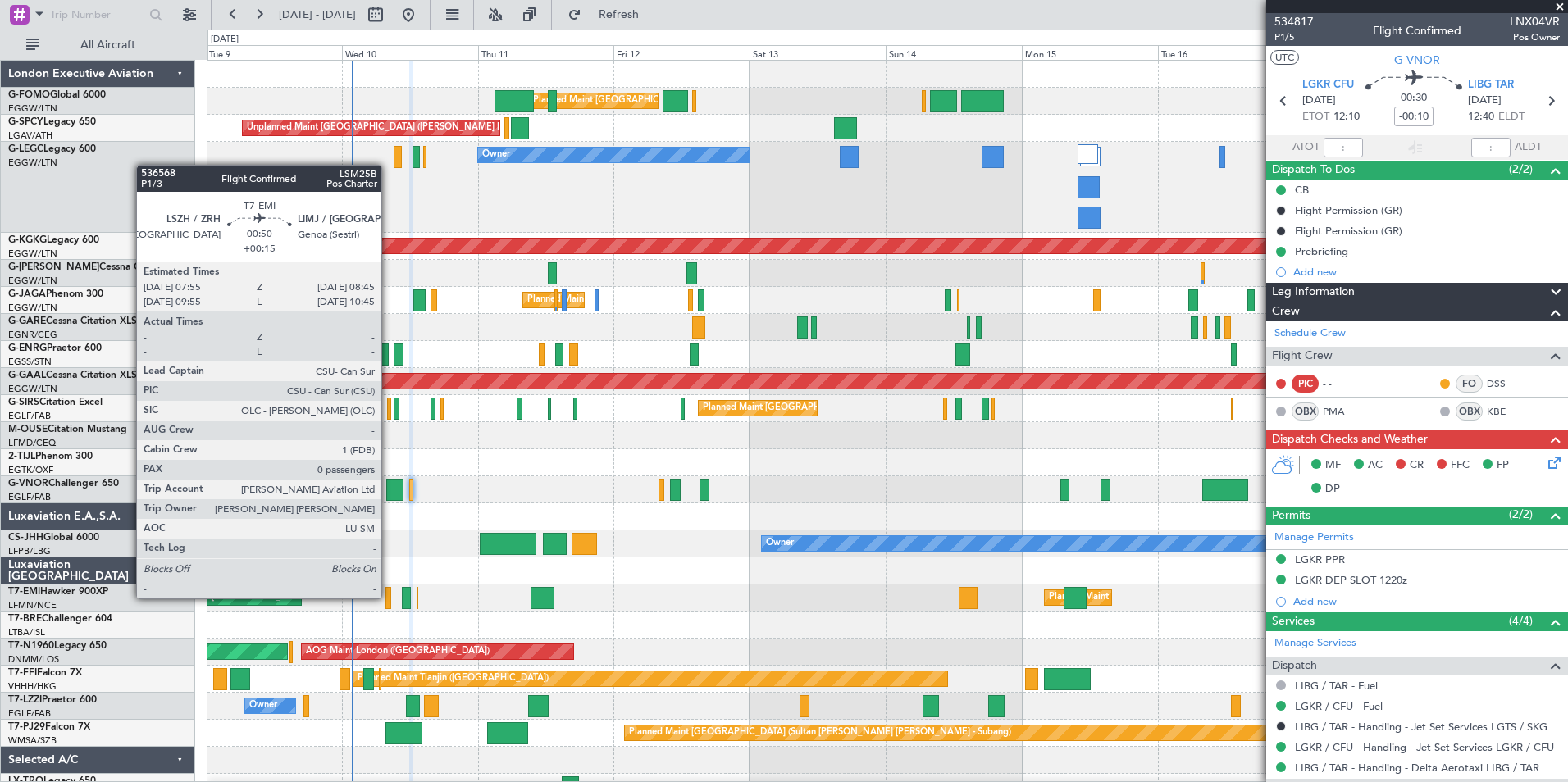
click at [389, 597] on div at bounding box center [388, 598] width 5 height 22
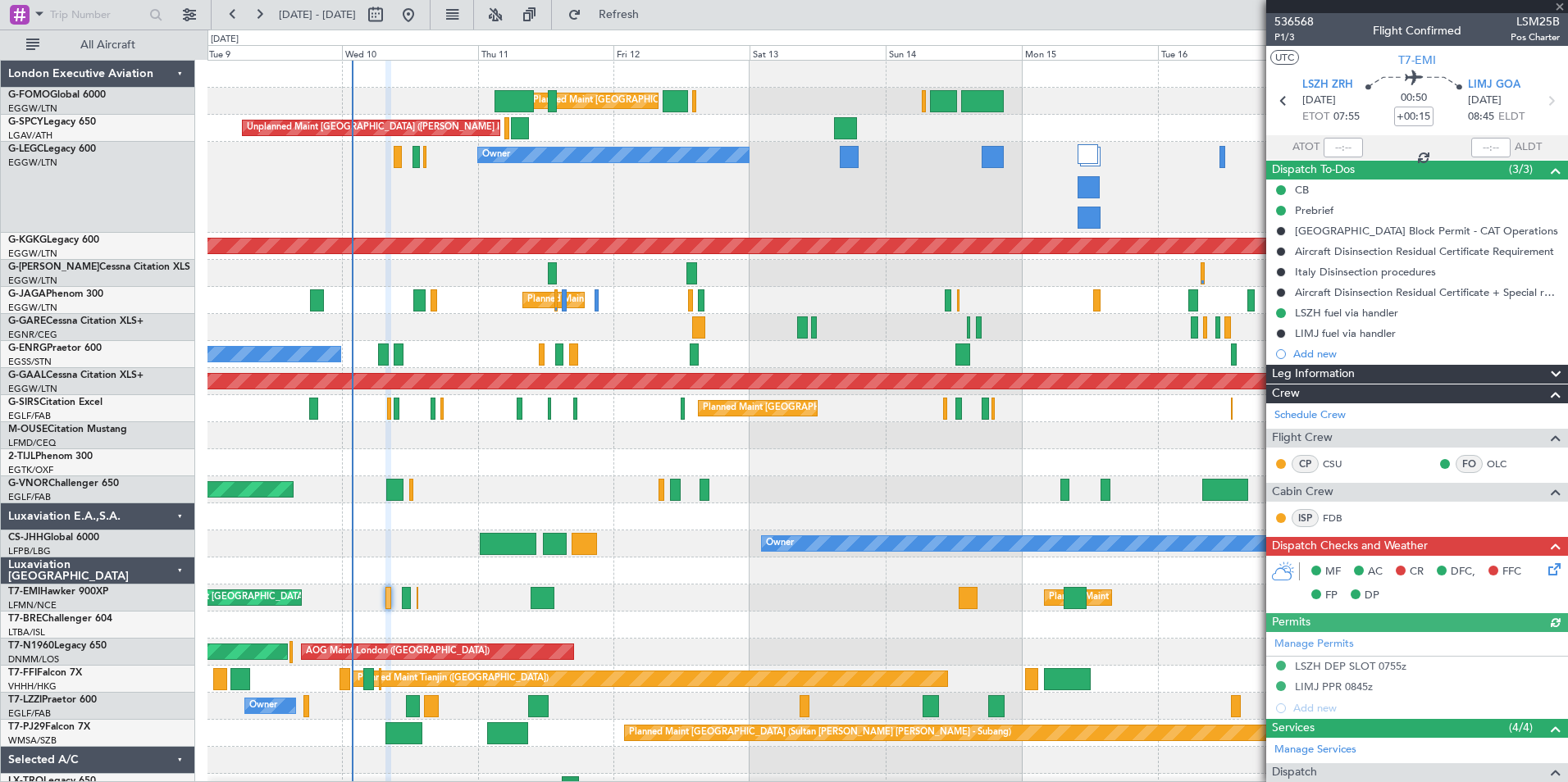
click at [415, 494] on div "Planned Maint [GEOGRAPHIC_DATA] ([GEOGRAPHIC_DATA])" at bounding box center [887, 490] width 1359 height 27
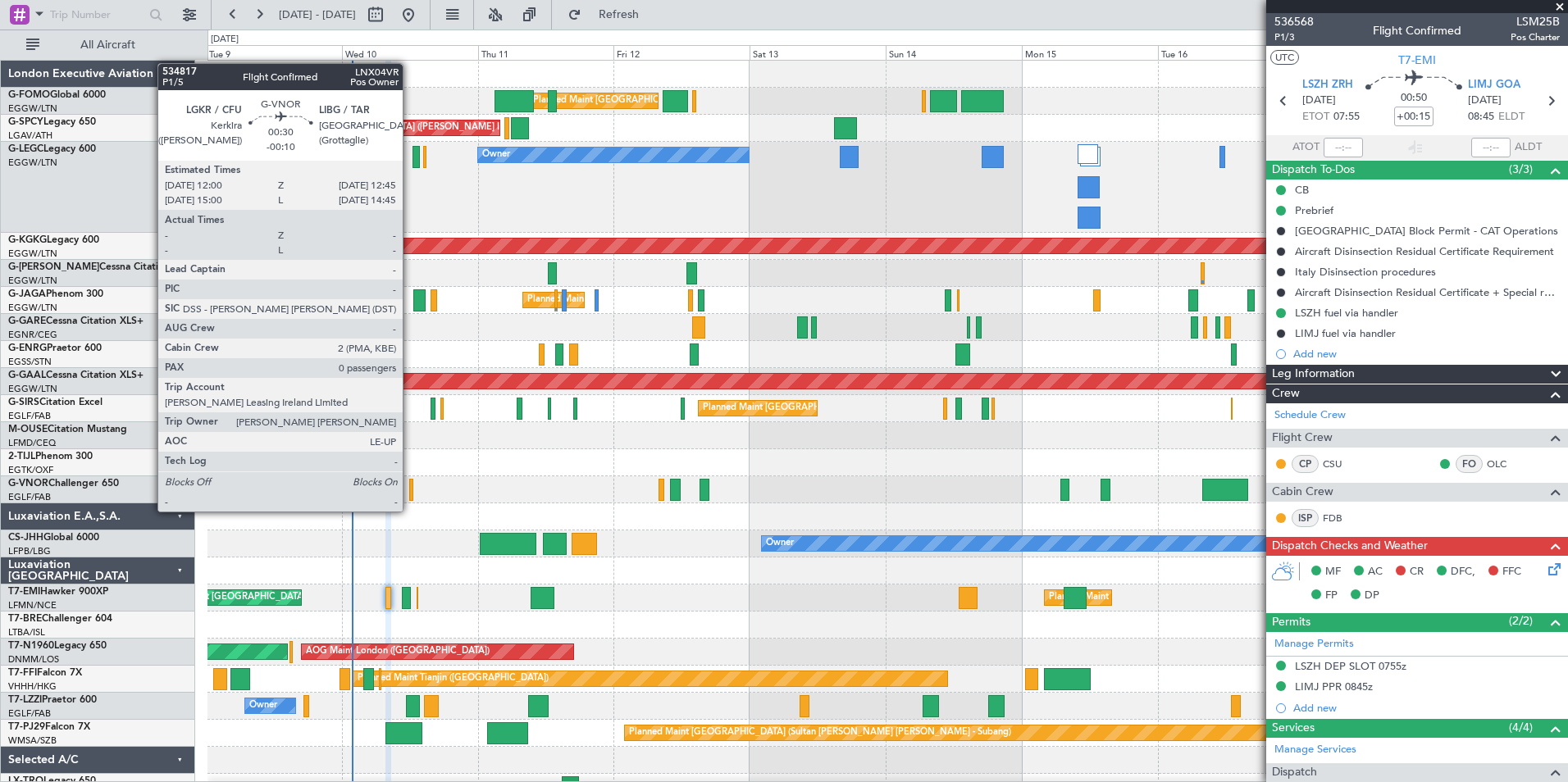
click at [410, 495] on div at bounding box center [412, 490] width 5 height 22
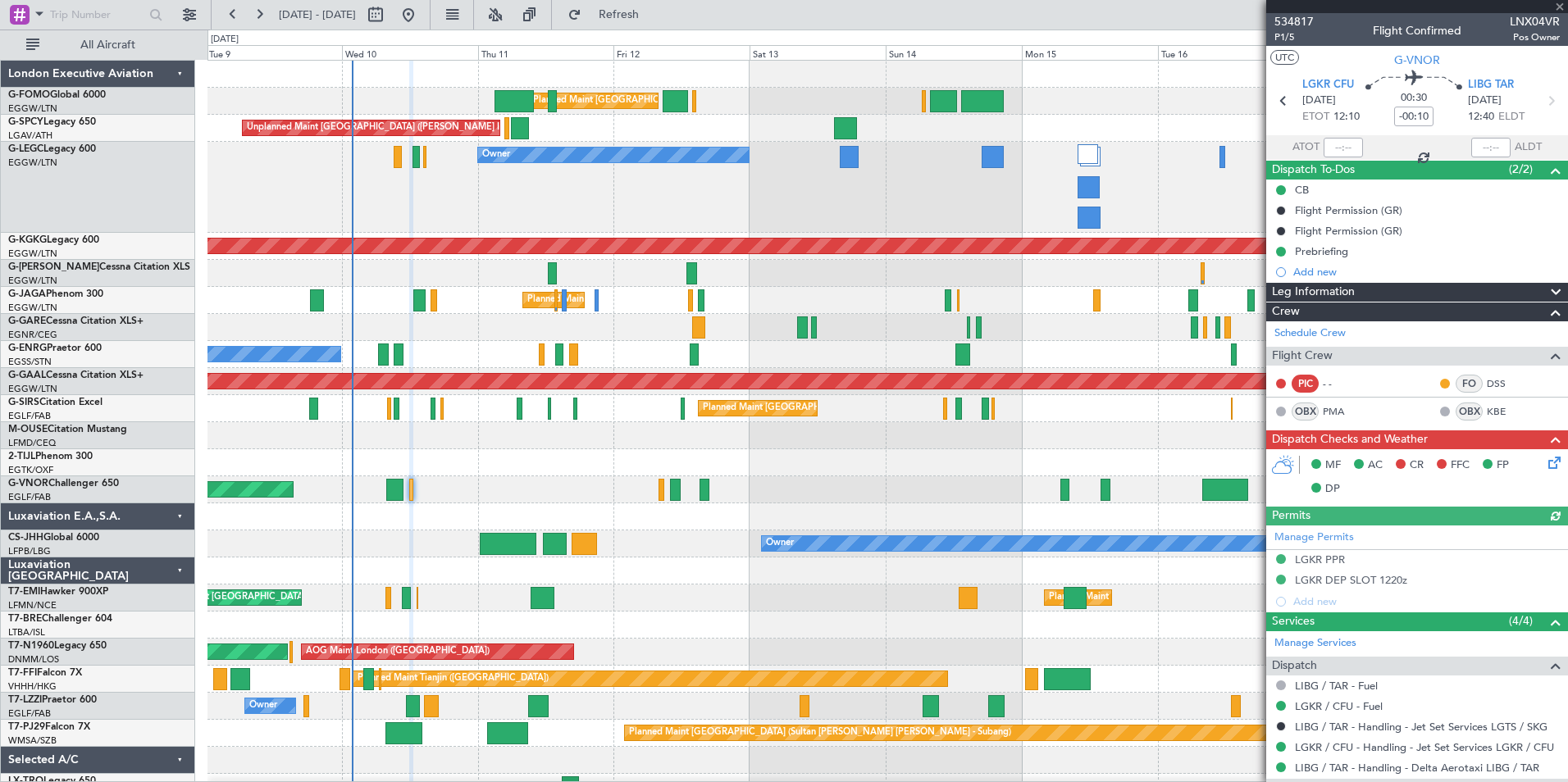
click at [1545, 466] on icon at bounding box center [1551, 459] width 13 height 13
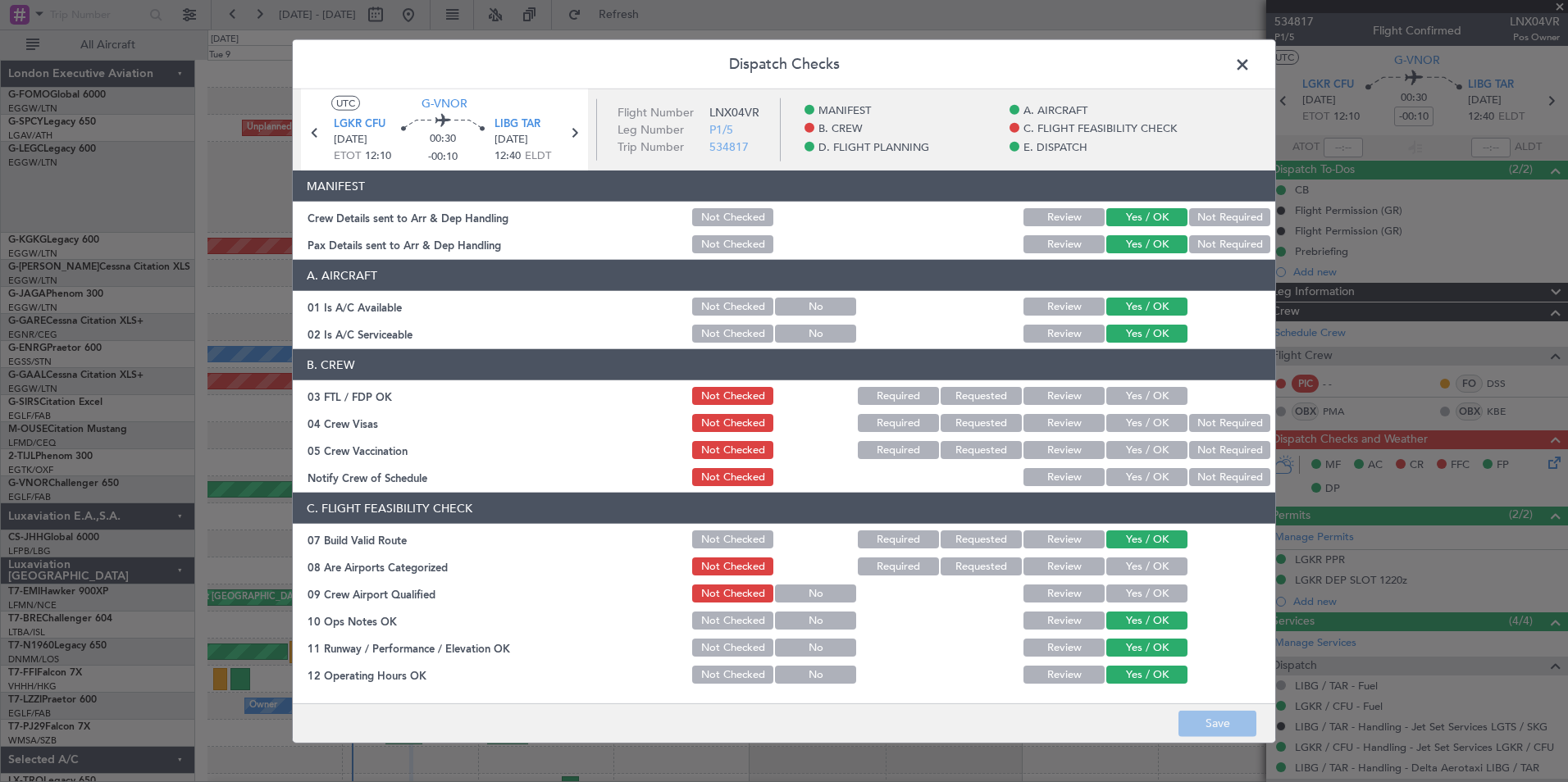
click at [1127, 400] on button "Yes / OK" at bounding box center [1147, 396] width 81 height 18
click at [1212, 423] on button "Not Required" at bounding box center [1229, 422] width 81 height 18
click at [1209, 445] on button "Not Required" at bounding box center [1229, 450] width 81 height 18
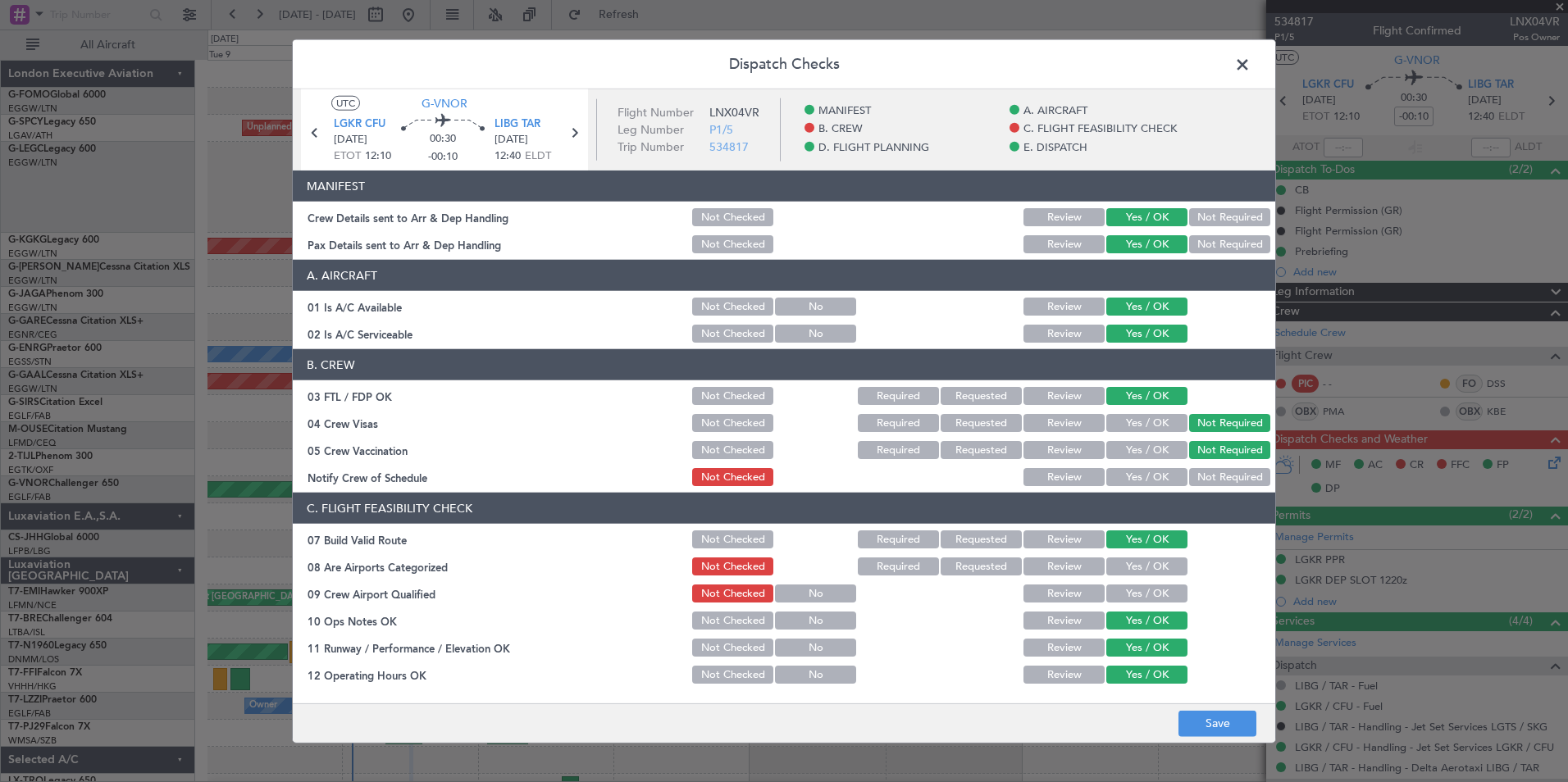
click at [1148, 476] on button "Yes / OK" at bounding box center [1147, 477] width 81 height 18
click at [1133, 572] on button "Yes / OK" at bounding box center [1147, 566] width 81 height 18
click at [1130, 587] on button "Yes / OK" at bounding box center [1147, 593] width 81 height 18
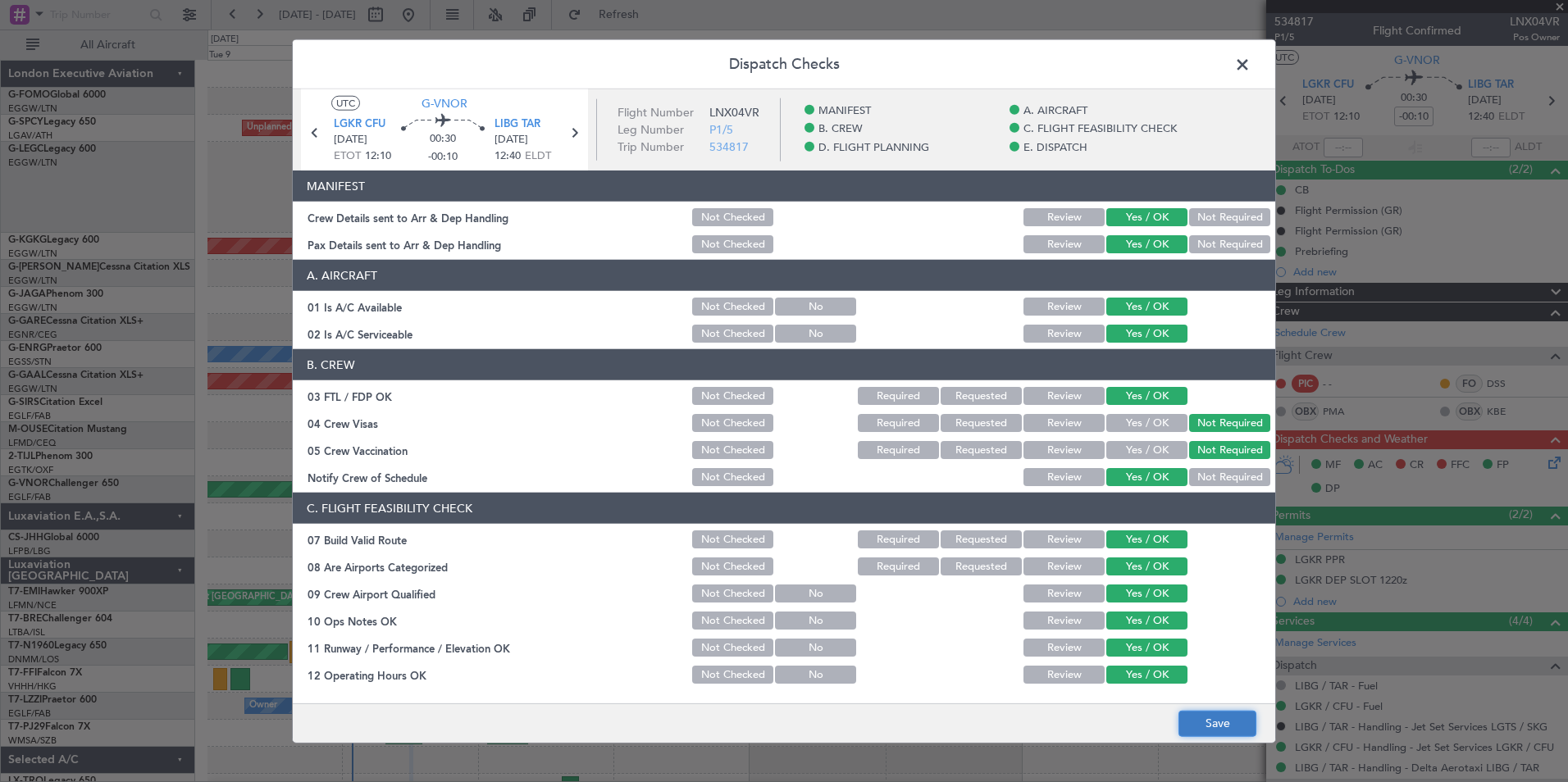
click at [1211, 720] on button "Save" at bounding box center [1217, 723] width 78 height 26
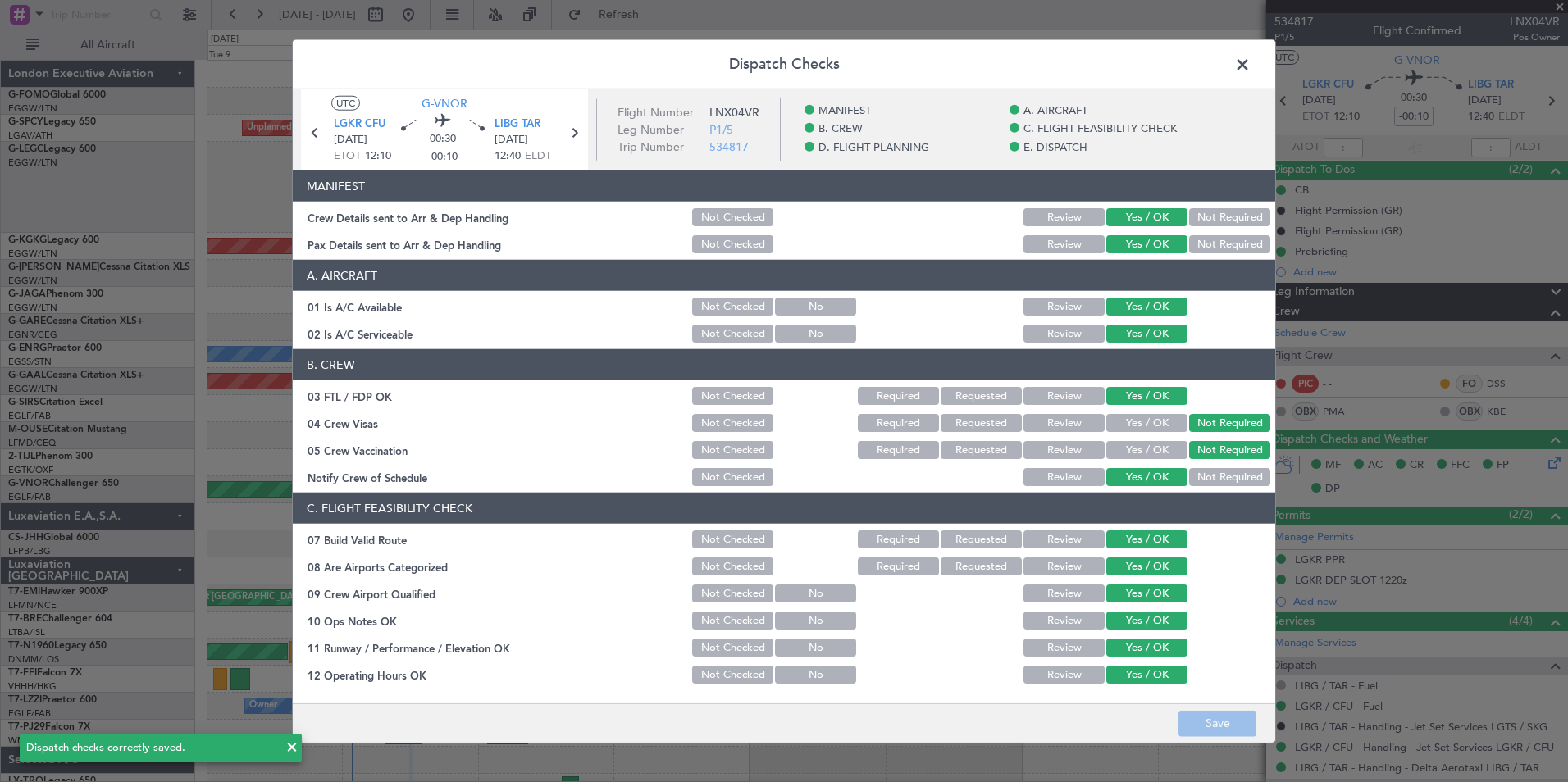
click at [1251, 68] on span at bounding box center [1251, 68] width 0 height 32
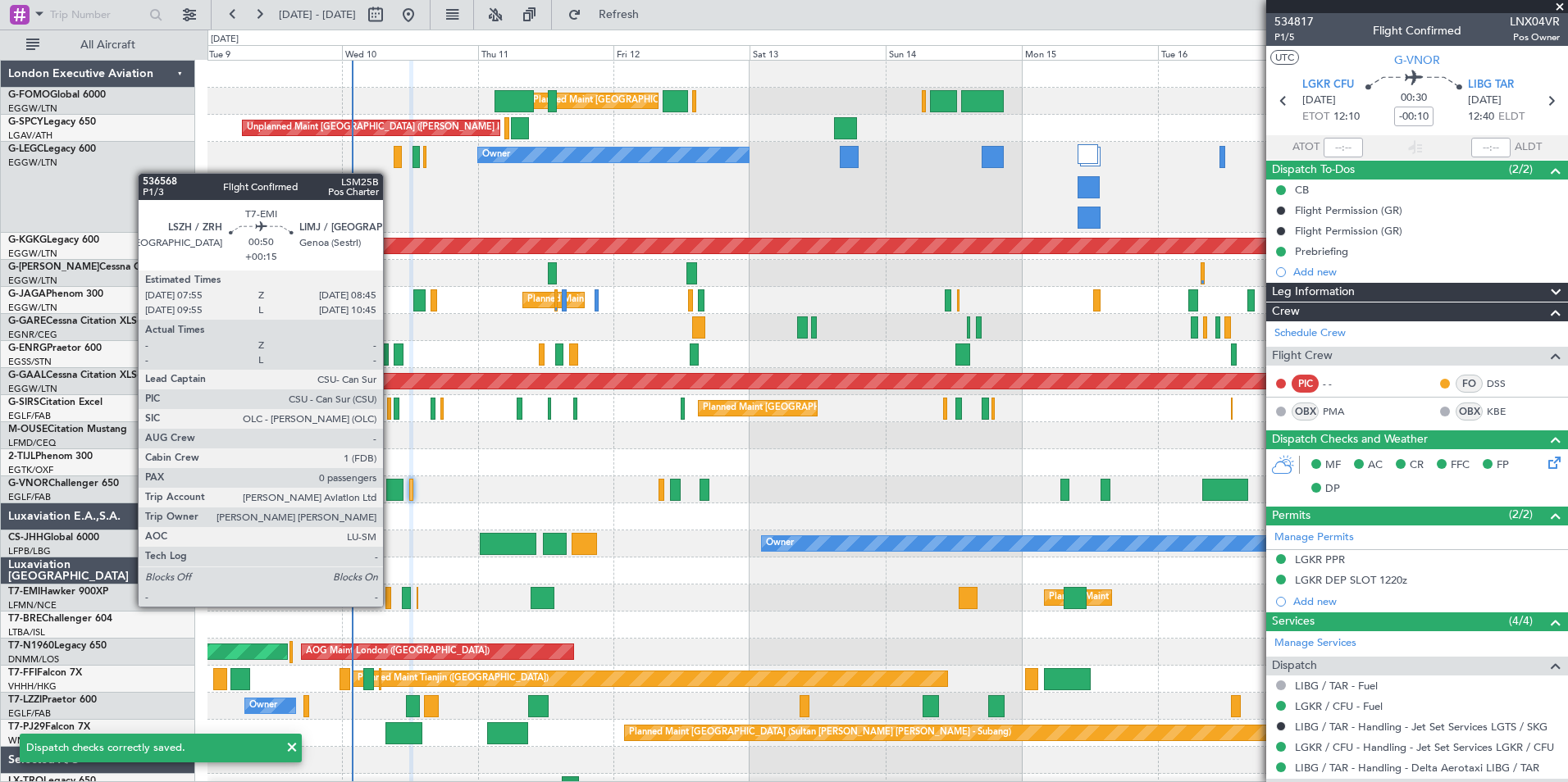
click at [391, 605] on div at bounding box center [388, 598] width 5 height 22
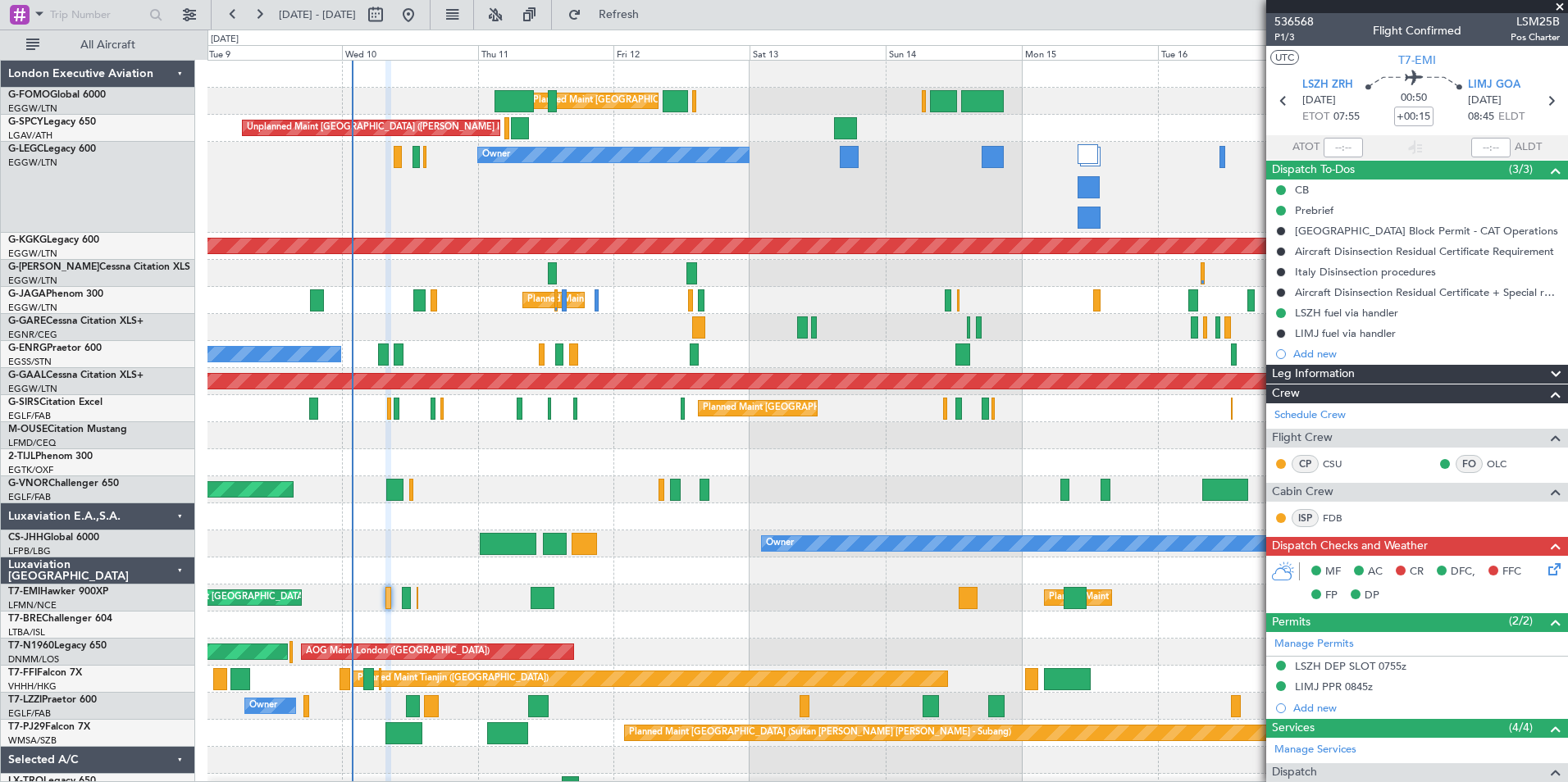
click at [1545, 571] on icon at bounding box center [1551, 566] width 13 height 13
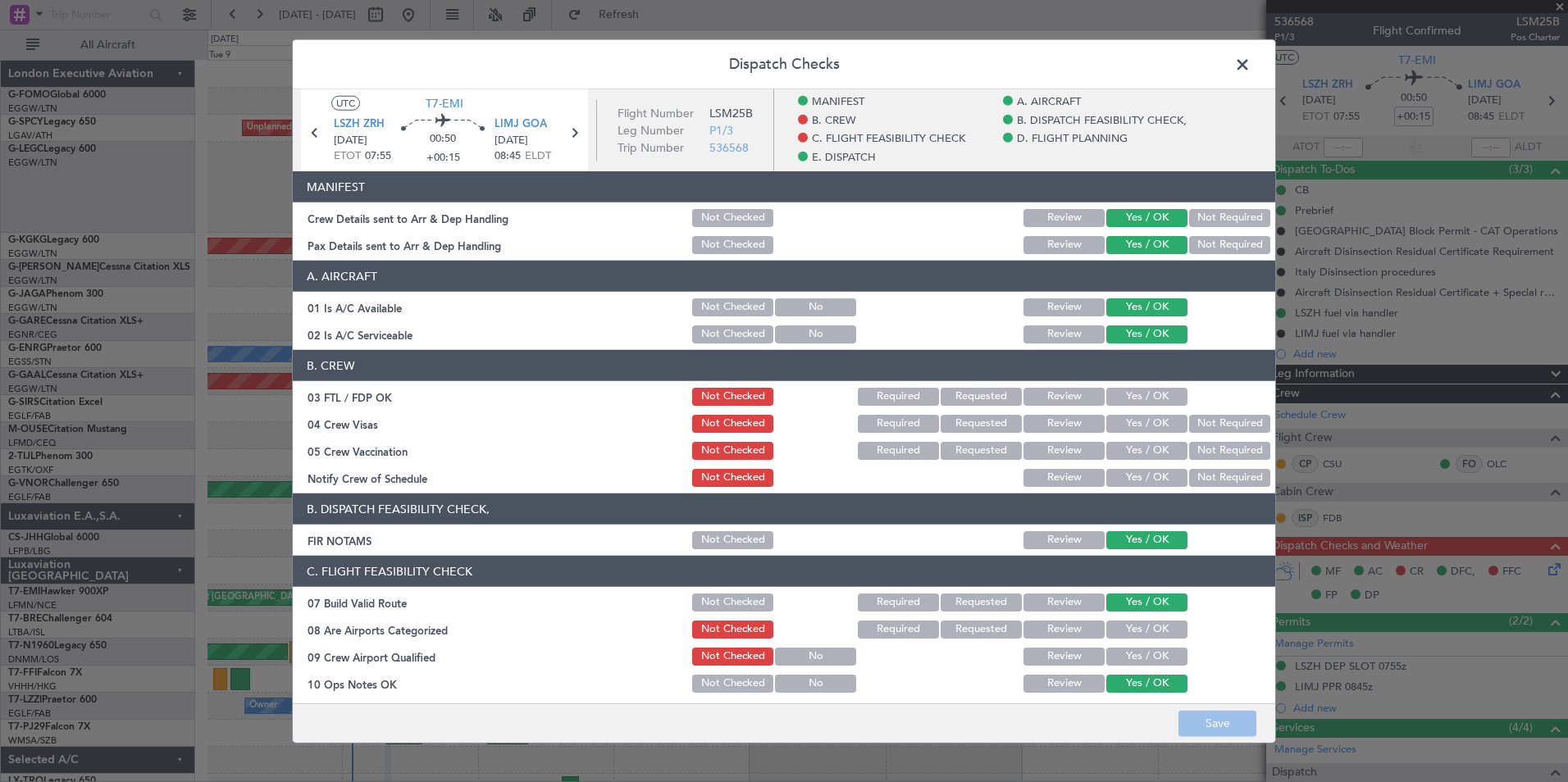
click at [1119, 396] on button "Yes / OK" at bounding box center [1147, 397] width 81 height 18
click at [1215, 428] on button "Not Required" at bounding box center [1229, 423] width 81 height 18
click at [1207, 450] on button "Not Required" at bounding box center [1229, 450] width 81 height 18
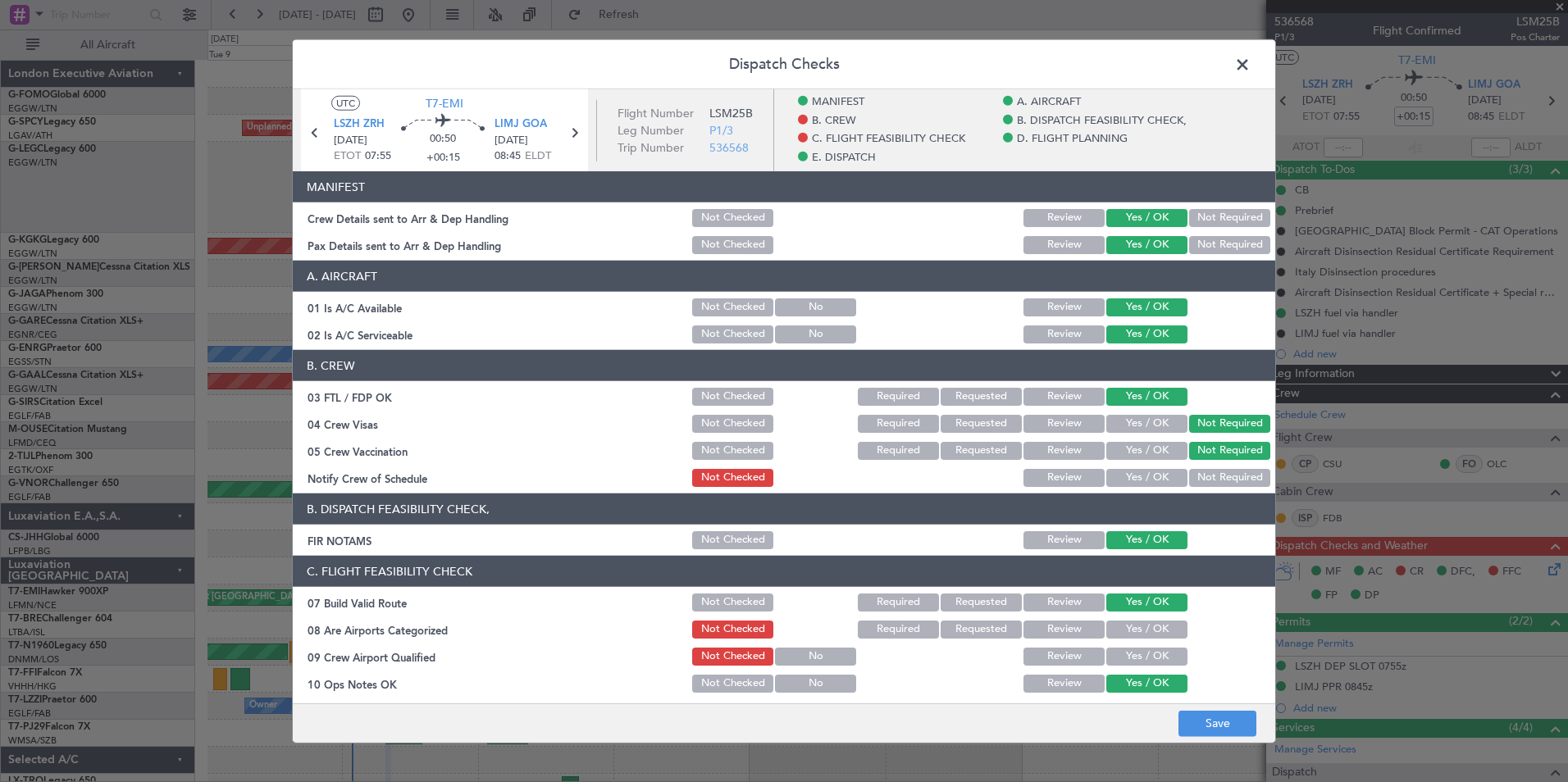
click at [1139, 473] on button "Yes / OK" at bounding box center [1147, 478] width 81 height 18
click at [1134, 622] on button "Yes / OK" at bounding box center [1147, 629] width 81 height 18
click at [1140, 664] on button "Yes / OK" at bounding box center [1147, 656] width 81 height 18
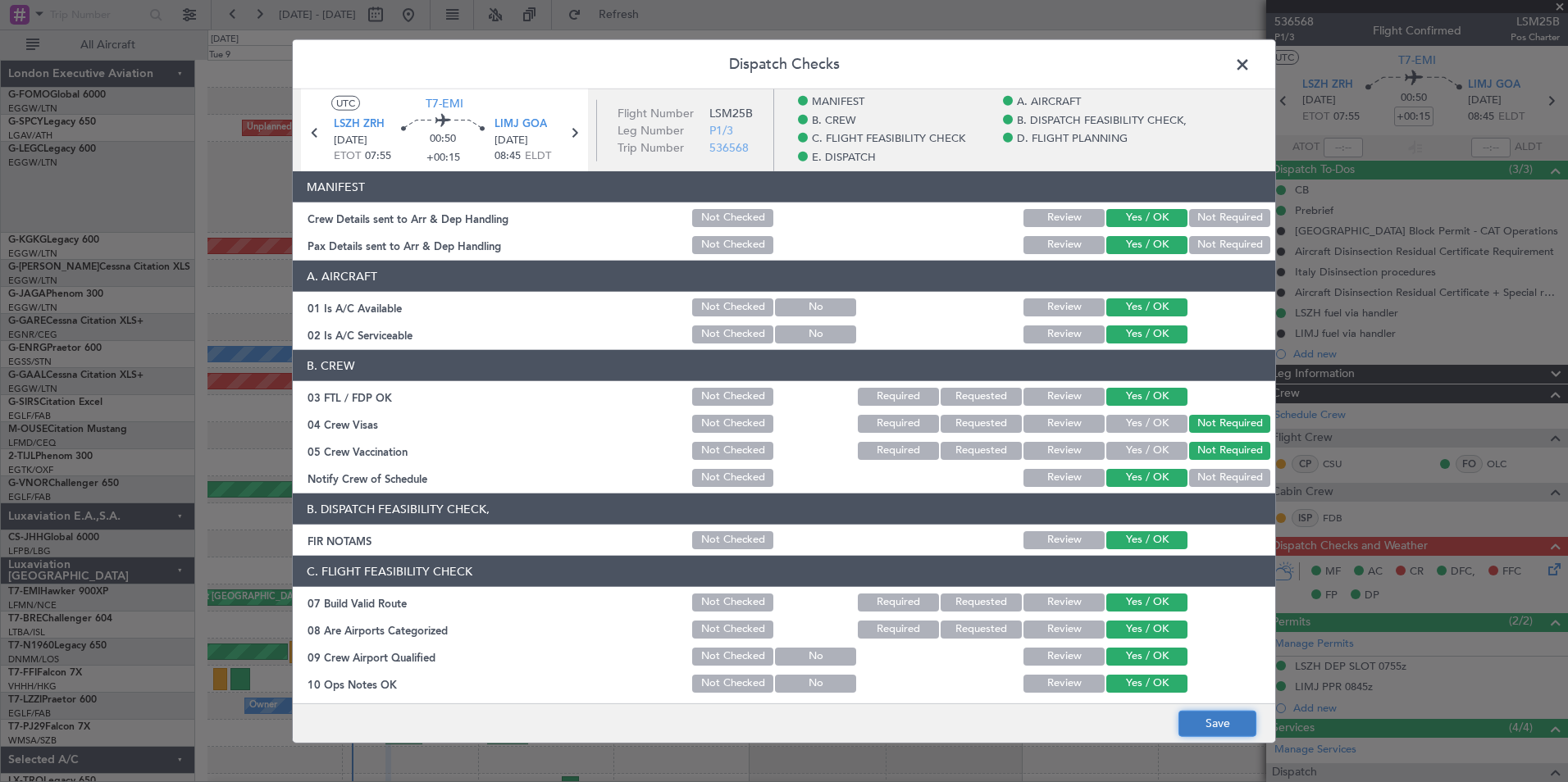
click at [1212, 714] on button "Save" at bounding box center [1217, 723] width 78 height 26
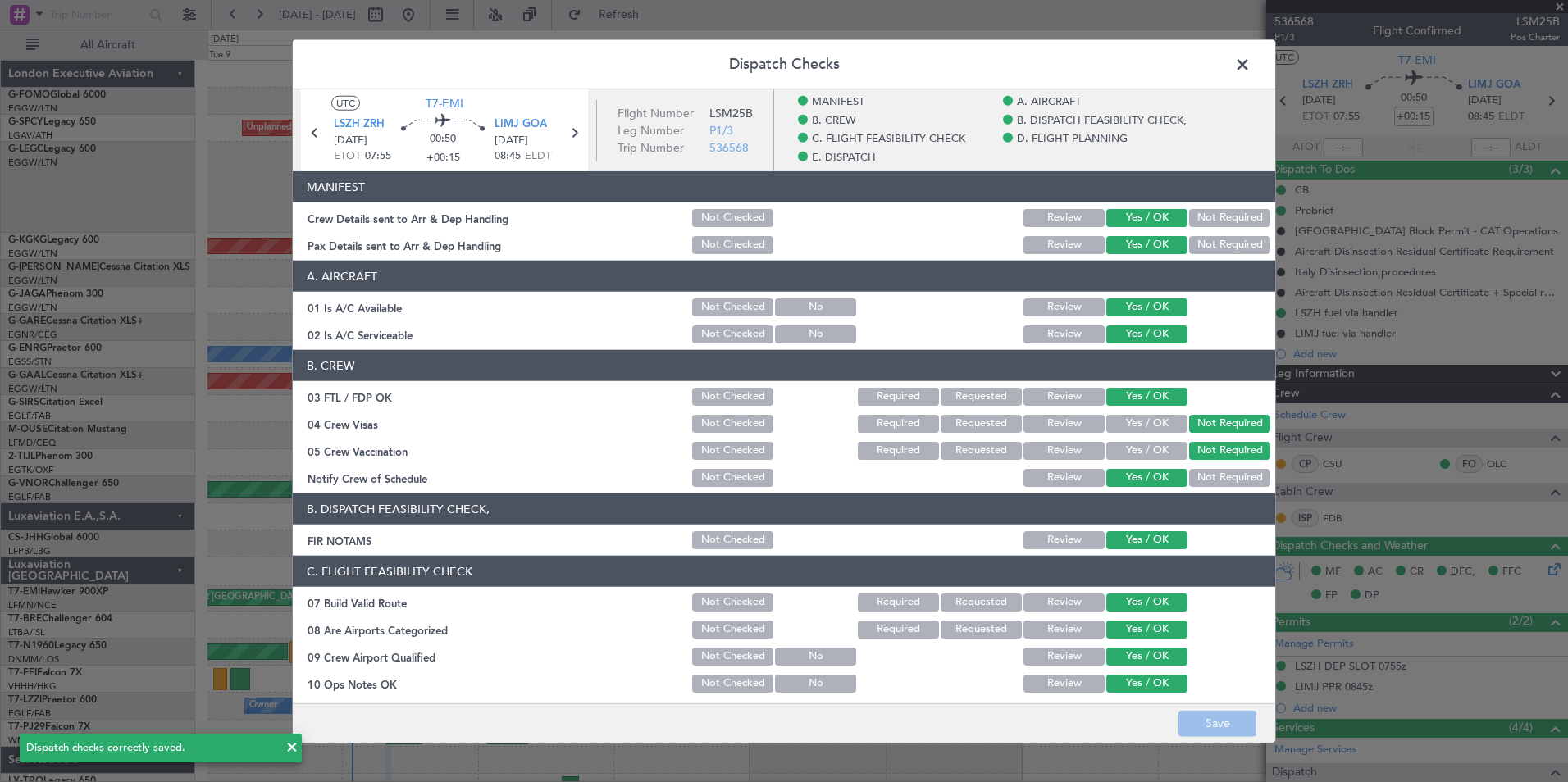
click at [1251, 61] on span at bounding box center [1251, 68] width 0 height 32
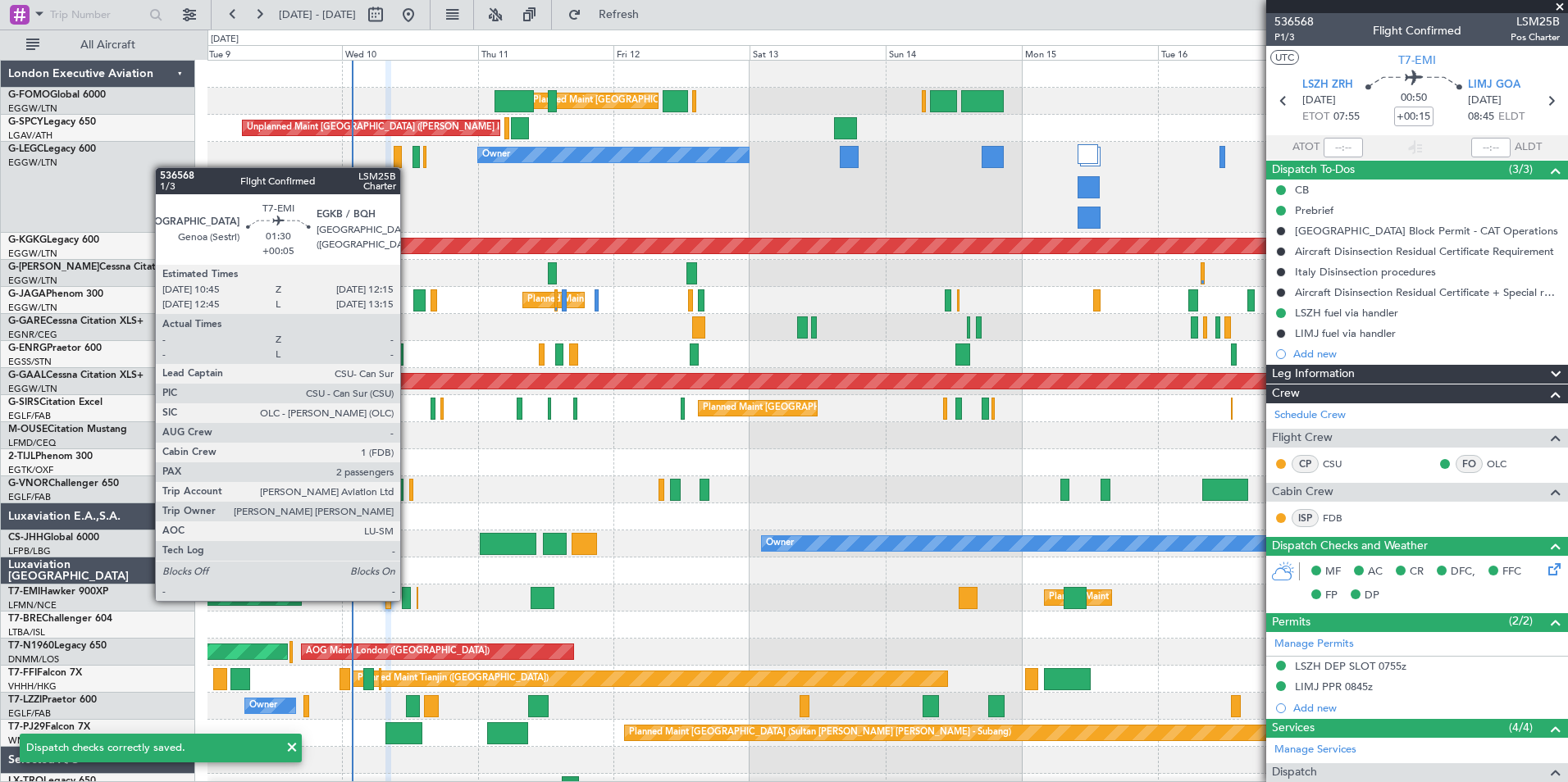
click at [408, 599] on div at bounding box center [406, 598] width 9 height 22
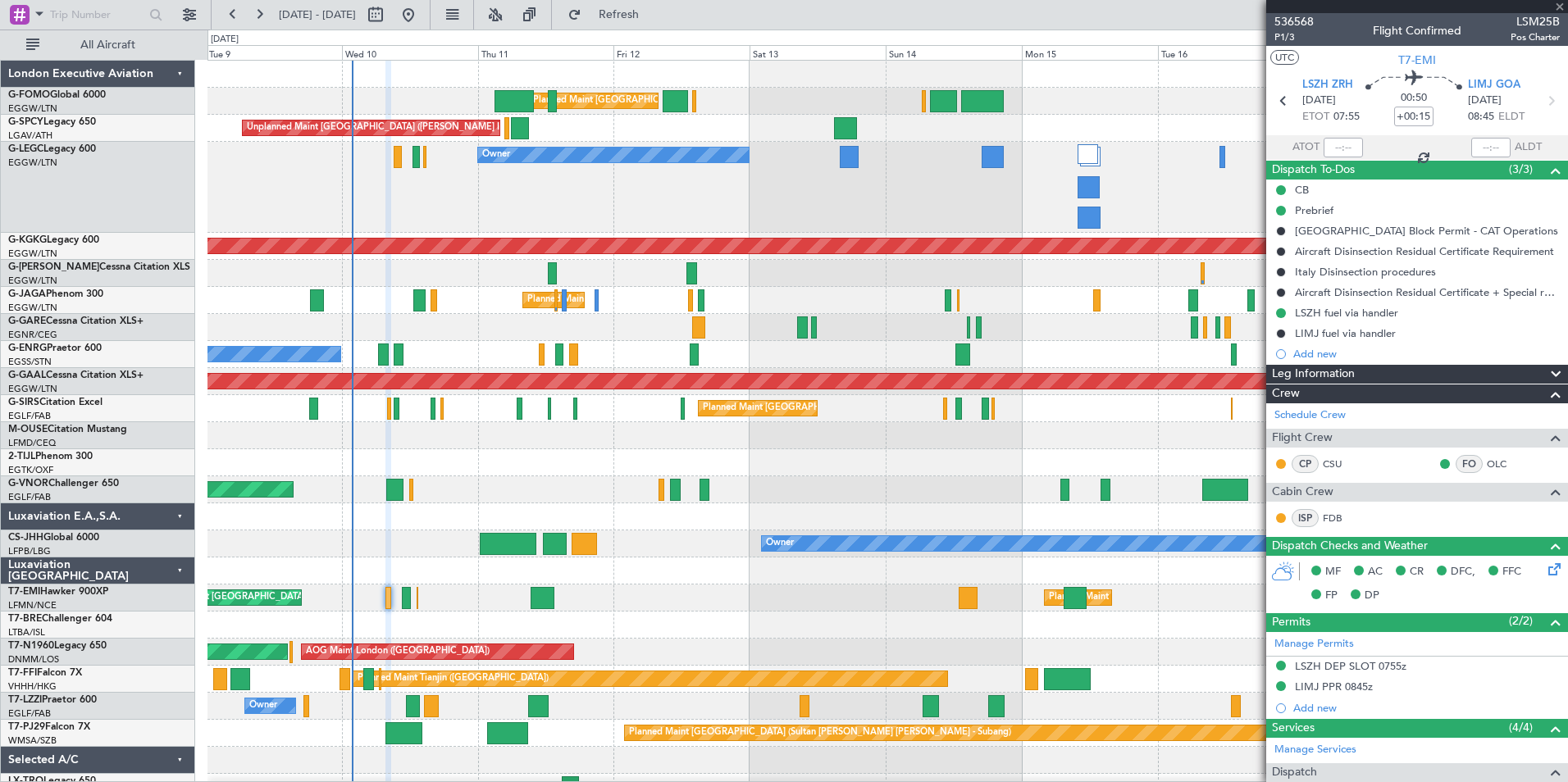
type input "+00:05"
type input "2"
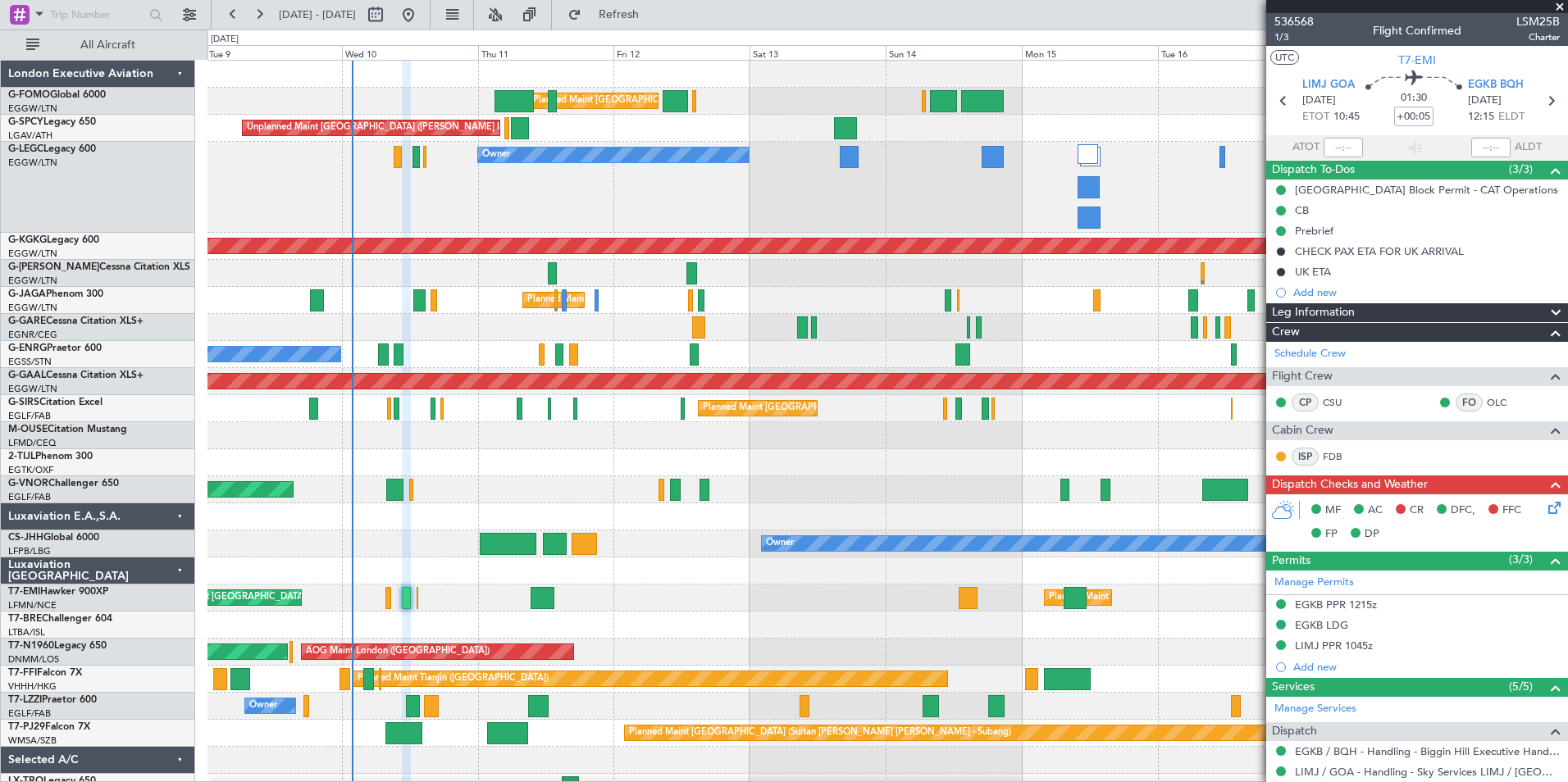
click at [1545, 504] on icon at bounding box center [1551, 504] width 13 height 13
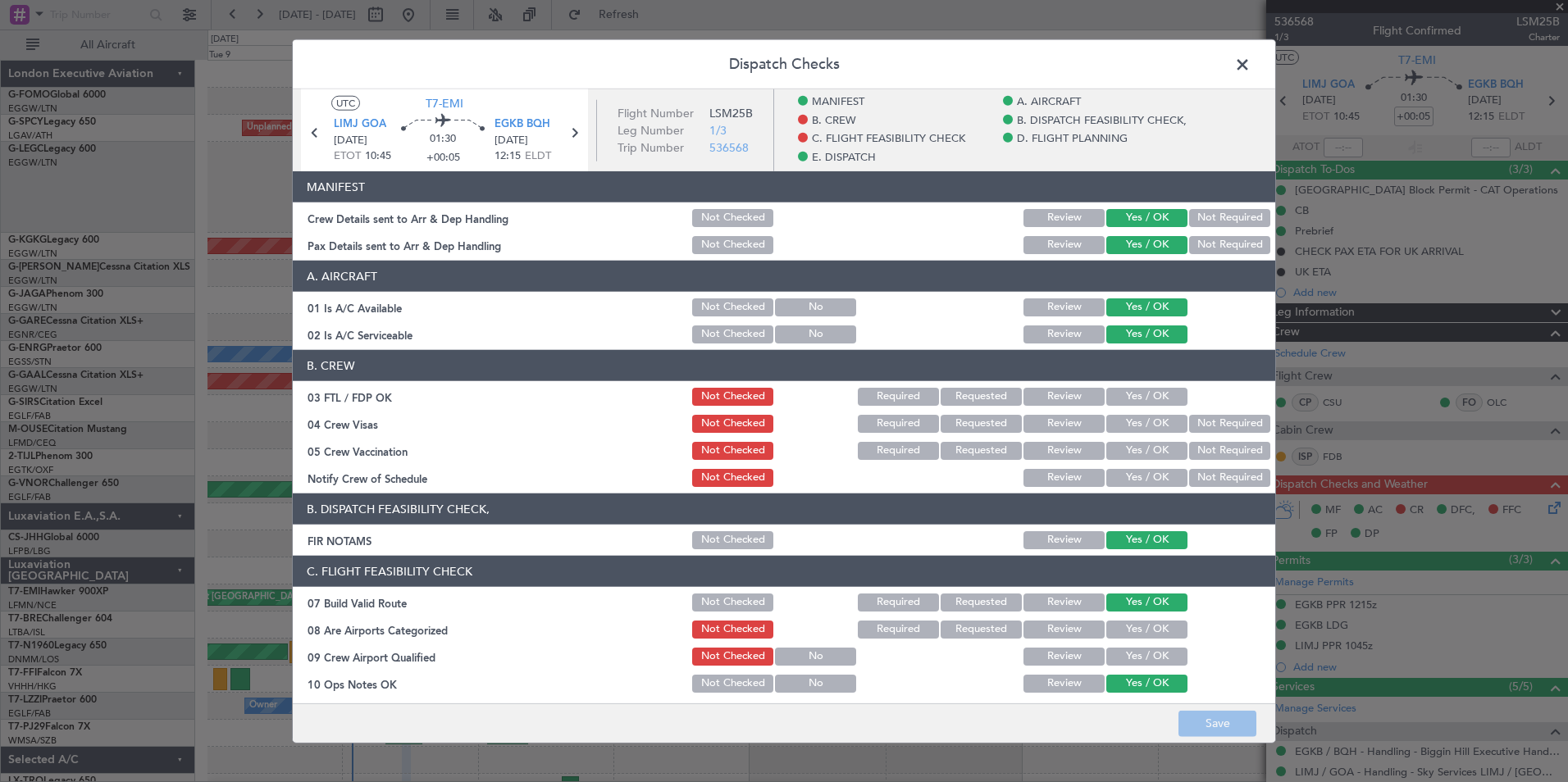
click at [1125, 397] on button "Yes / OK" at bounding box center [1147, 397] width 81 height 18
click at [1211, 419] on button "Not Required" at bounding box center [1229, 423] width 81 height 18
click at [1209, 444] on button "Not Required" at bounding box center [1229, 450] width 81 height 18
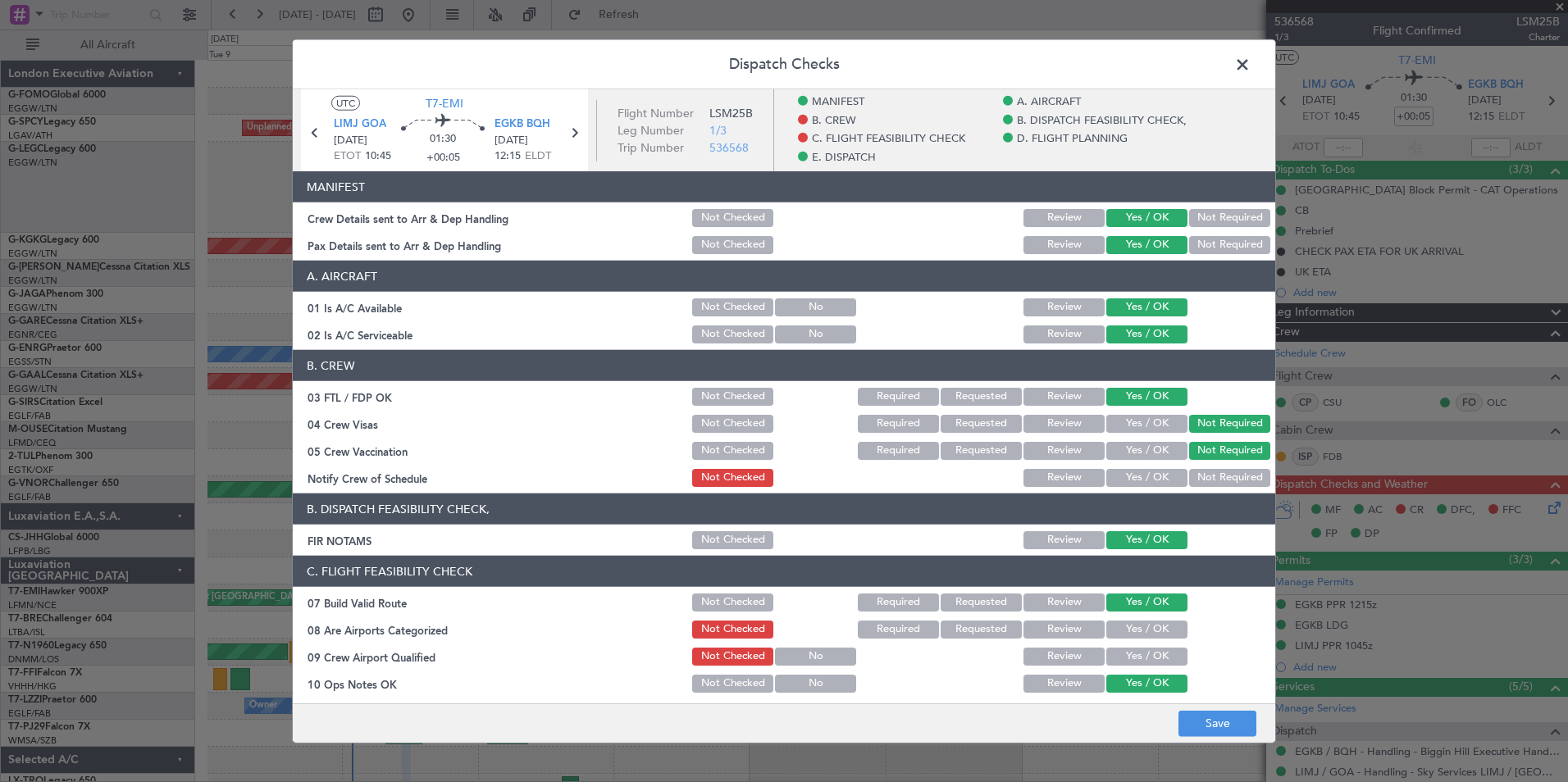
click at [1121, 473] on button "Yes / OK" at bounding box center [1147, 478] width 81 height 18
click at [1110, 632] on button "Yes / OK" at bounding box center [1147, 629] width 81 height 18
click at [1109, 650] on button "Yes / OK" at bounding box center [1147, 656] width 81 height 18
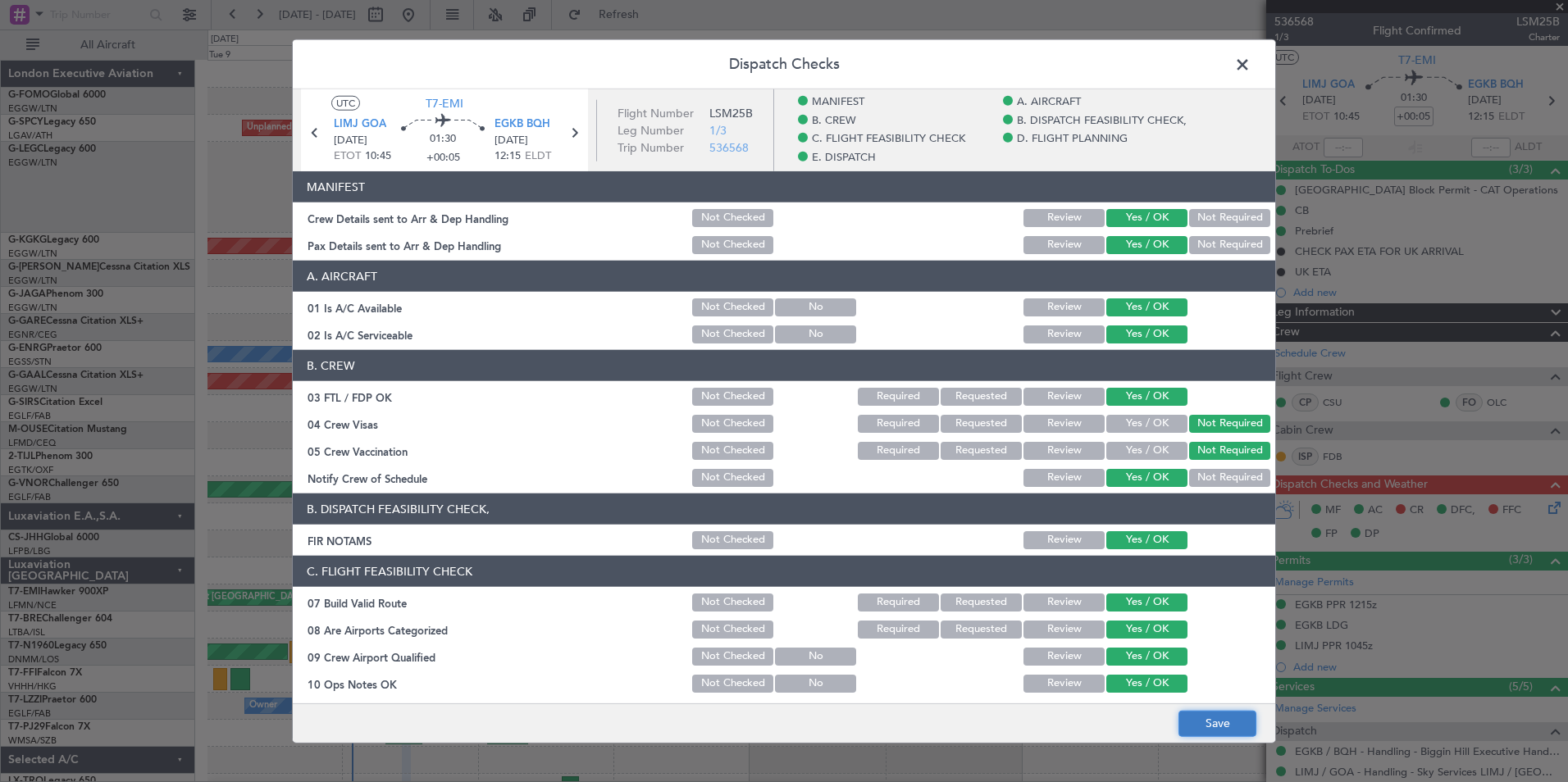
click at [1201, 728] on button "Save" at bounding box center [1217, 723] width 78 height 26
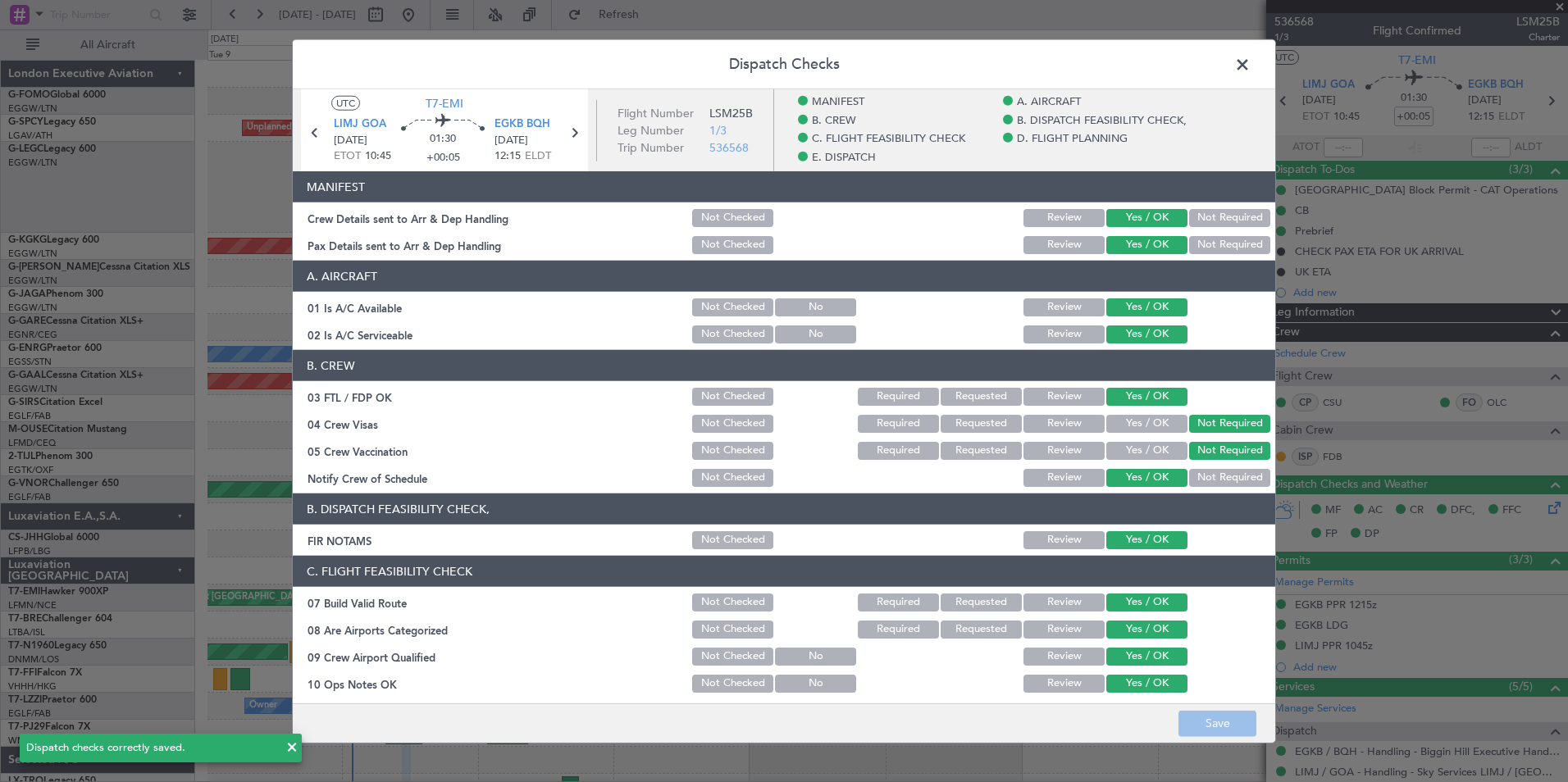
click at [1251, 55] on span at bounding box center [1251, 68] width 0 height 32
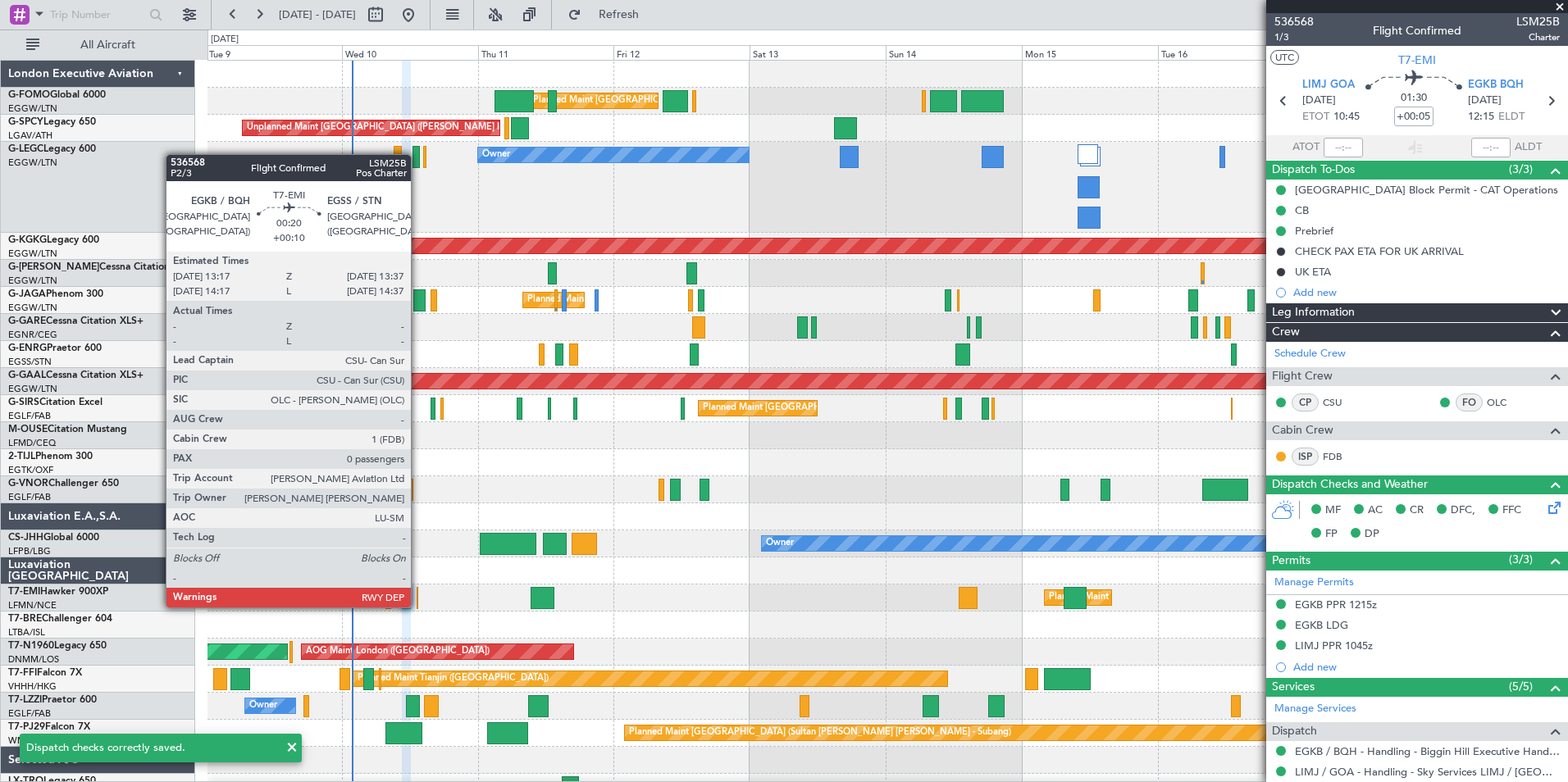
click at [418, 606] on div at bounding box center [417, 598] width 3 height 22
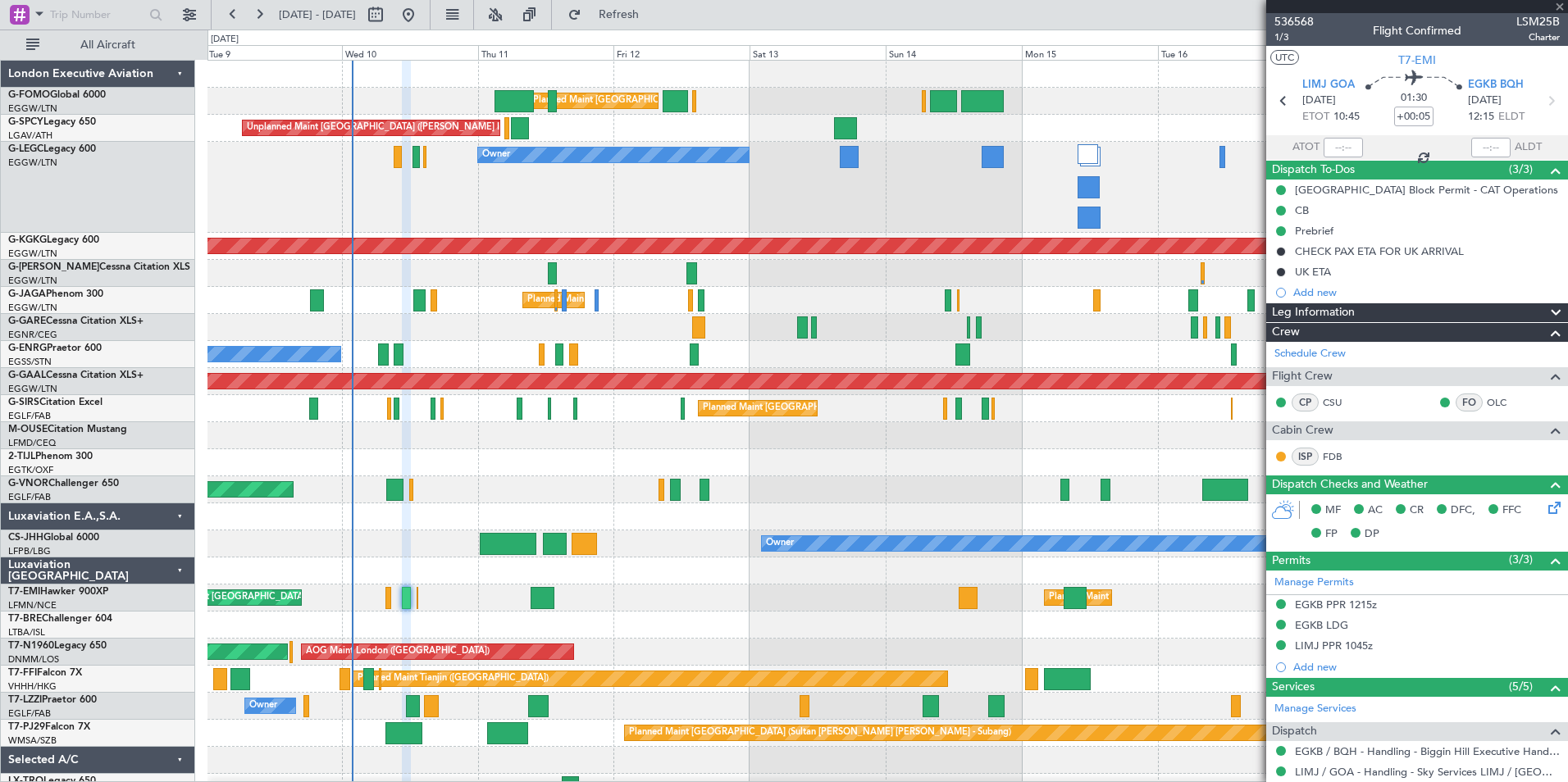
type input "+00:10"
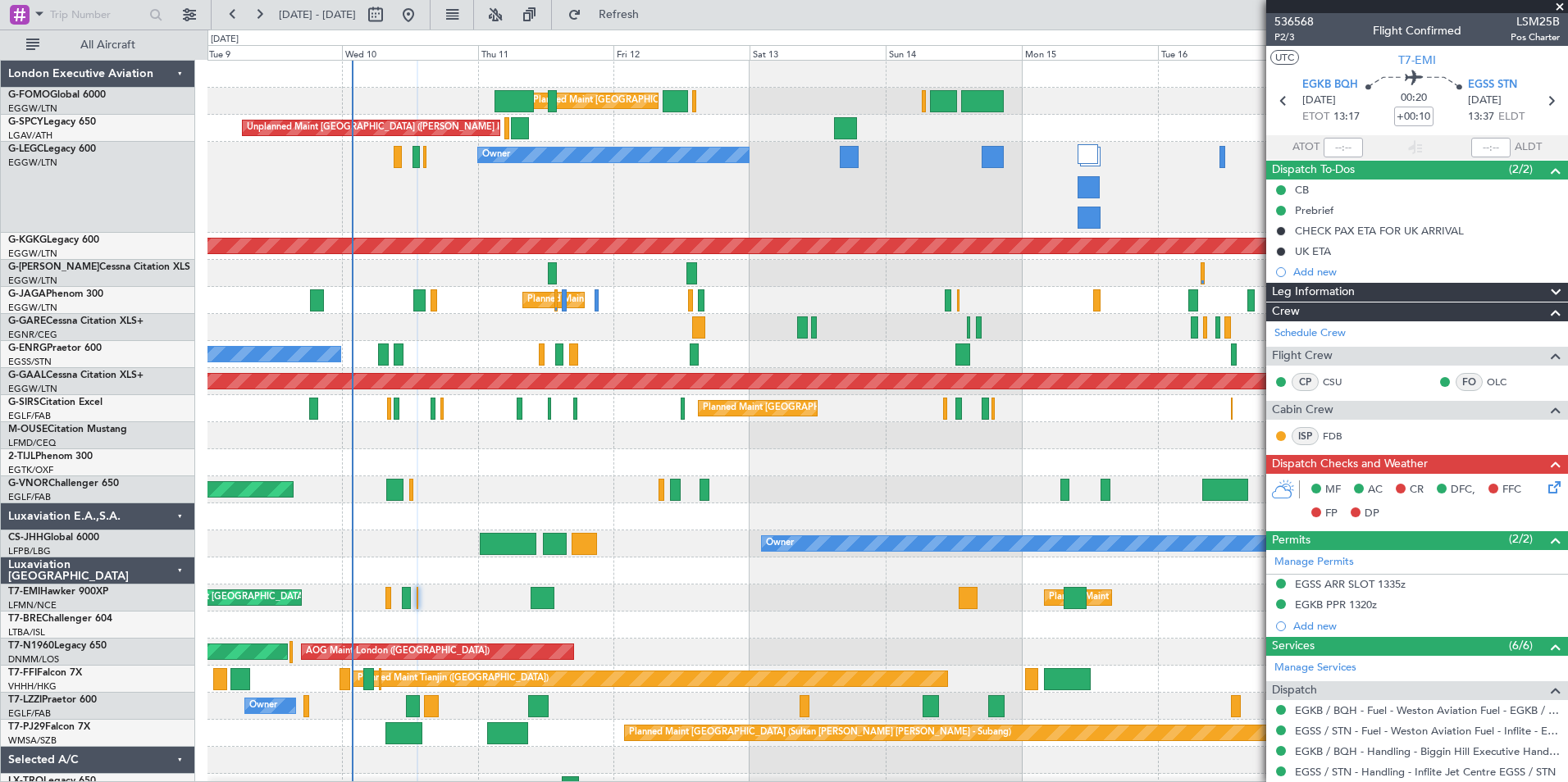
click at [1545, 487] on icon at bounding box center [1551, 484] width 13 height 13
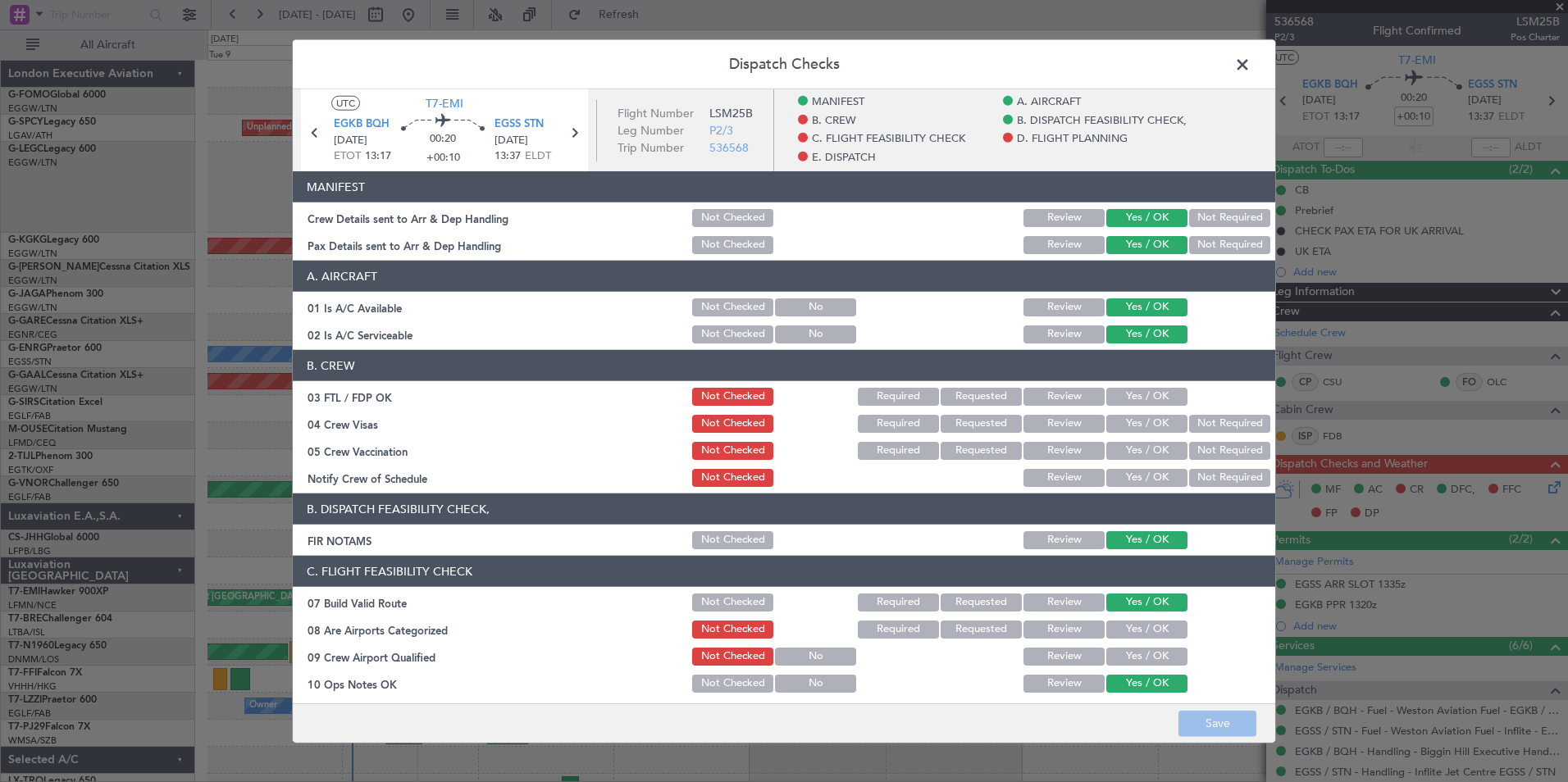
click at [1155, 386] on div "Yes / OK" at bounding box center [1145, 397] width 83 height 23
click at [1153, 401] on button "Yes / OK" at bounding box center [1147, 397] width 81 height 18
click at [1203, 425] on button "Not Required" at bounding box center [1229, 423] width 81 height 18
click at [1204, 448] on button "Not Required" at bounding box center [1229, 450] width 81 height 18
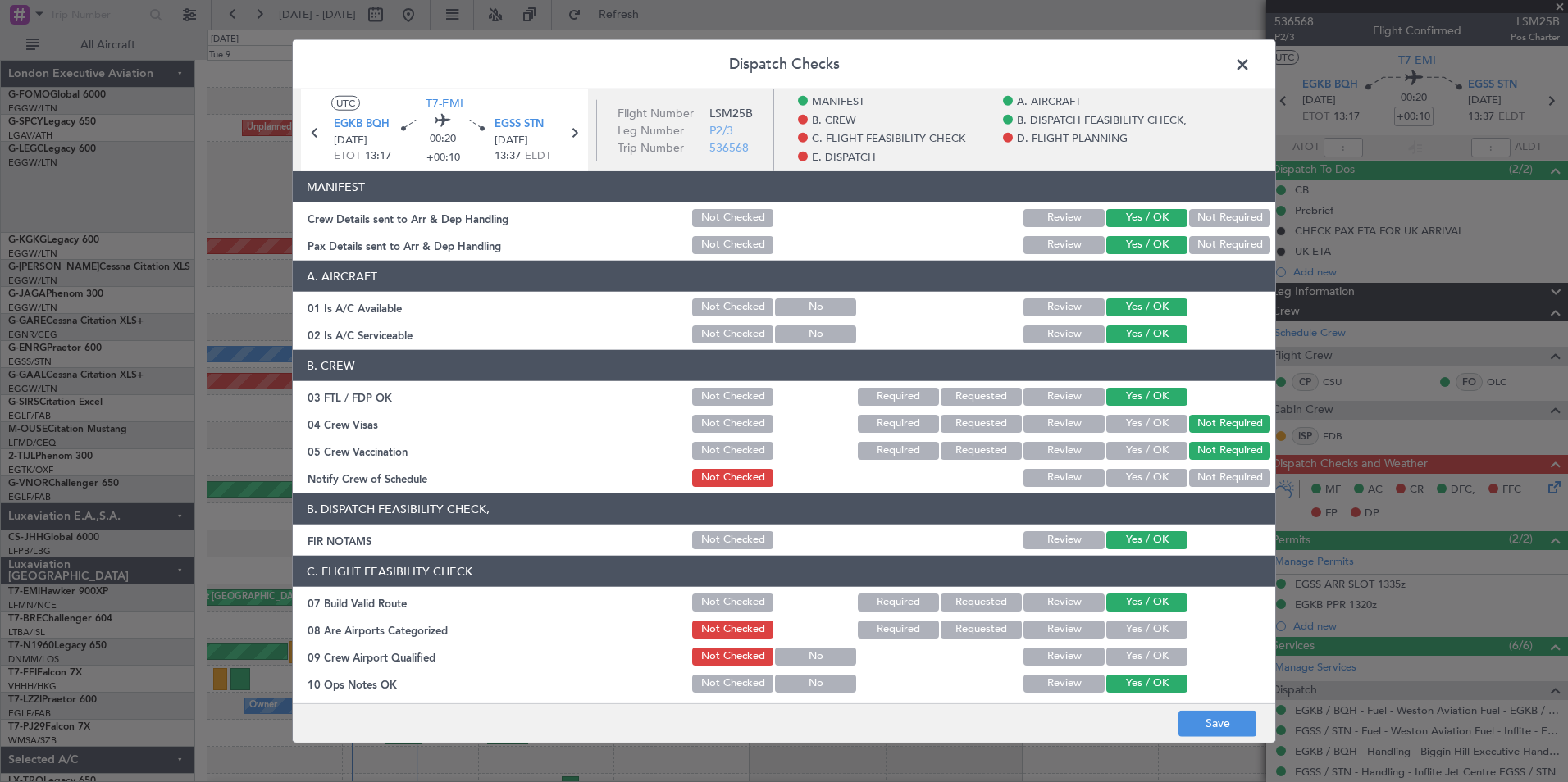
click at [1140, 476] on button "Yes / OK" at bounding box center [1147, 478] width 81 height 18
click at [1120, 635] on button "Yes / OK" at bounding box center [1147, 629] width 81 height 18
click at [1119, 665] on button "Yes / OK" at bounding box center [1147, 656] width 81 height 18
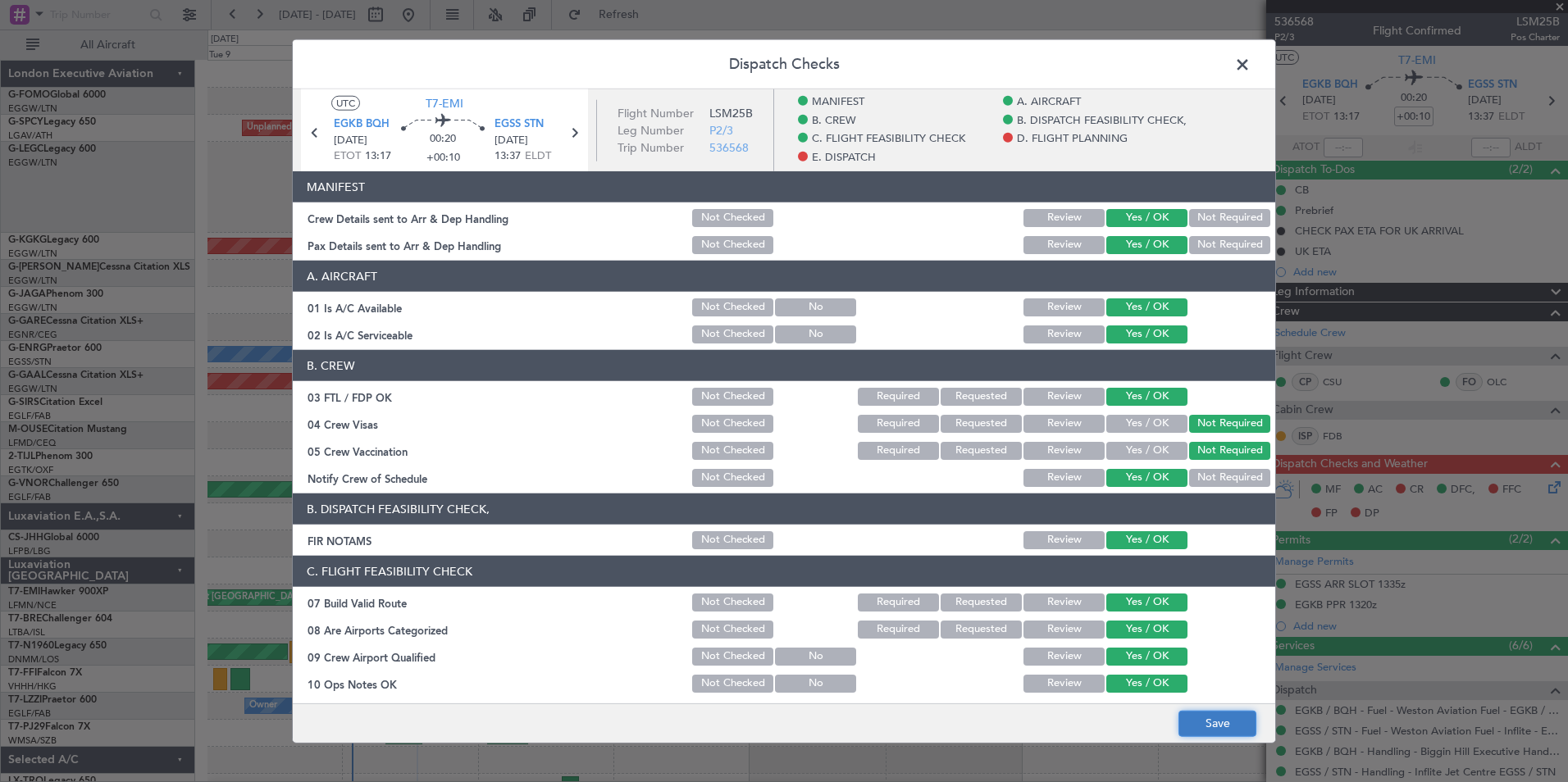
click at [1197, 714] on button "Save" at bounding box center [1217, 723] width 78 height 26
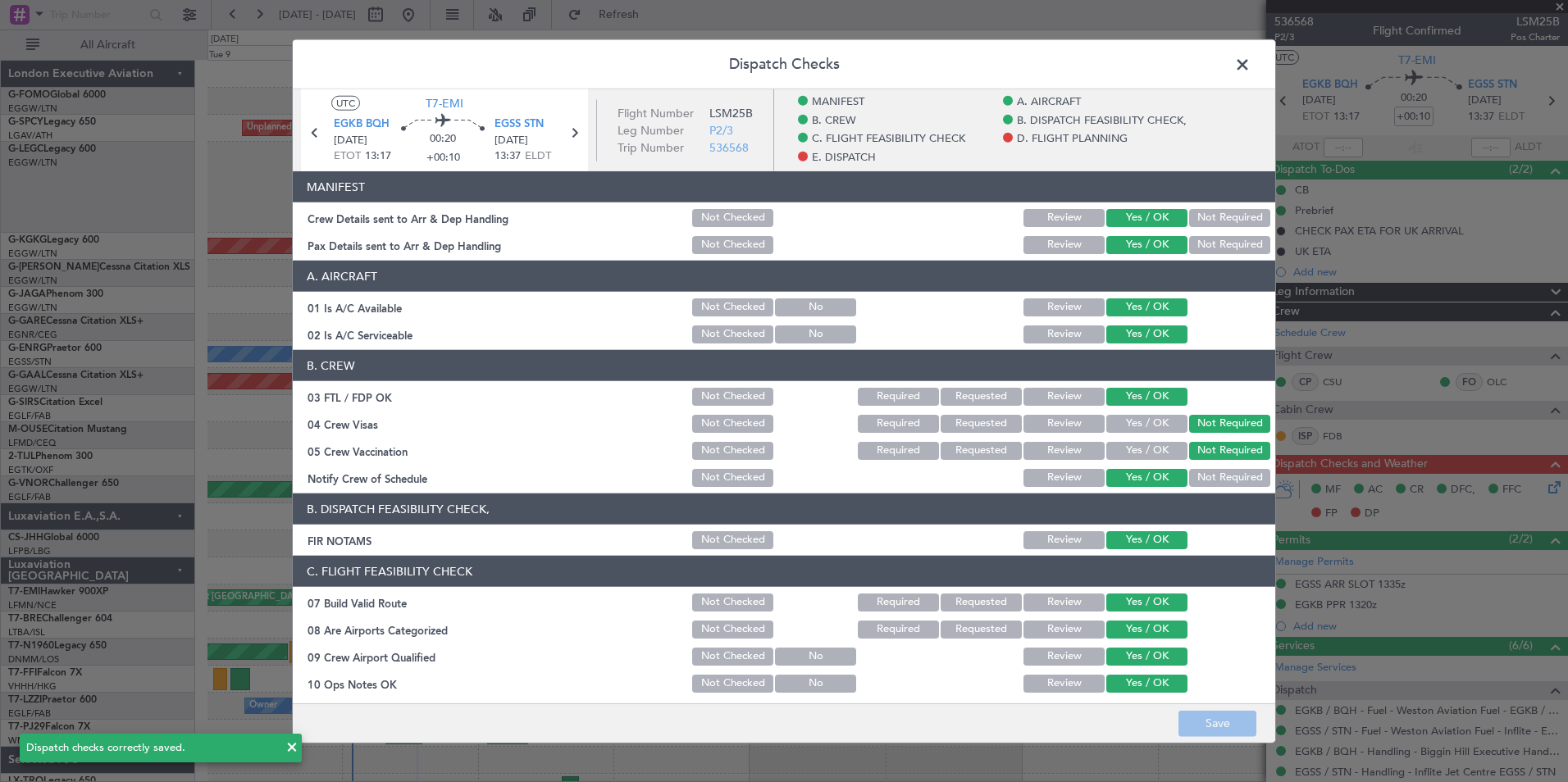
click at [1251, 67] on span at bounding box center [1251, 68] width 0 height 32
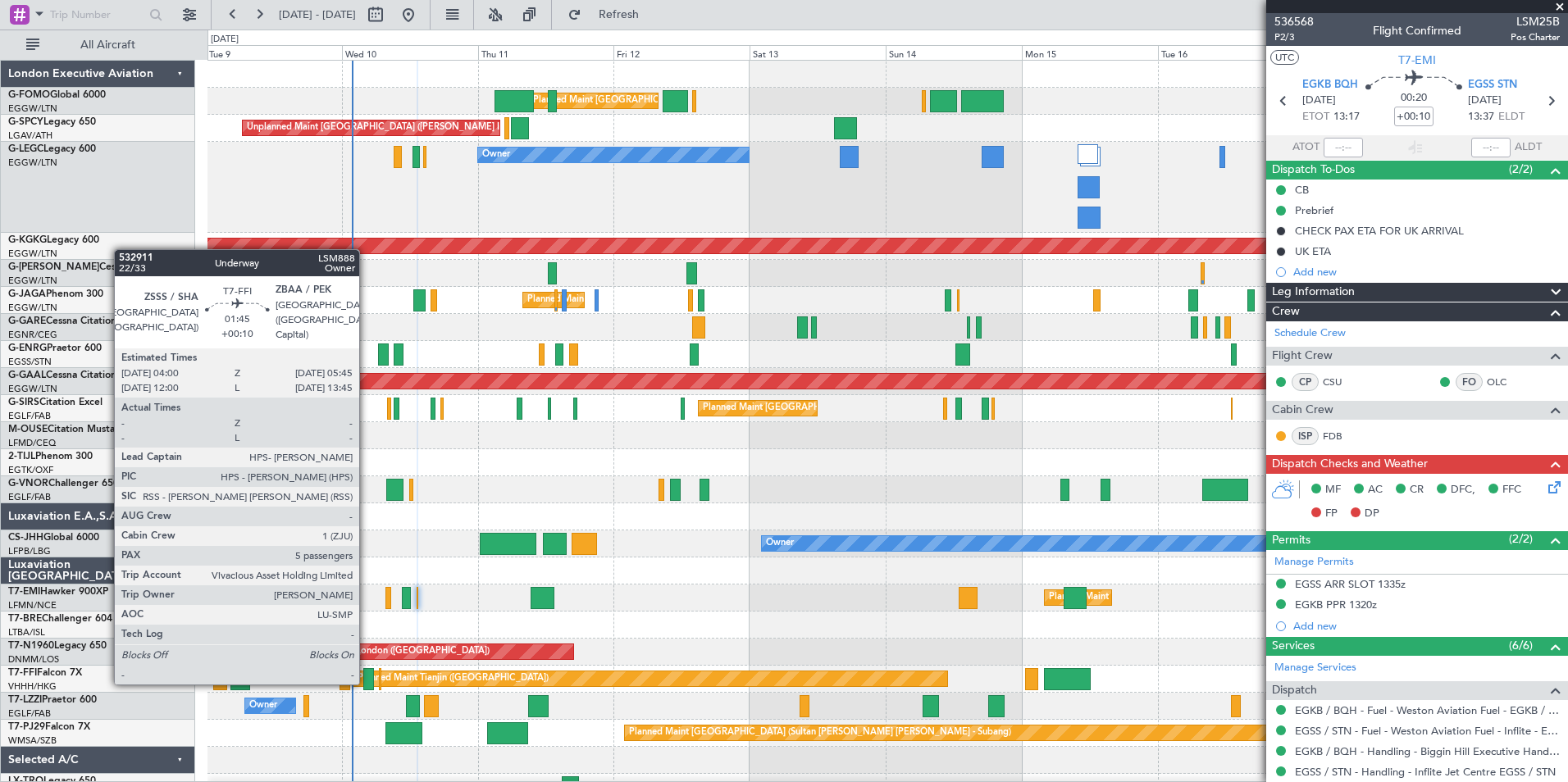
click at [367, 681] on div at bounding box center [368, 679] width 10 height 22
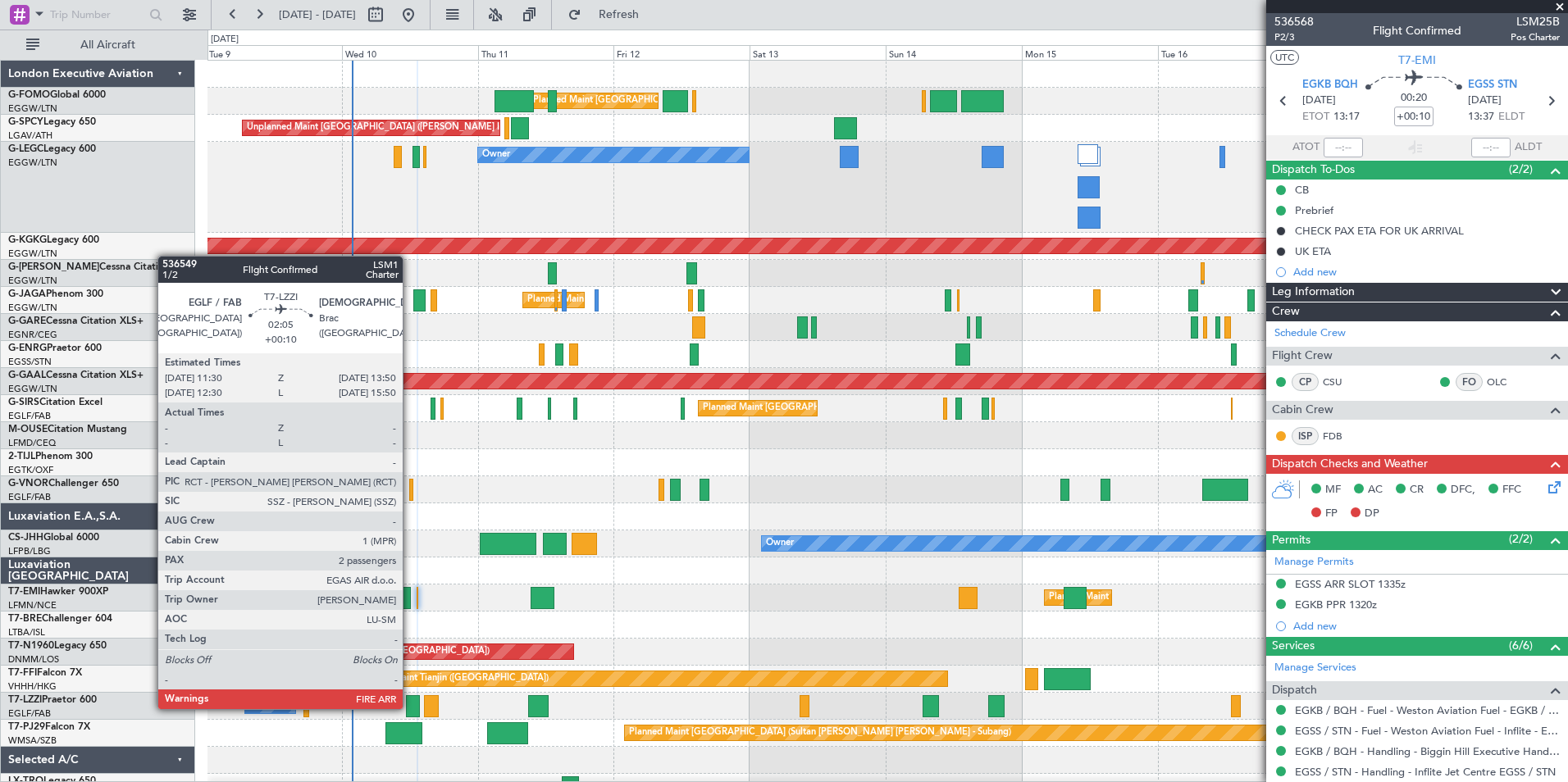
click at [410, 708] on div at bounding box center [413, 706] width 14 height 22
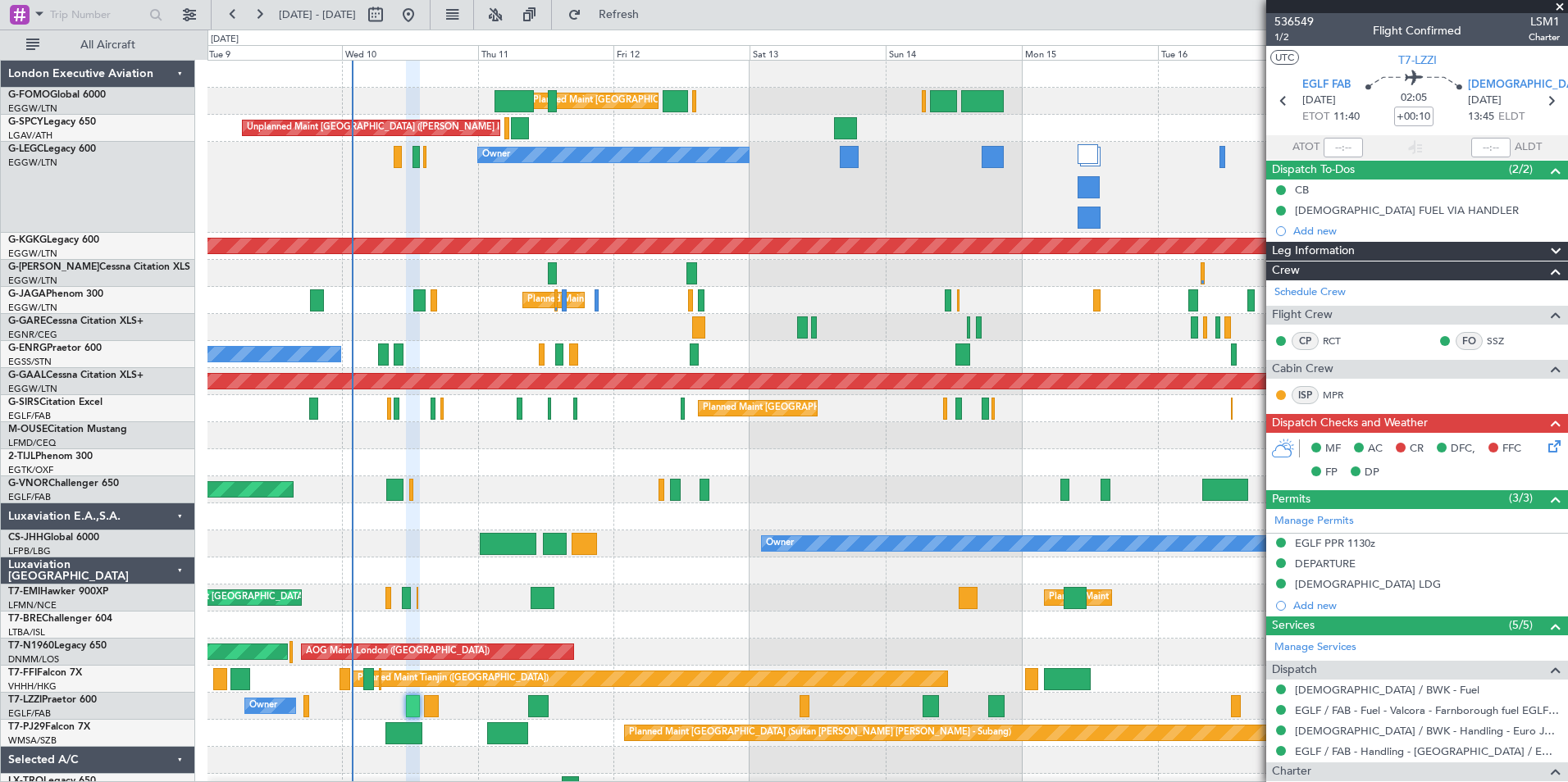
click at [1545, 446] on icon at bounding box center [1551, 443] width 13 height 13
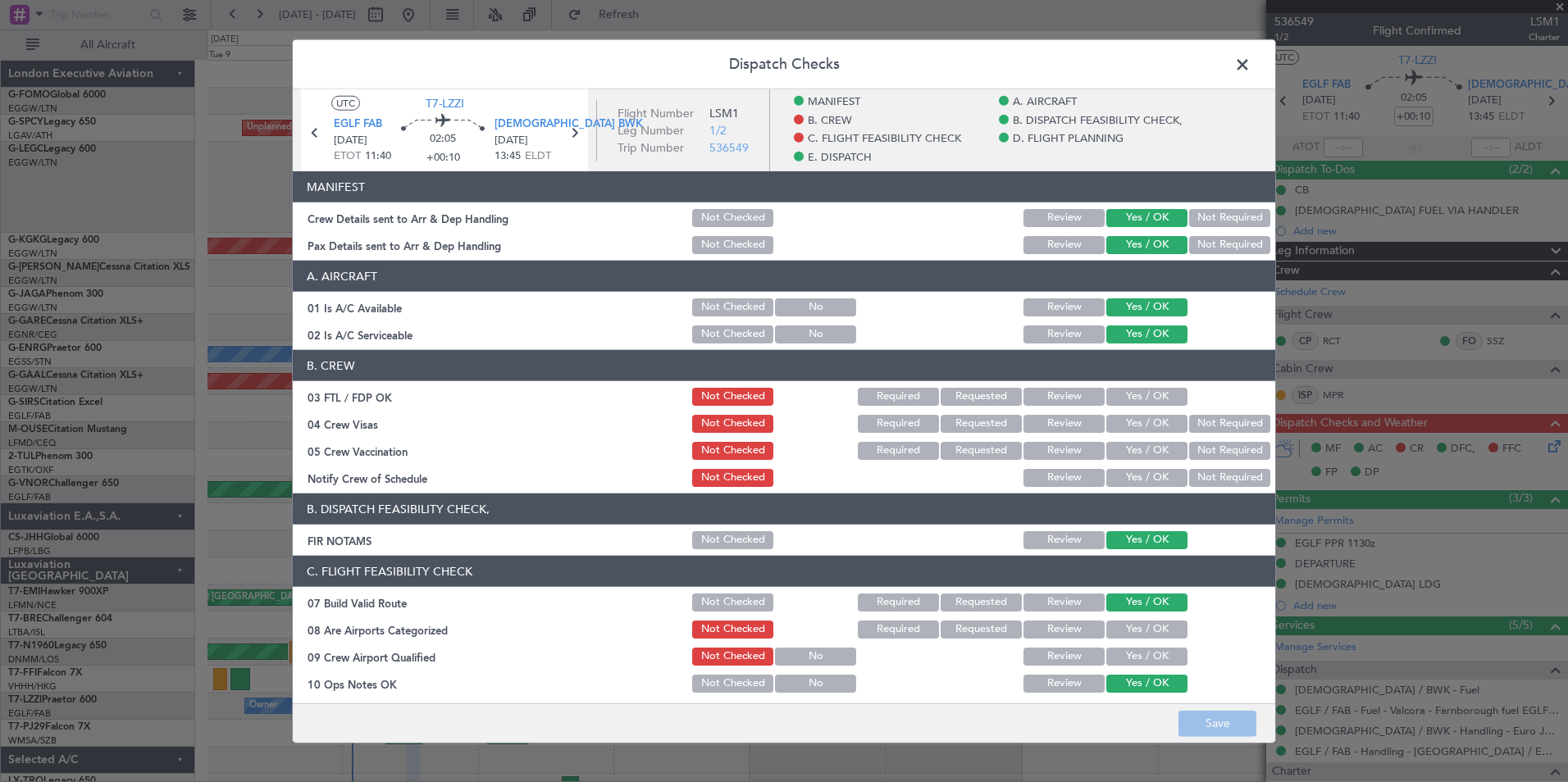
click at [1141, 392] on button "Yes / OK" at bounding box center [1147, 397] width 81 height 18
click at [1206, 419] on button "Not Required" at bounding box center [1229, 423] width 81 height 18
click at [1210, 455] on button "Not Required" at bounding box center [1229, 450] width 81 height 18
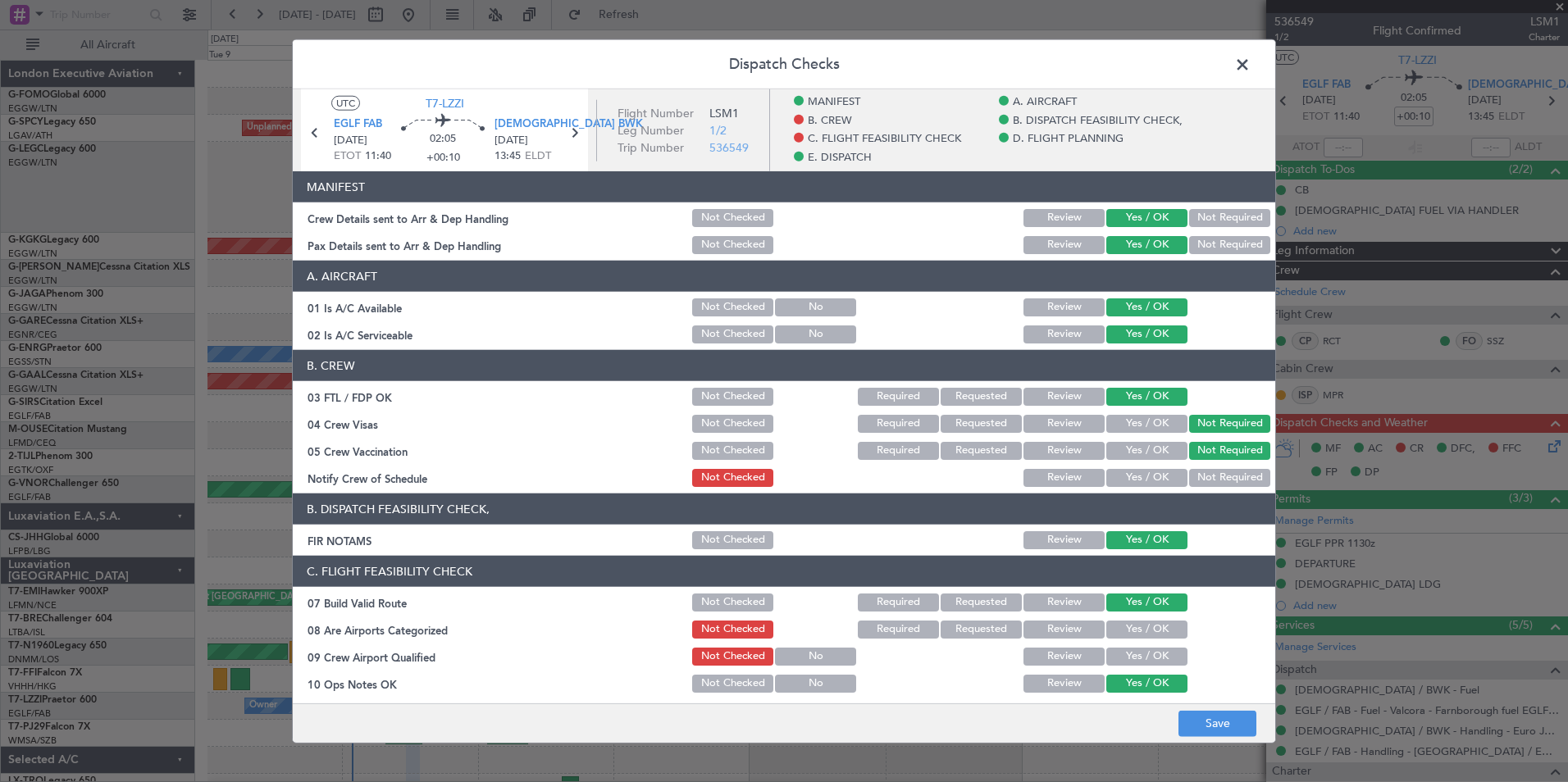
click at [1189, 485] on button "Not Required" at bounding box center [1229, 478] width 81 height 18
click at [1148, 477] on button "Yes / OK" at bounding box center [1147, 478] width 81 height 18
click at [1147, 635] on button "Yes / OK" at bounding box center [1147, 629] width 81 height 18
click at [1147, 648] on button "Yes / OK" at bounding box center [1147, 656] width 81 height 18
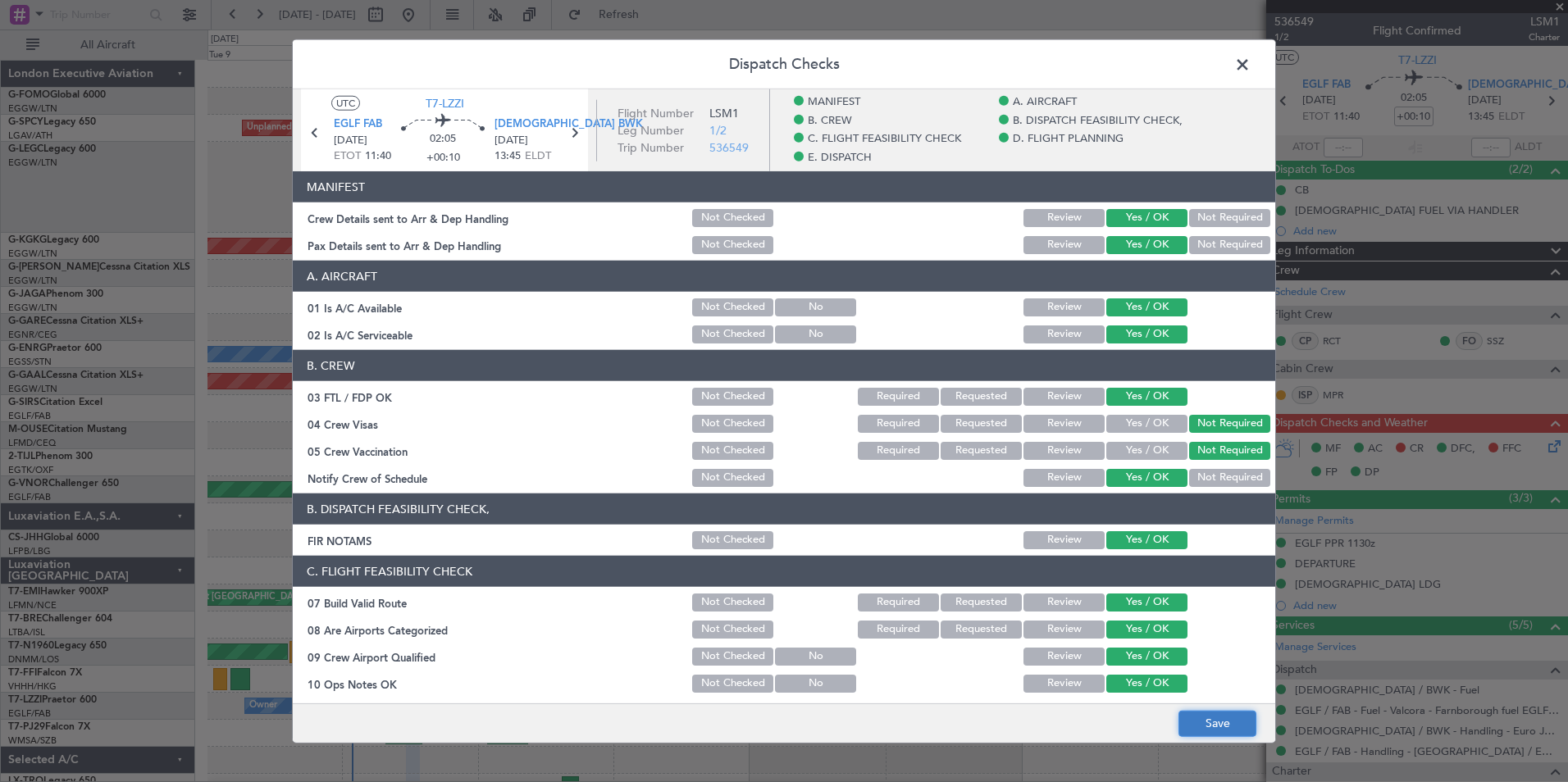
click at [1214, 726] on button "Save" at bounding box center [1217, 723] width 78 height 26
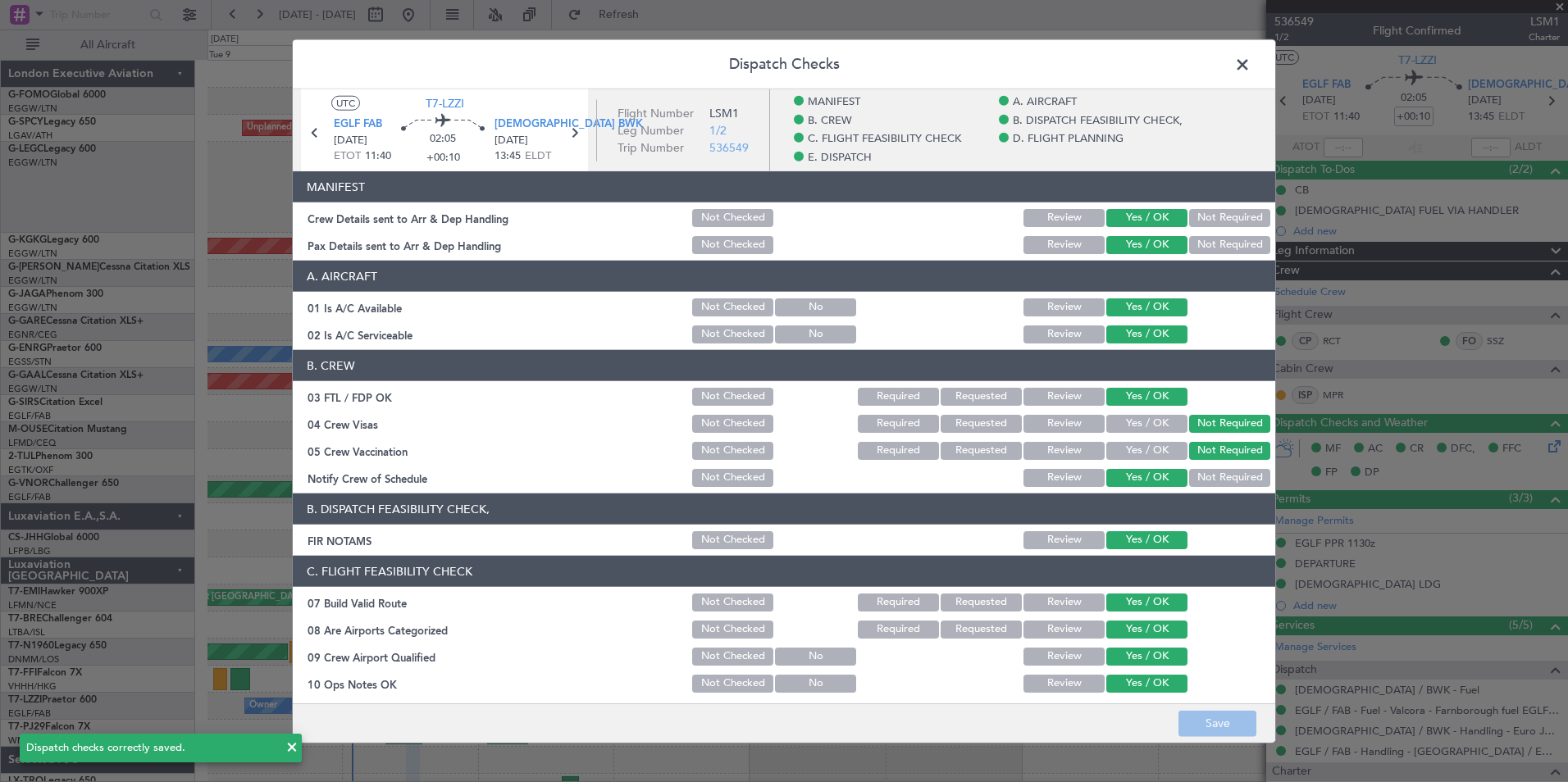
click at [1251, 62] on span at bounding box center [1251, 68] width 0 height 32
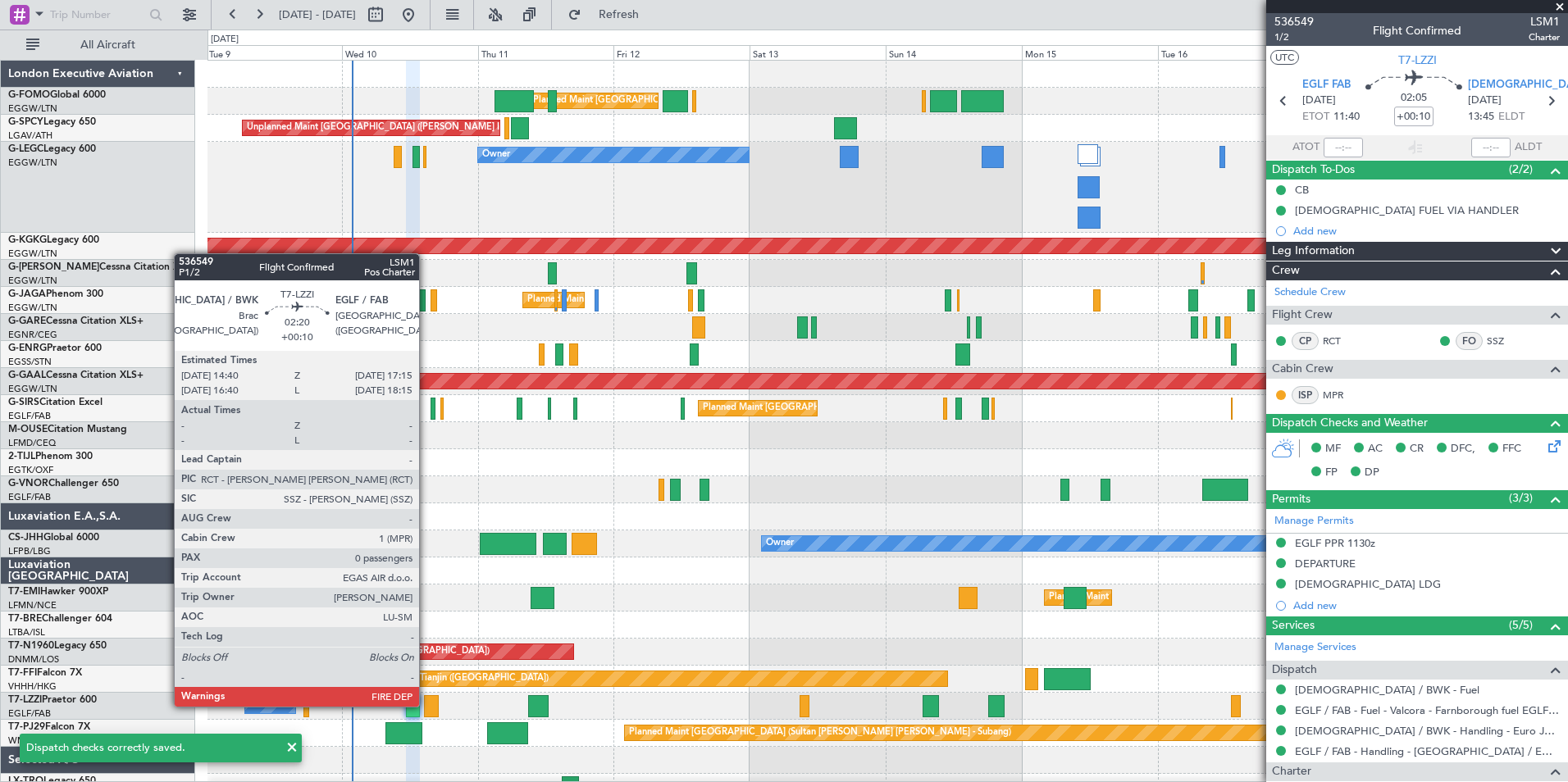
click at [427, 705] on div at bounding box center [431, 706] width 15 height 22
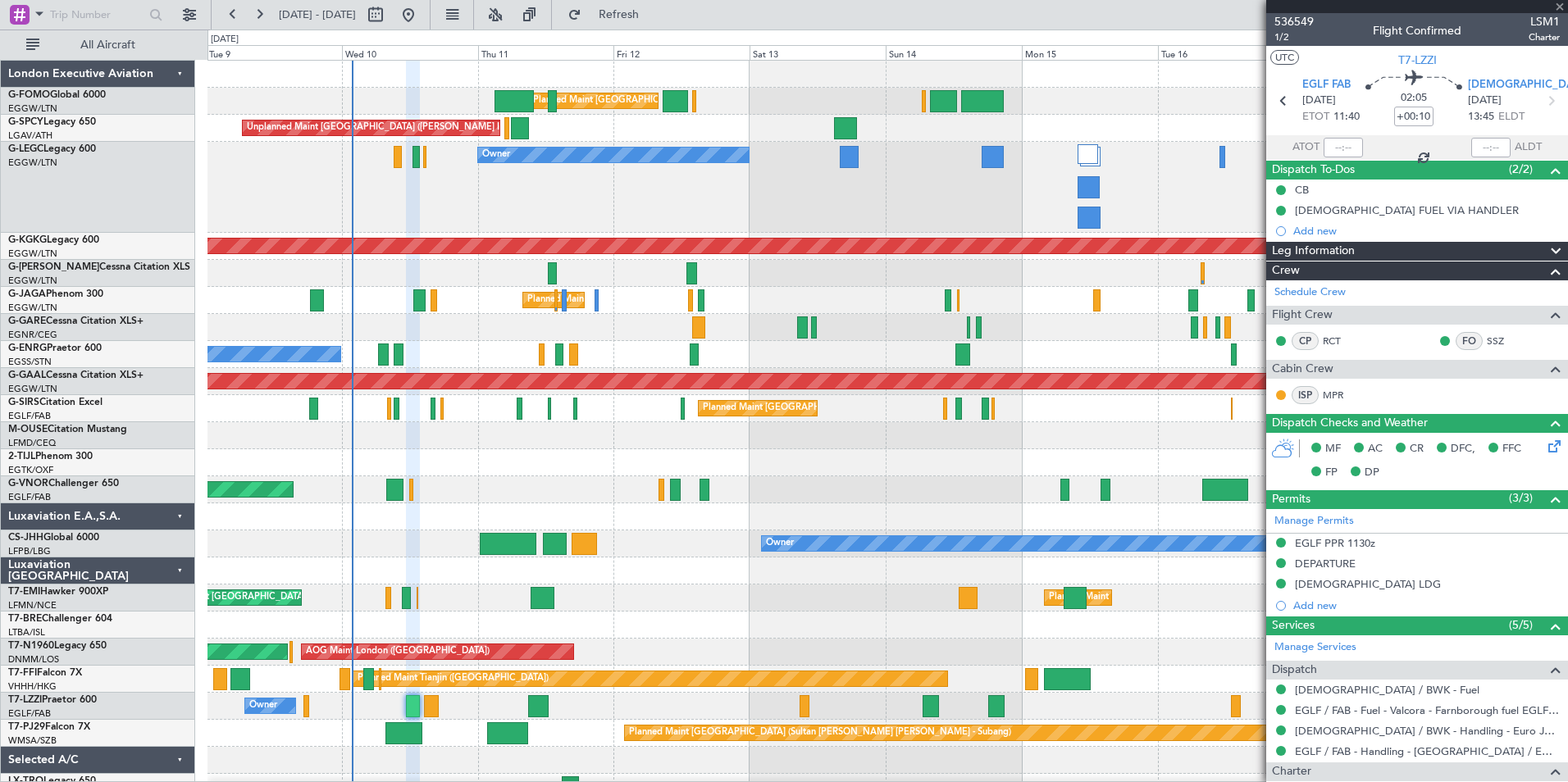
type input "0"
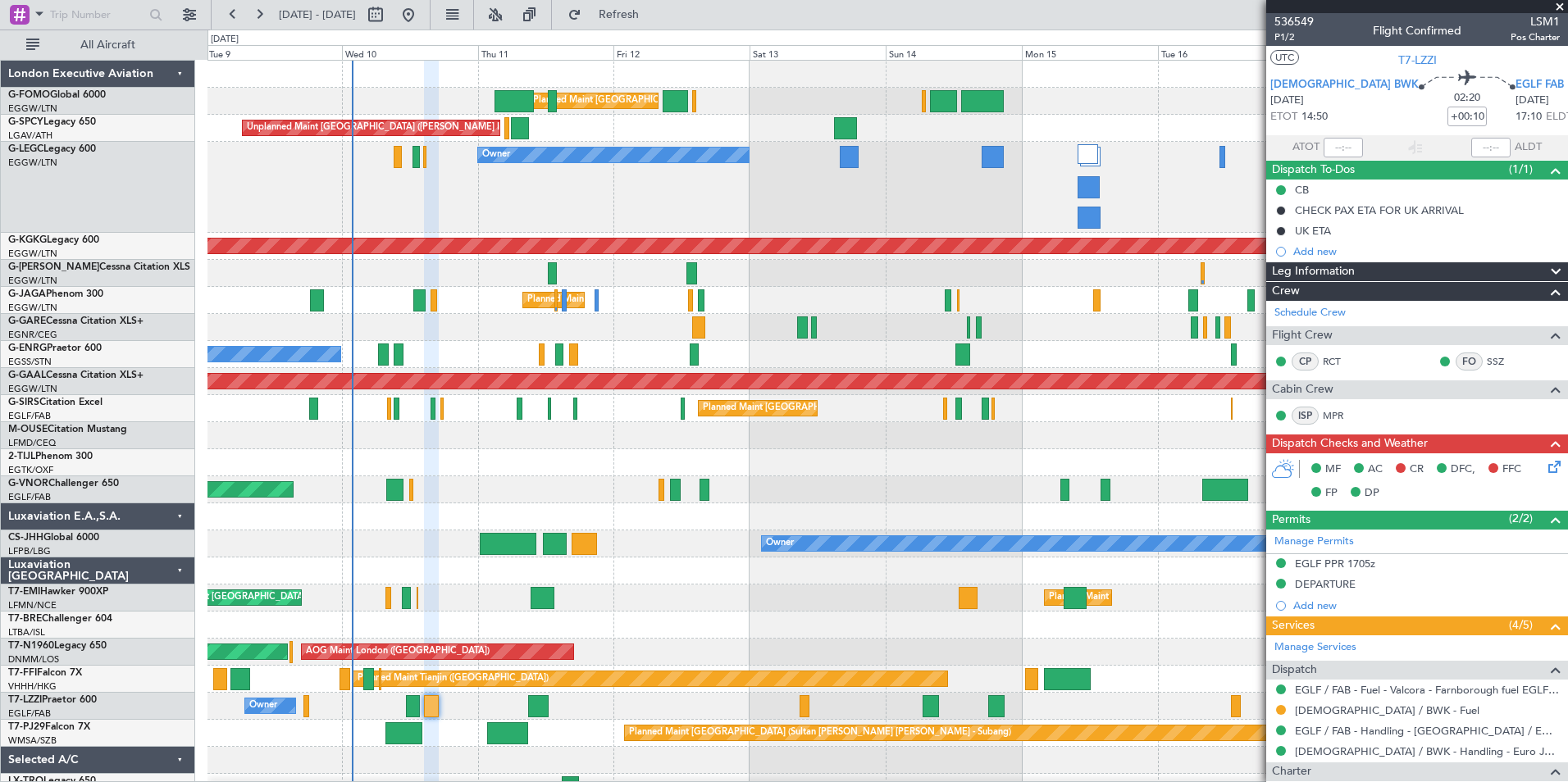
click at [1547, 470] on icon at bounding box center [1551, 463] width 13 height 13
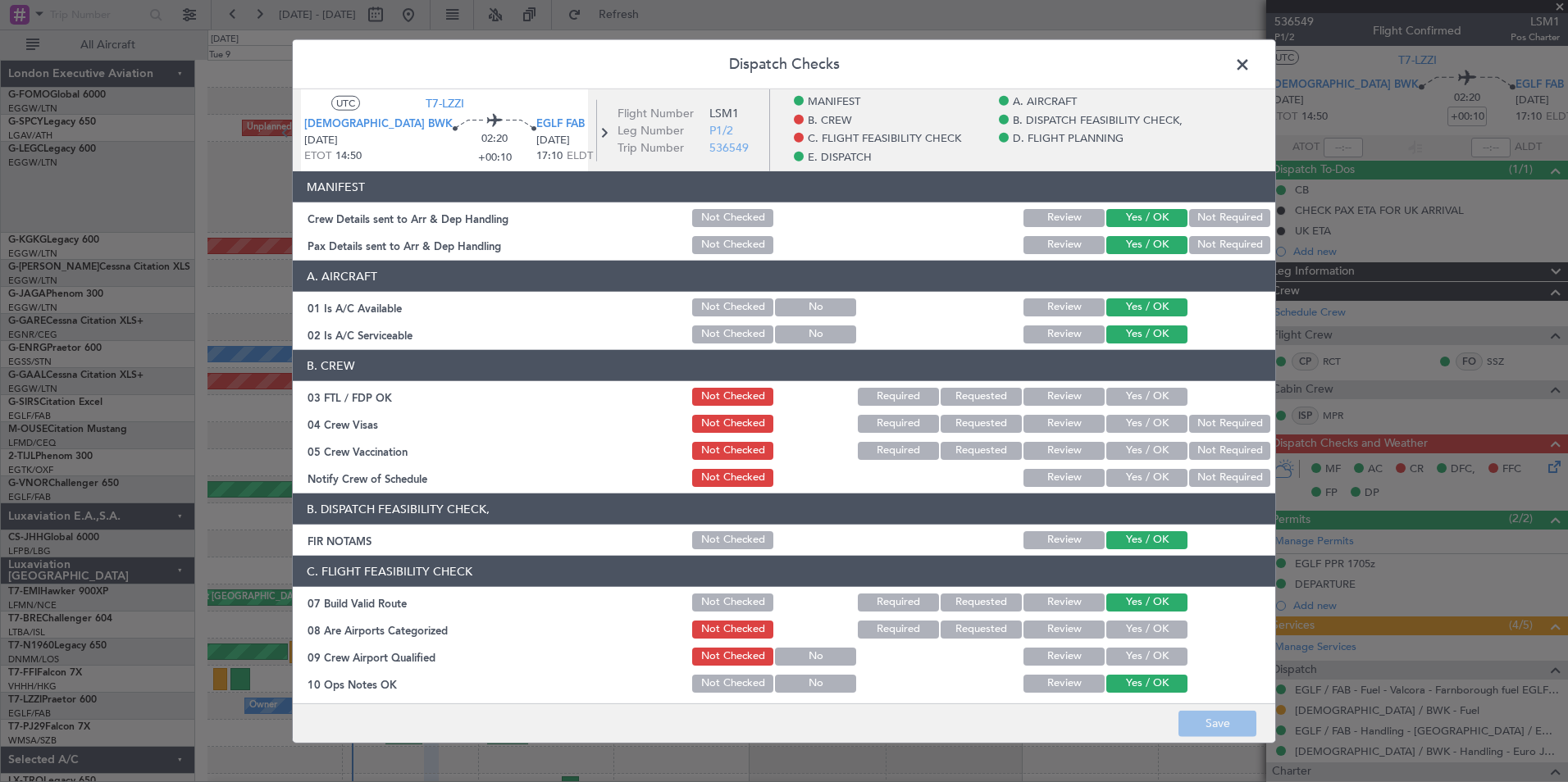
click at [1125, 397] on button "Yes / OK" at bounding box center [1147, 397] width 81 height 18
click at [1189, 423] on button "Not Required" at bounding box center [1229, 423] width 81 height 18
click at [1187, 440] on div "Not Required" at bounding box center [1228, 450] width 83 height 23
click at [1189, 454] on button "Not Required" at bounding box center [1229, 450] width 81 height 18
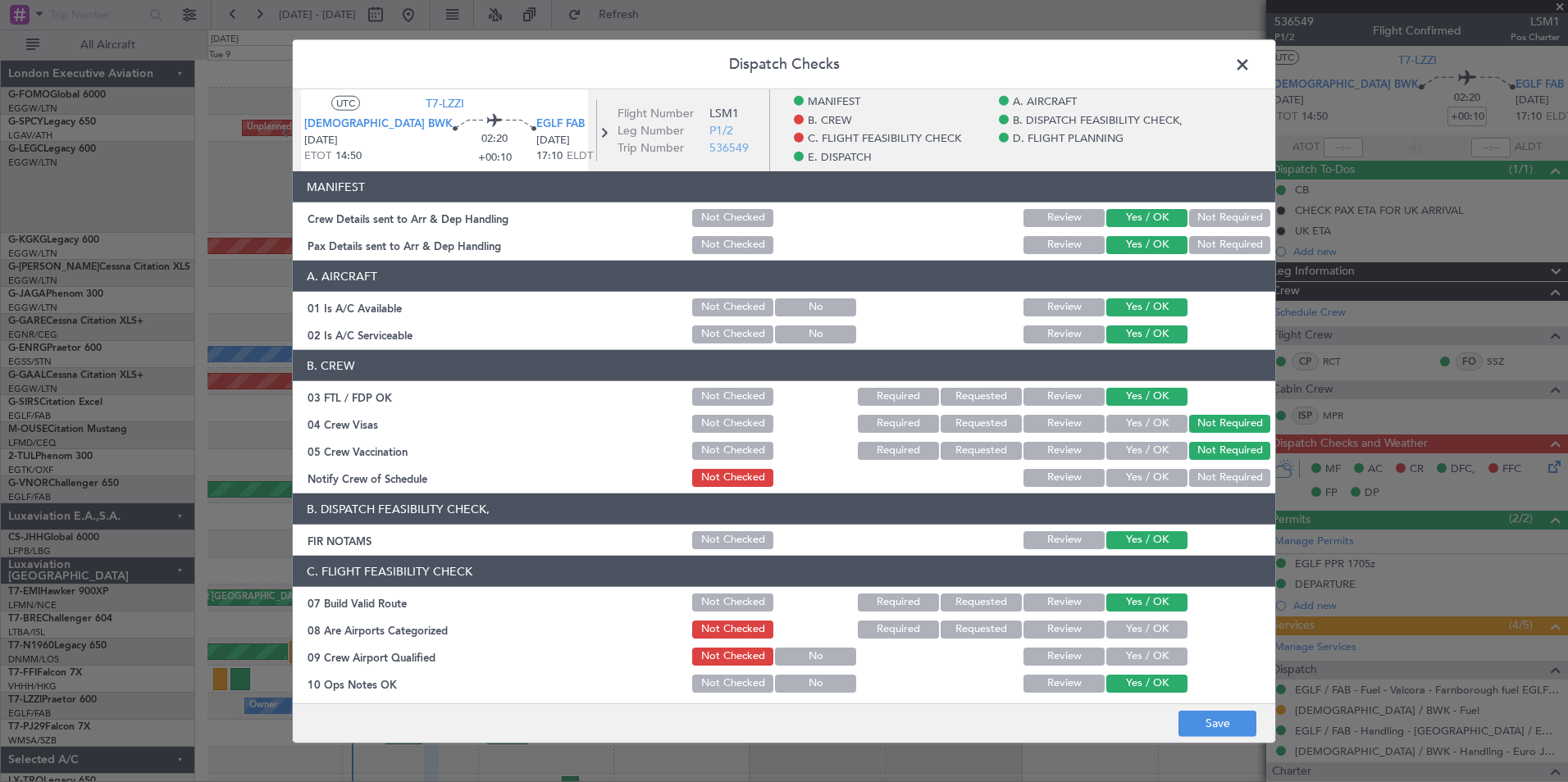
click at [1139, 477] on button "Yes / OK" at bounding box center [1147, 478] width 81 height 18
click at [1125, 630] on button "Yes / OK" at bounding box center [1147, 629] width 81 height 18
click at [1123, 658] on button "Yes / OK" at bounding box center [1147, 656] width 81 height 18
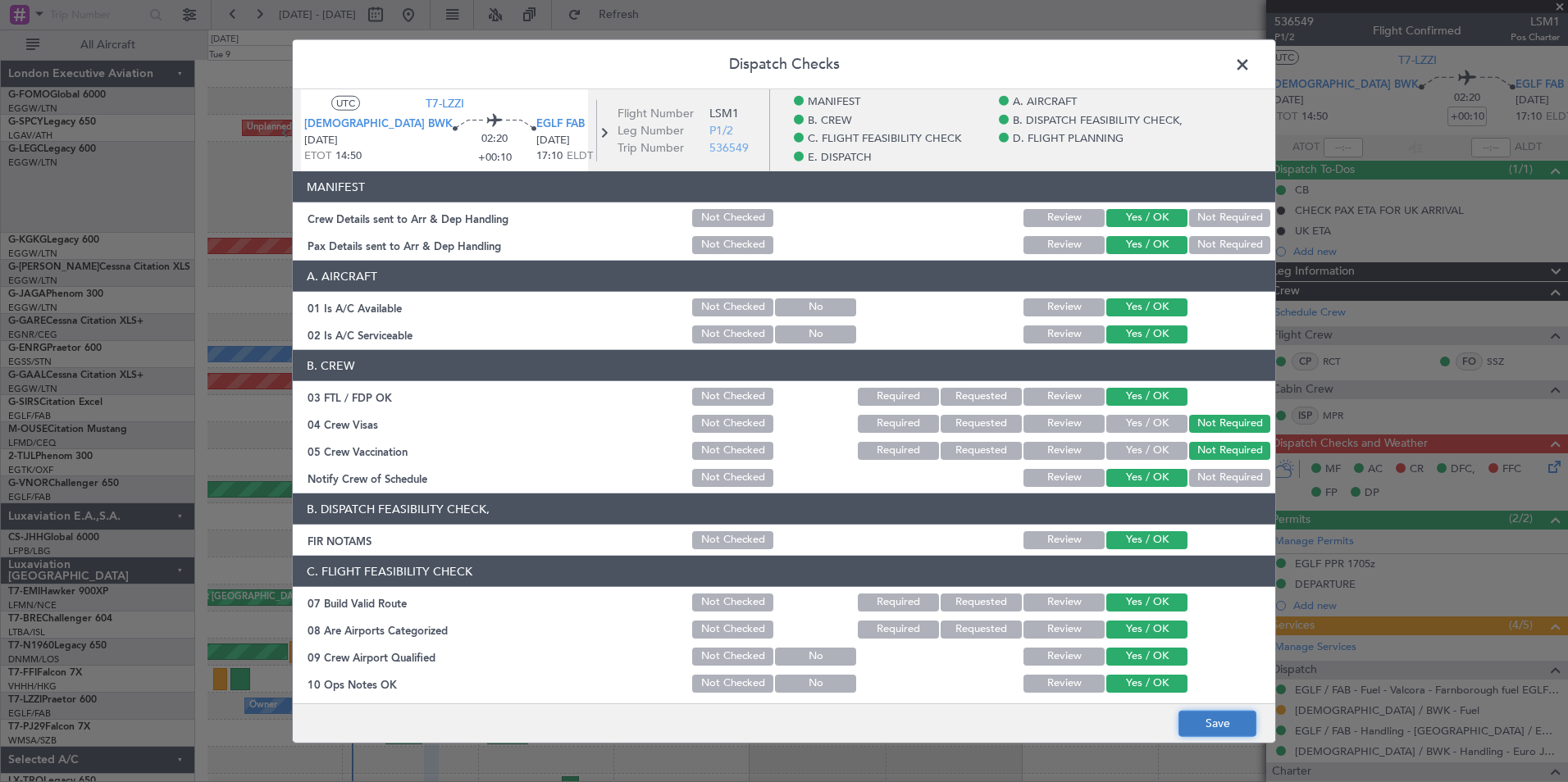
click at [1211, 720] on button "Save" at bounding box center [1217, 723] width 78 height 26
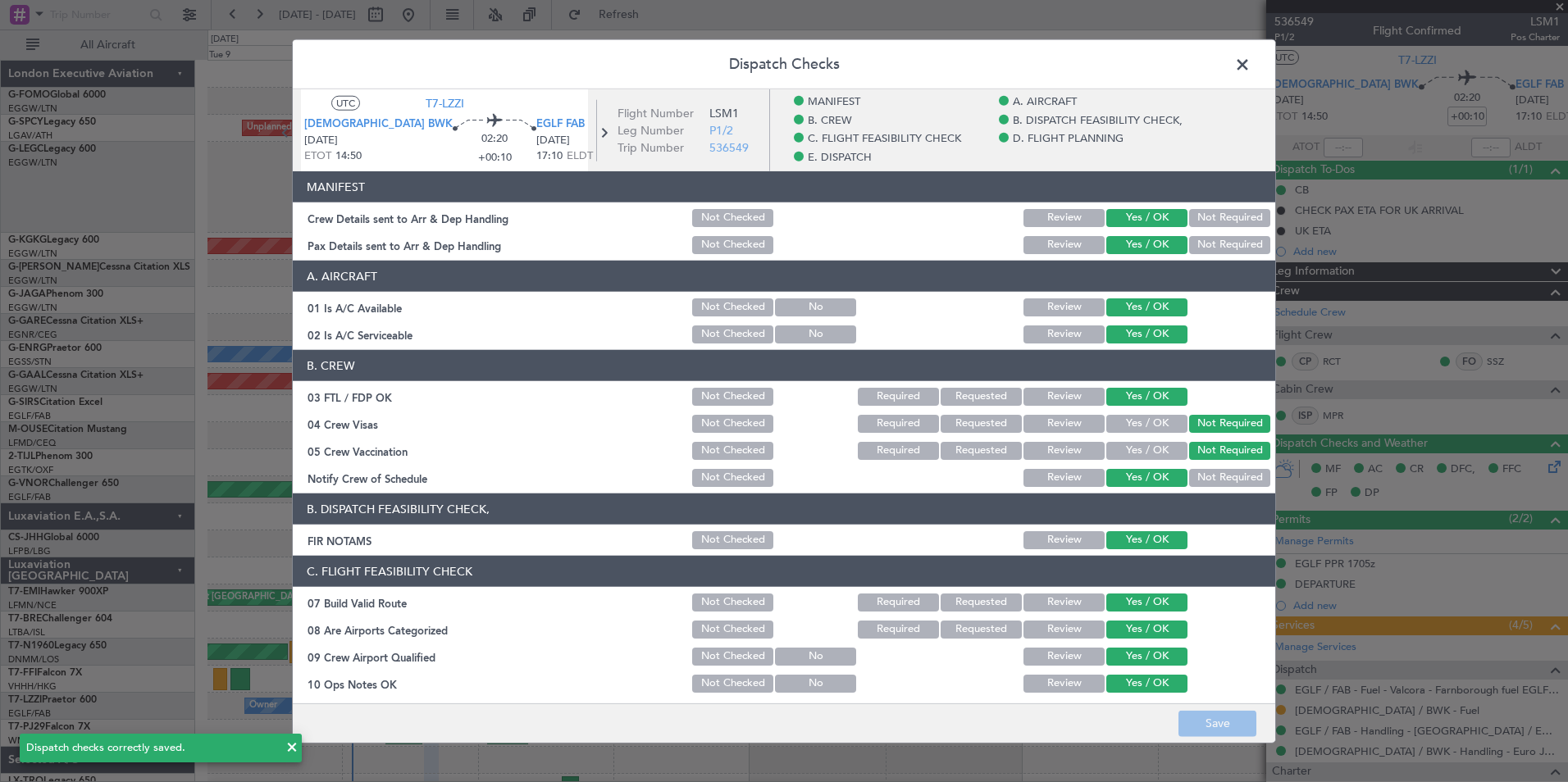
click at [1251, 71] on span at bounding box center [1251, 68] width 0 height 32
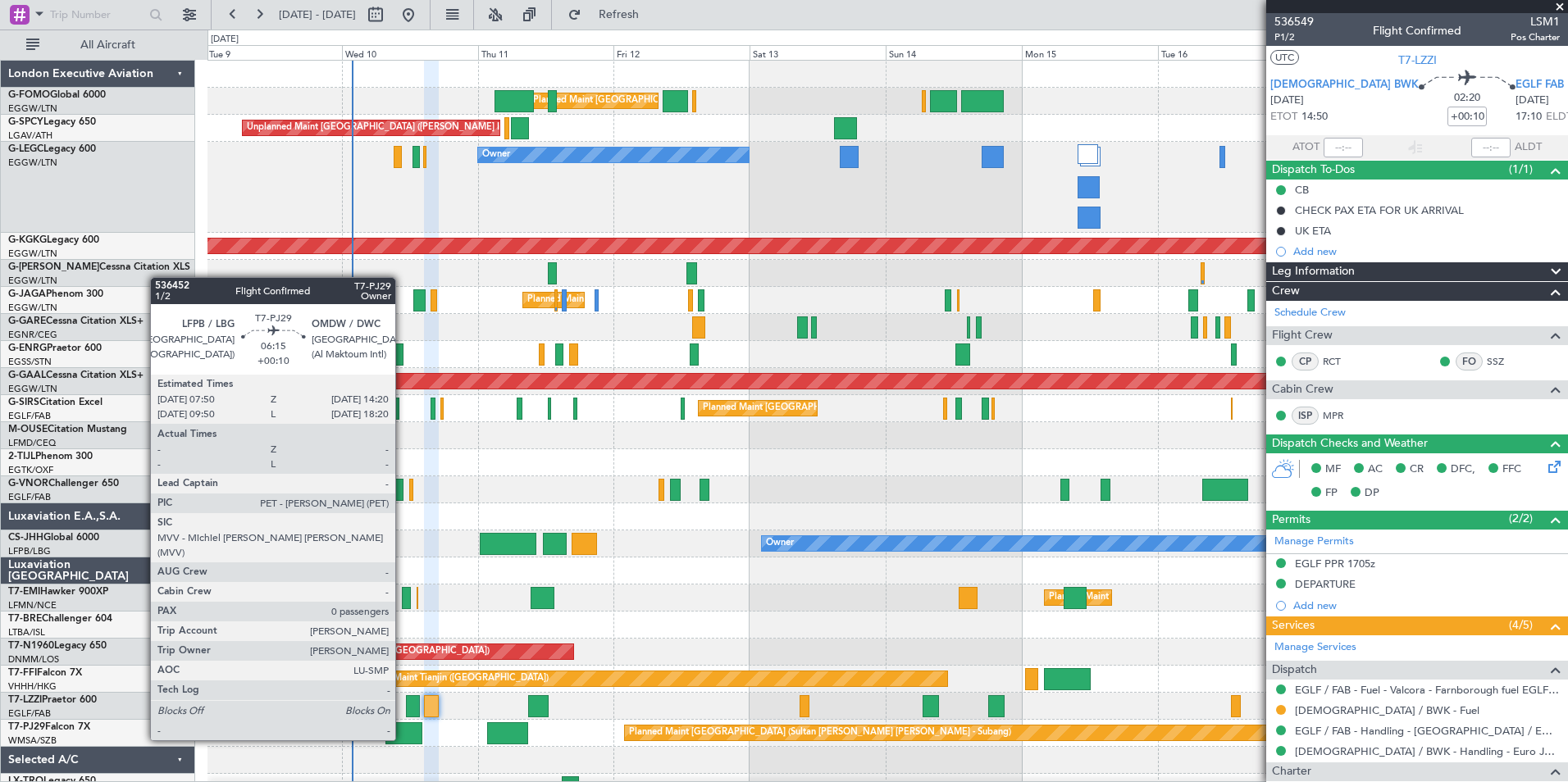
click at [403, 738] on div at bounding box center [404, 733] width 37 height 22
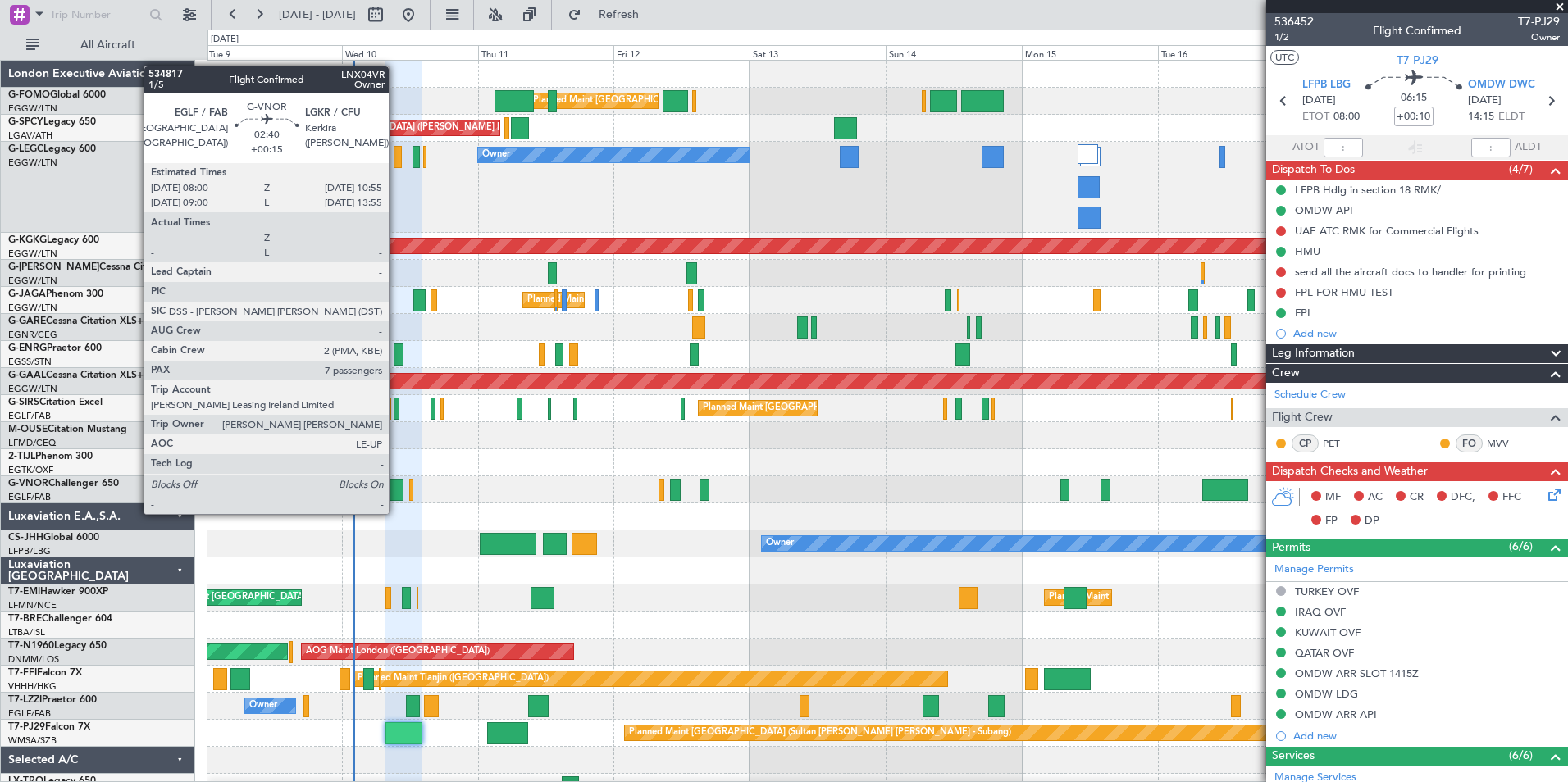
click at [396, 497] on div at bounding box center [395, 490] width 17 height 22
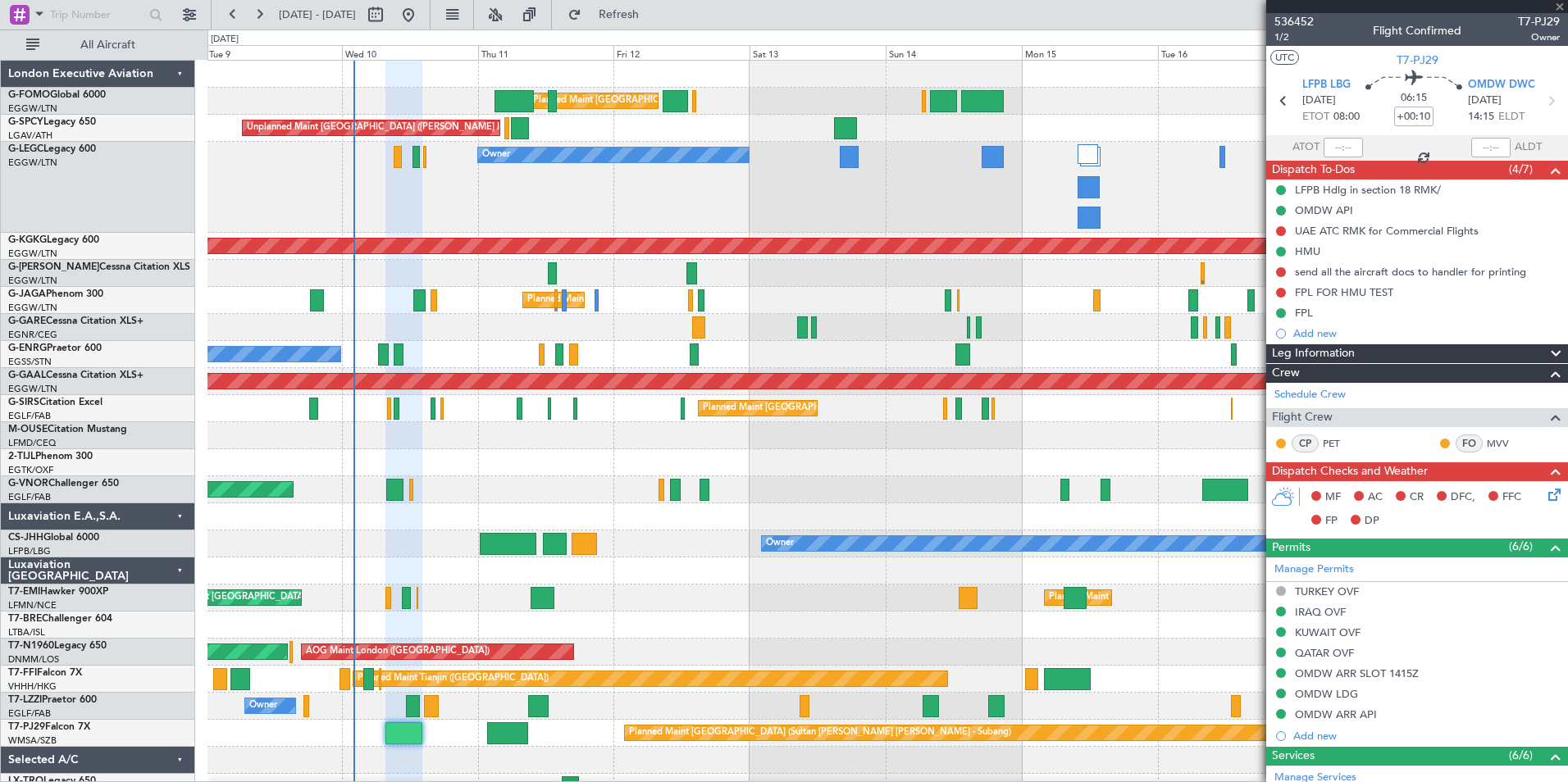
type input "+00:15"
type input "7"
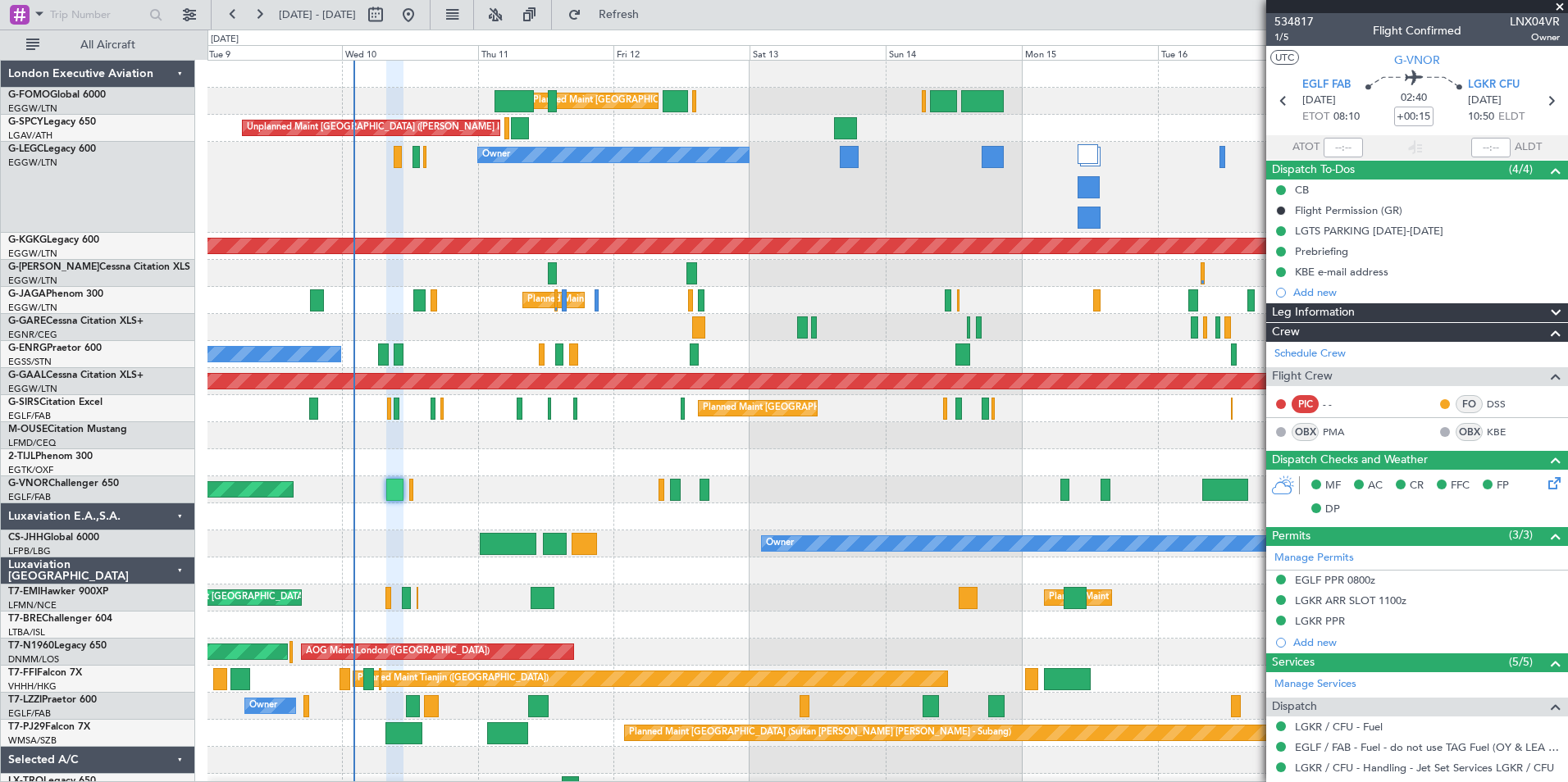
scroll to position [442, 0]
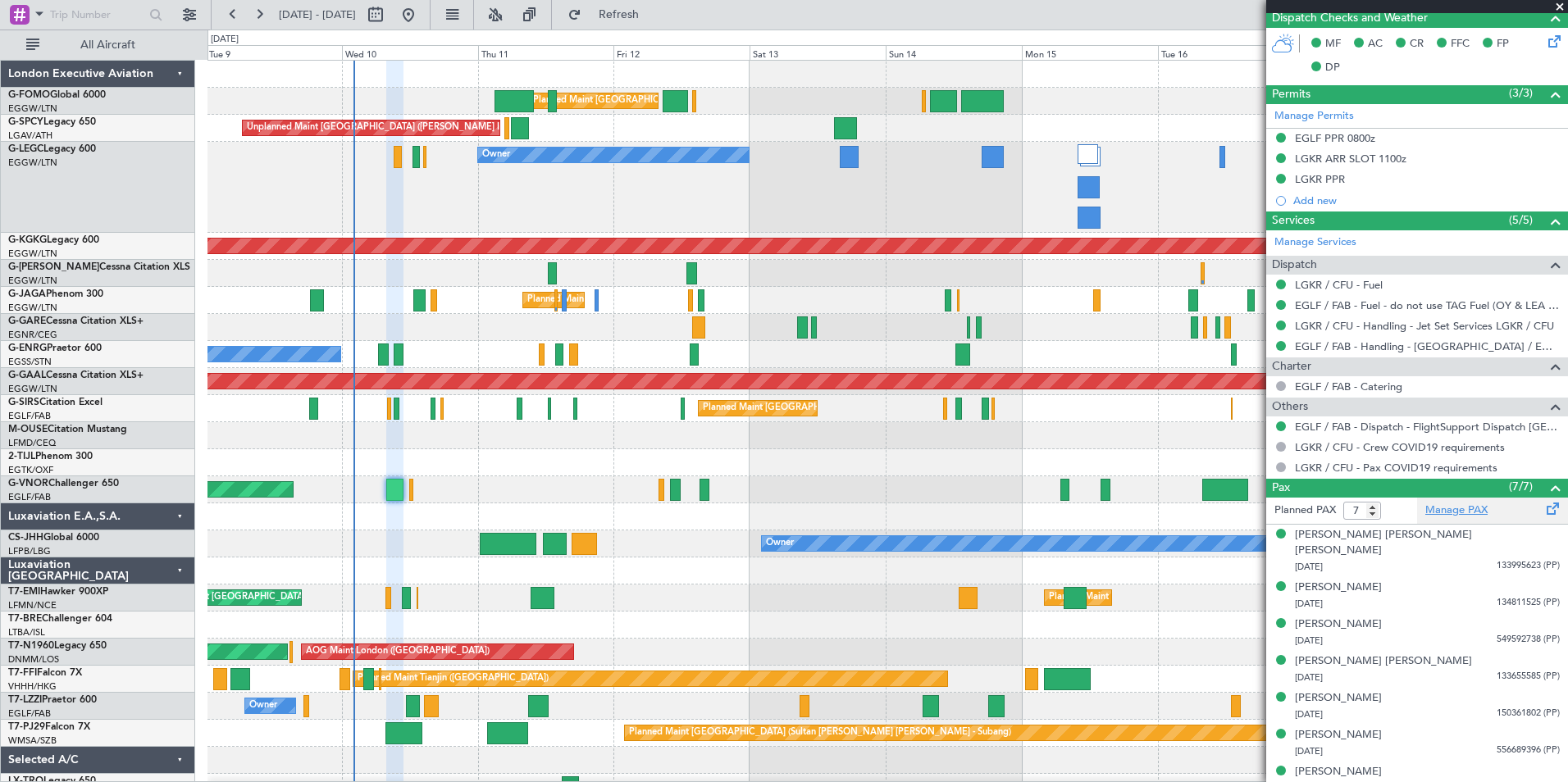
click at [1432, 510] on link "Manage PAX" at bounding box center [1456, 510] width 62 height 16
click at [658, 25] on button "Refresh" at bounding box center [609, 15] width 98 height 26
click at [1329, 415] on mat-tooltip-component "EGLF / FAB - Catering" at bounding box center [1348, 414] width 121 height 44
click at [1329, 415] on div "EGLF / FAB - Catering" at bounding box center [1348, 415] width 97 height 21
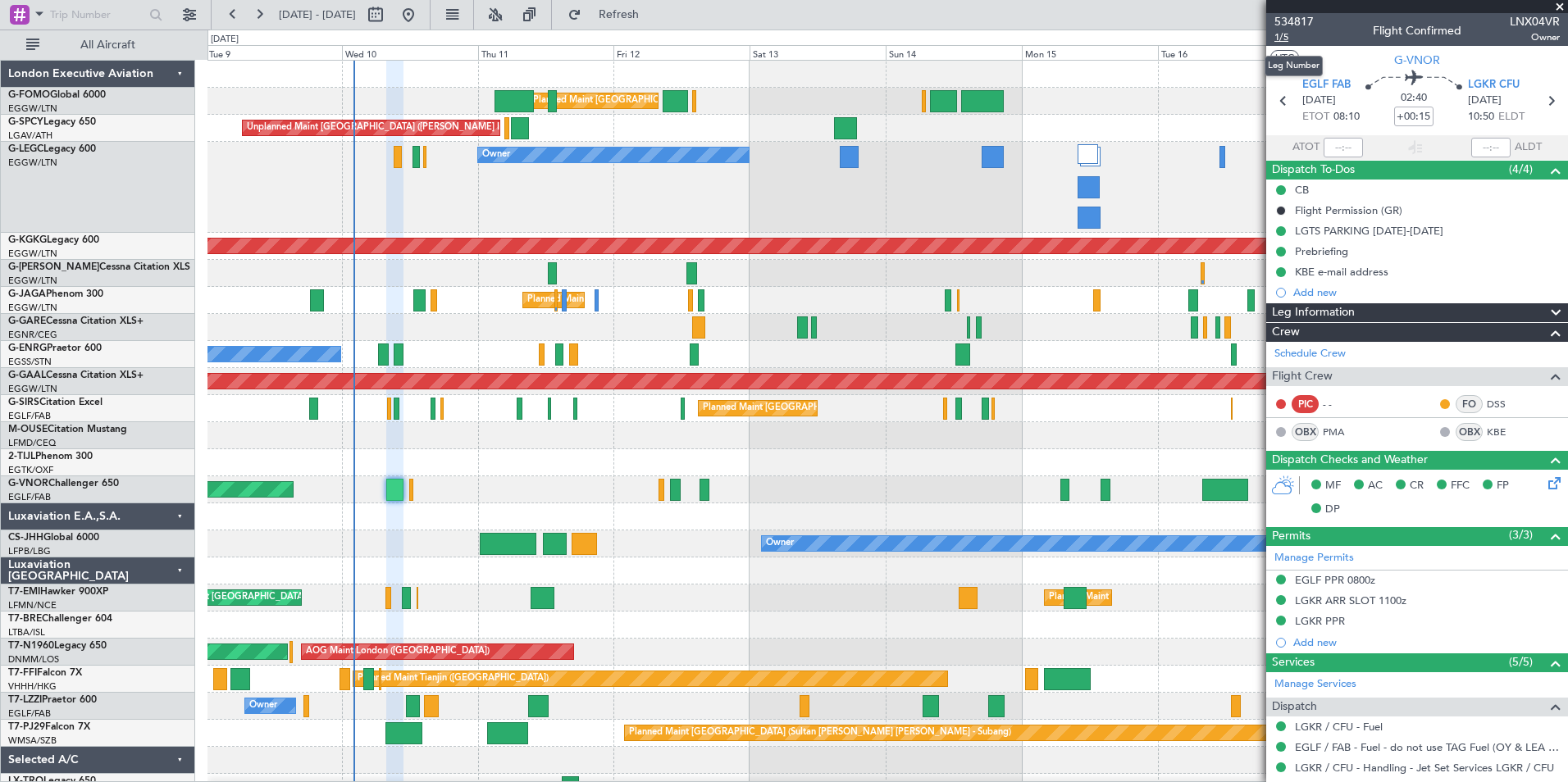
click at [1281, 43] on span "1/5" at bounding box center [1294, 37] width 39 height 14
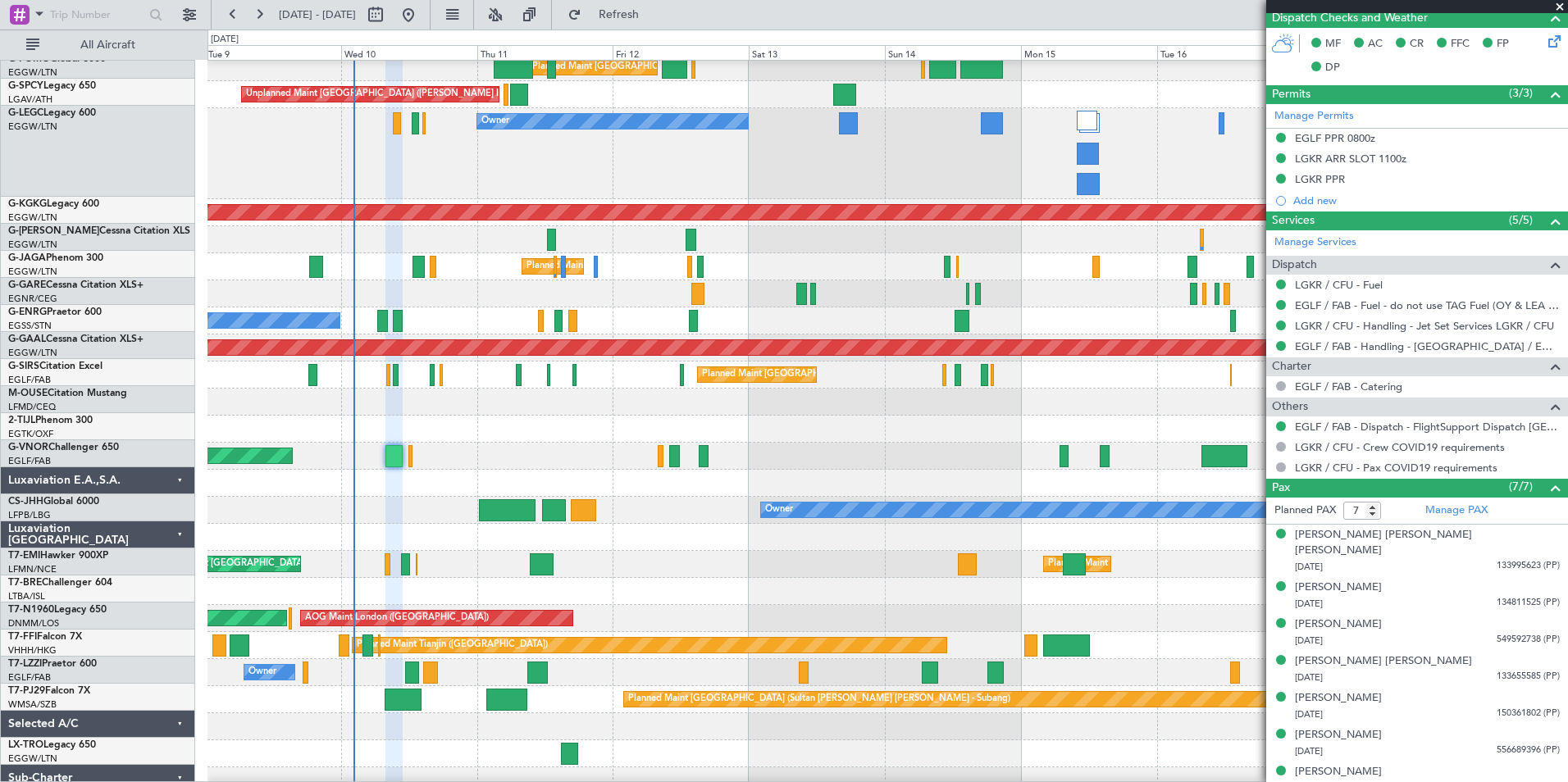
scroll to position [44, 0]
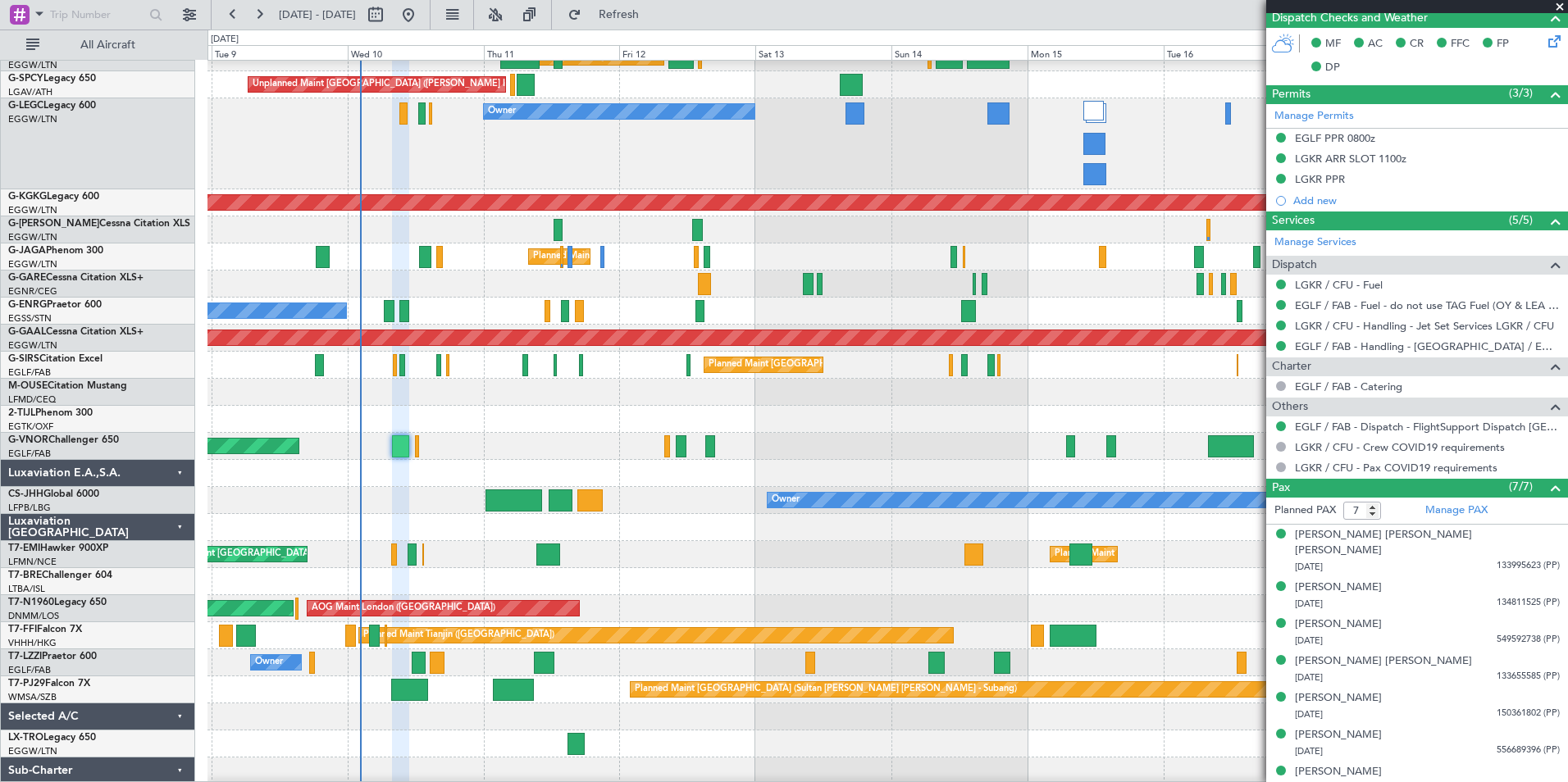
click at [532, 667] on div "Owner" at bounding box center [887, 663] width 1359 height 27
click at [254, 13] on button at bounding box center [259, 15] width 27 height 26
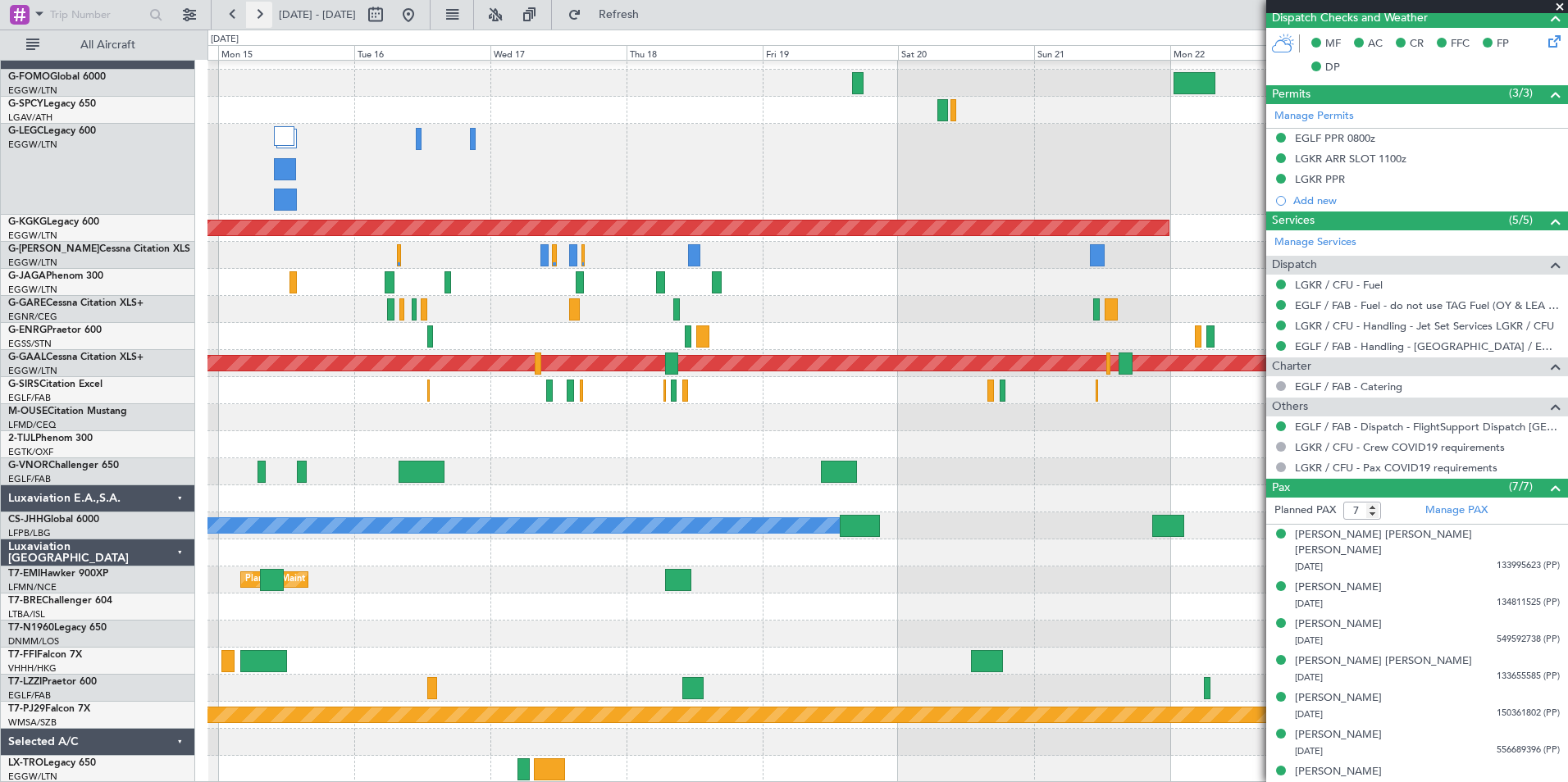
scroll to position [0, 0]
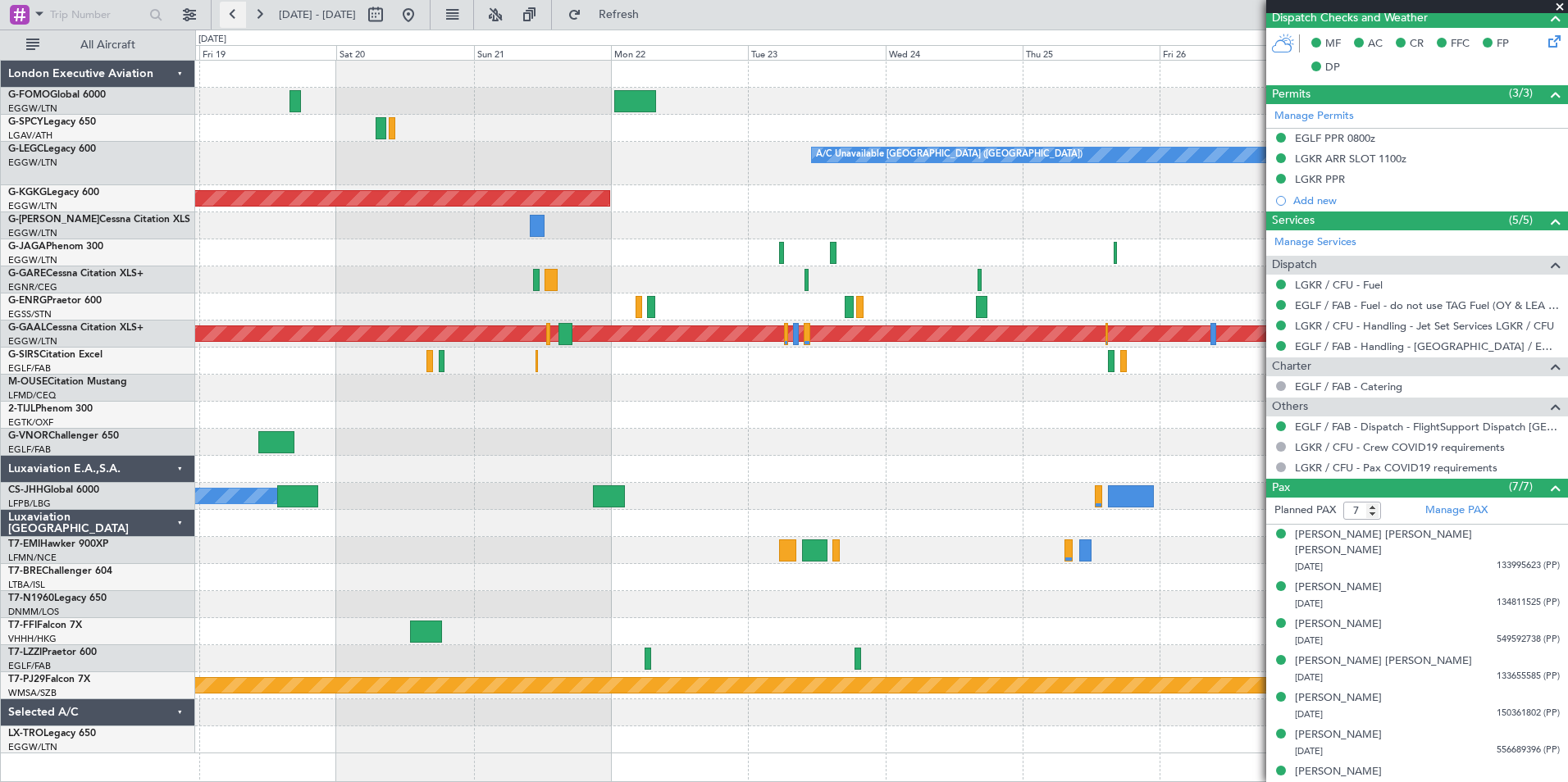
click at [230, 22] on button at bounding box center [233, 15] width 27 height 26
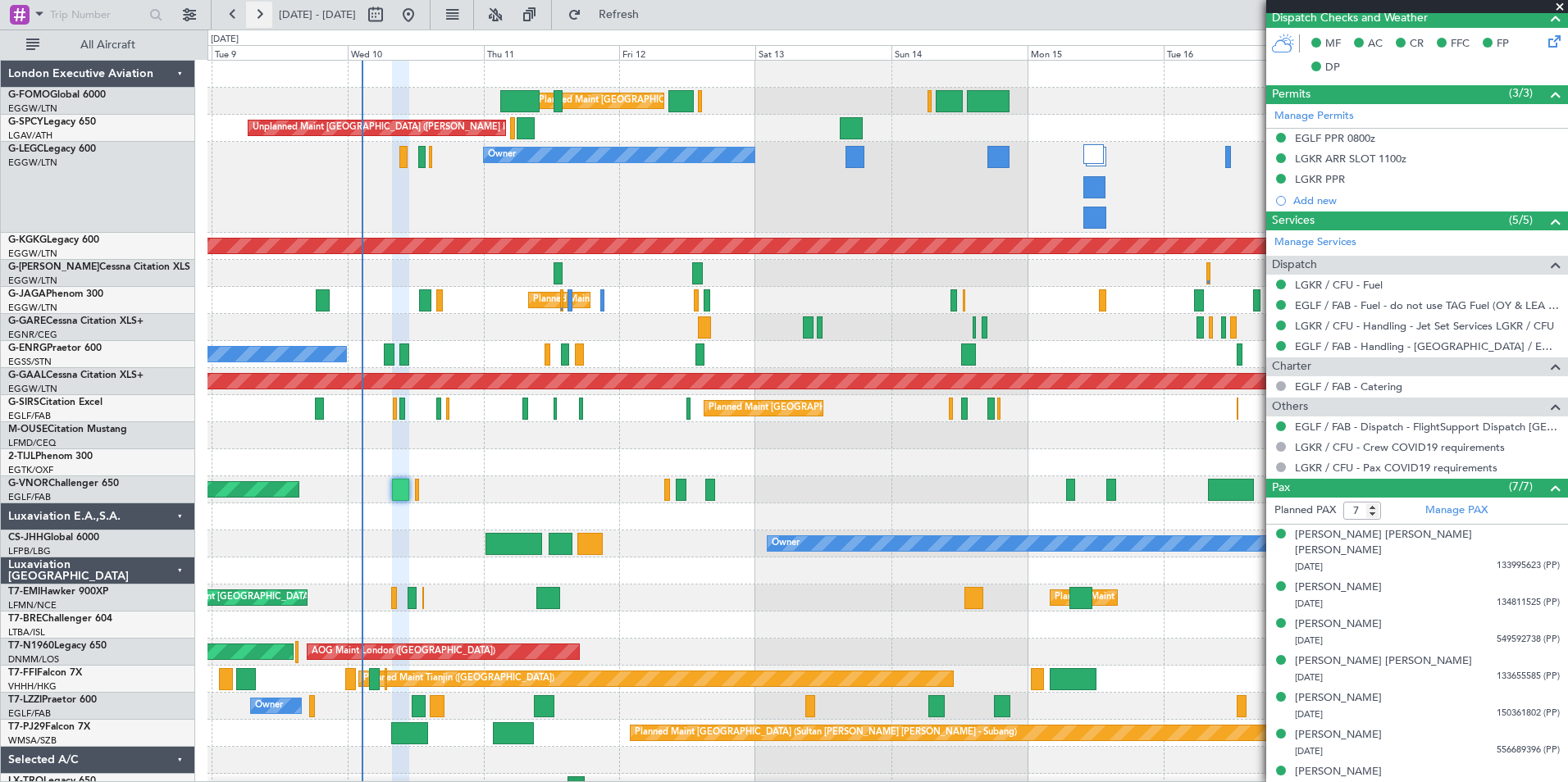
click at [262, 15] on button at bounding box center [259, 15] width 27 height 26
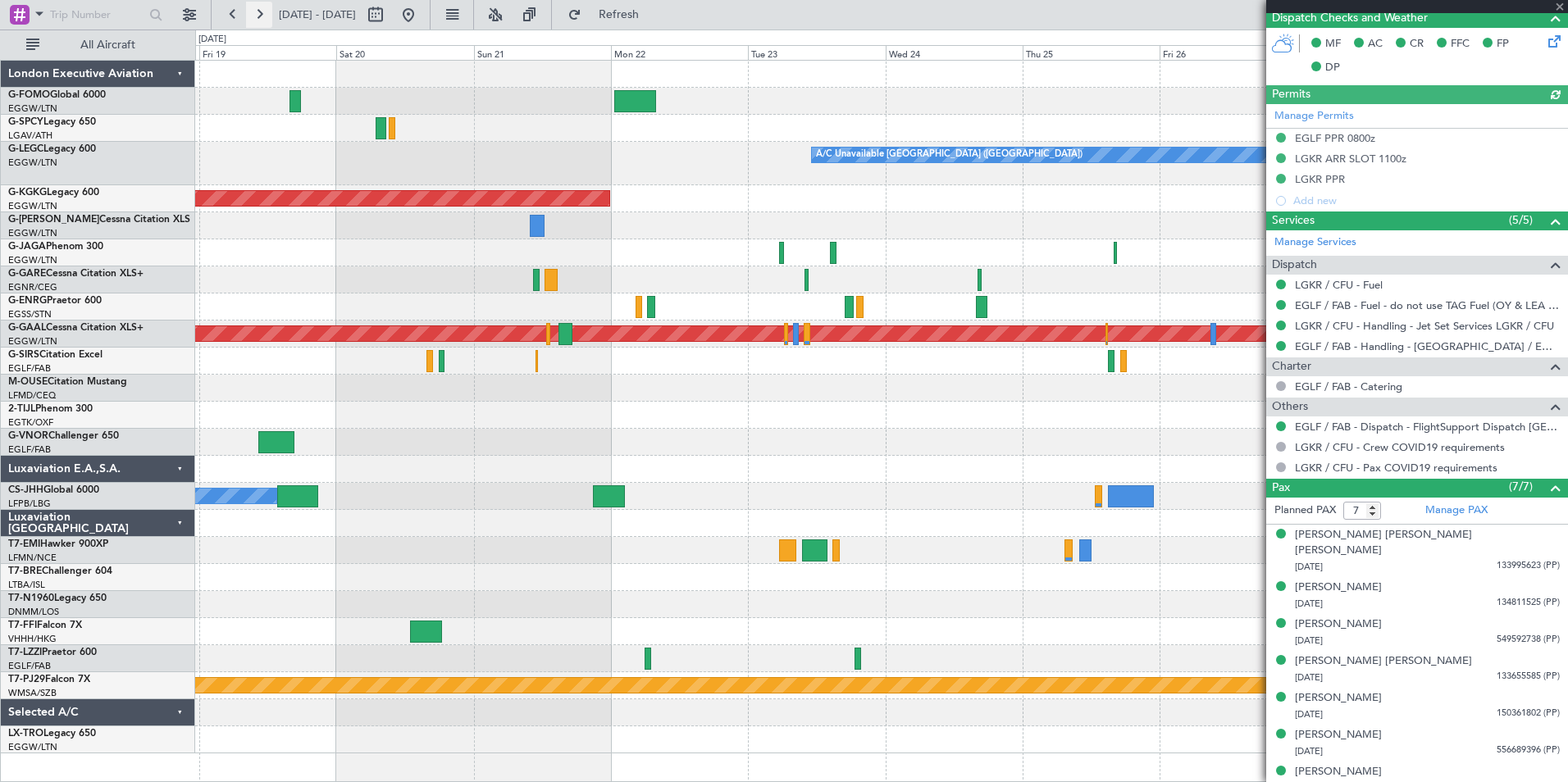
click at [259, 26] on button at bounding box center [259, 15] width 27 height 26
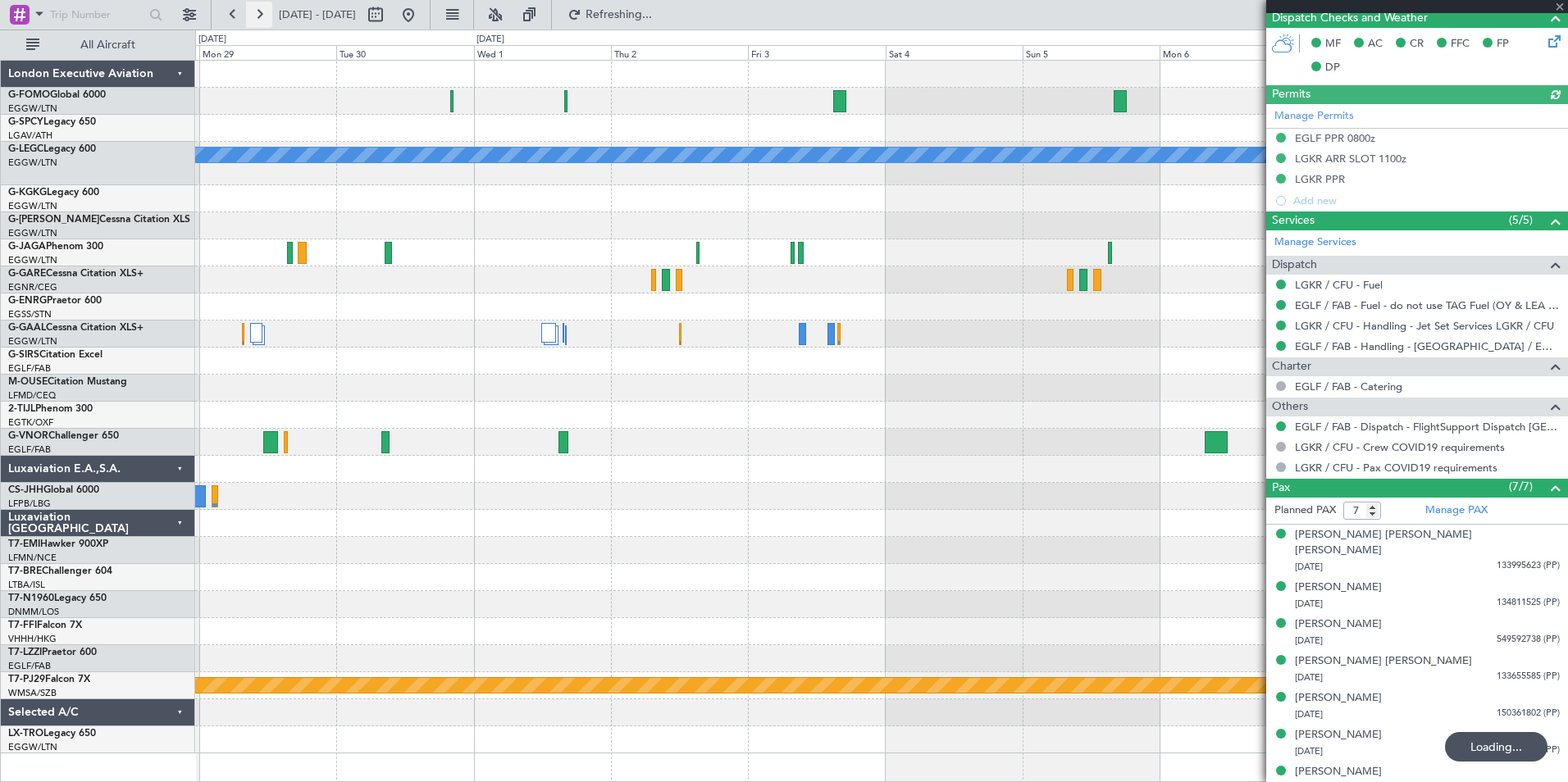
click at [259, 26] on button at bounding box center [259, 15] width 27 height 26
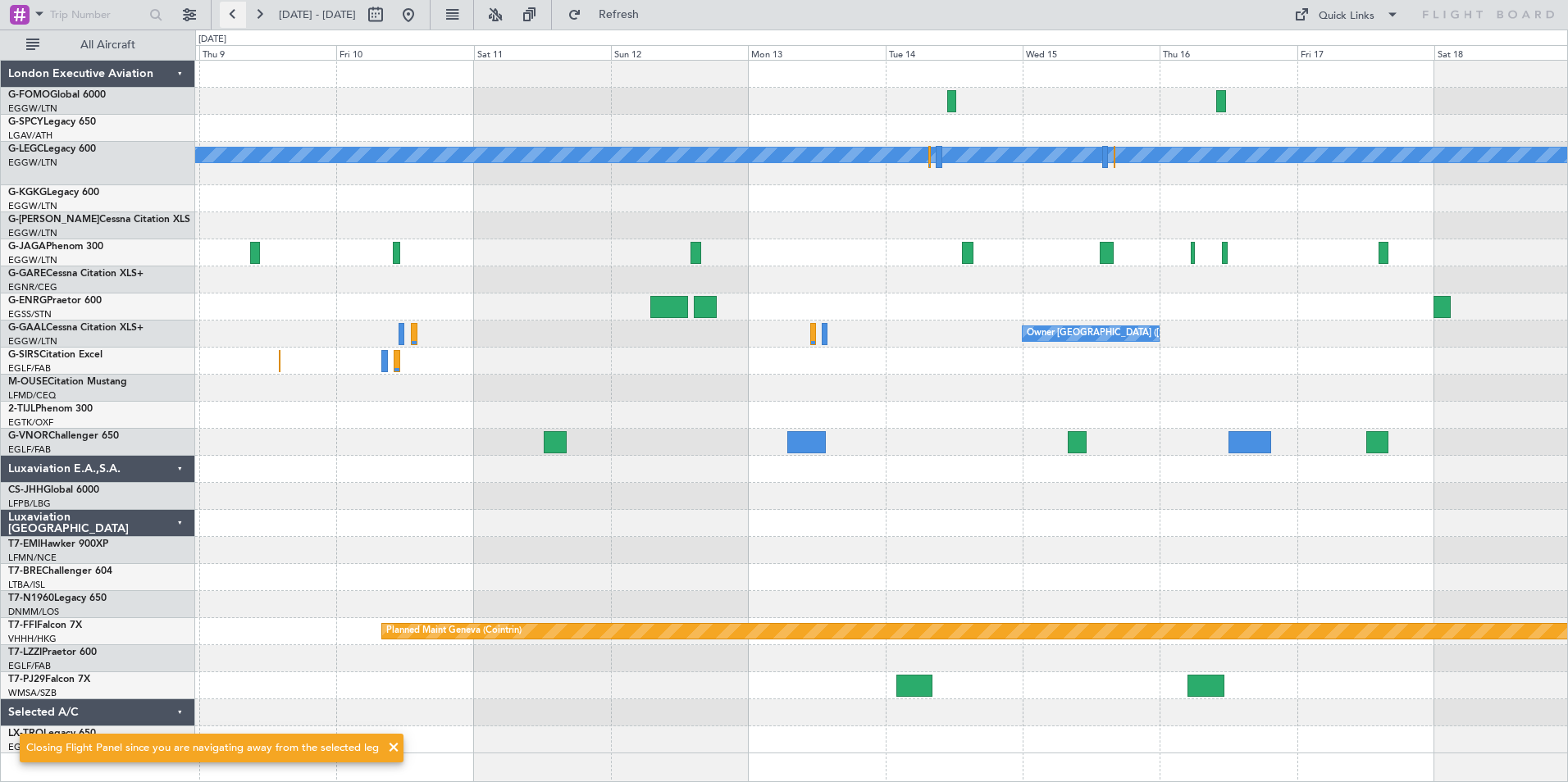
click at [239, 20] on button at bounding box center [233, 15] width 27 height 26
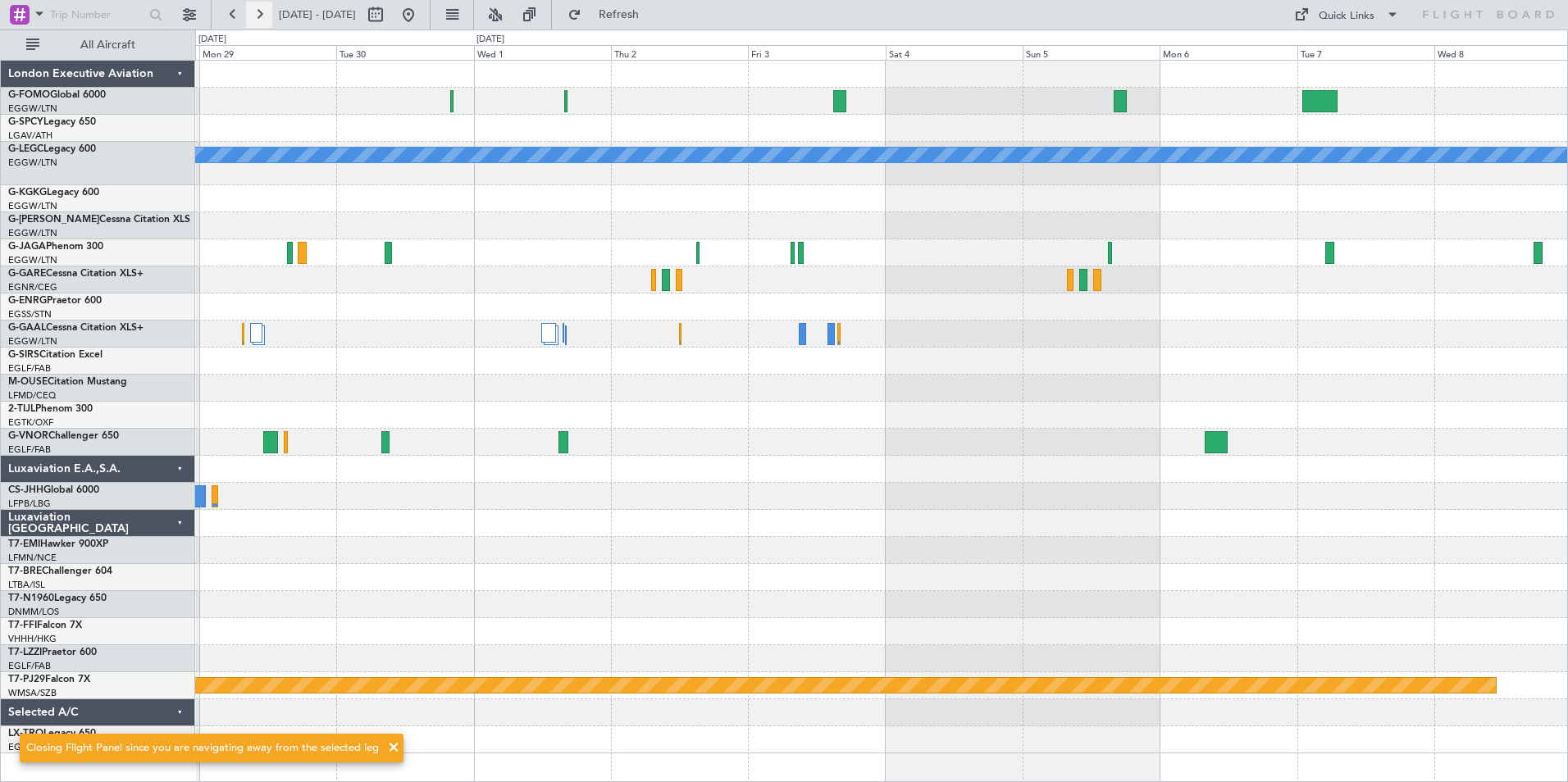
click at [258, 17] on button at bounding box center [259, 15] width 27 height 26
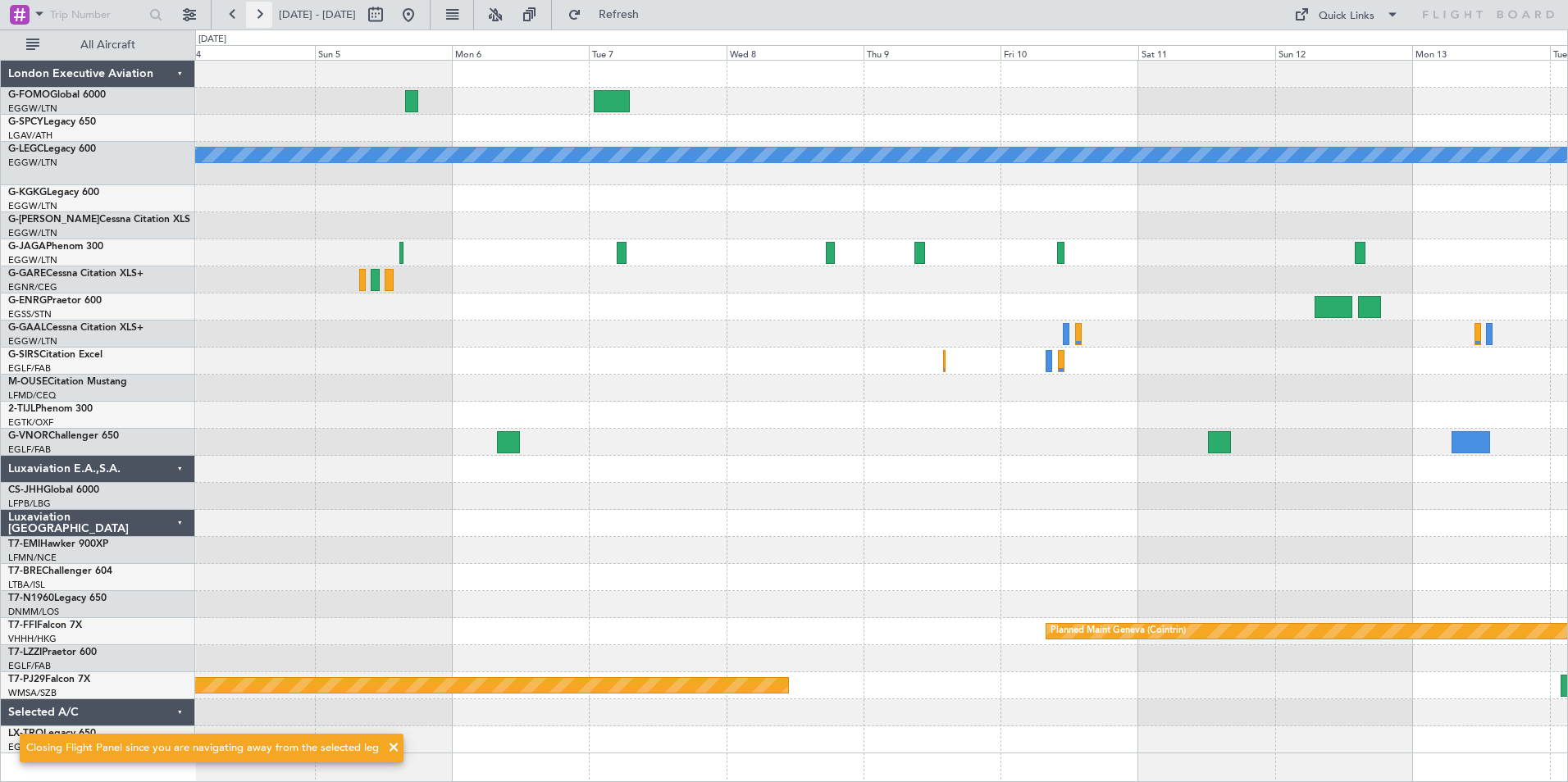
click at [258, 17] on button at bounding box center [259, 15] width 27 height 26
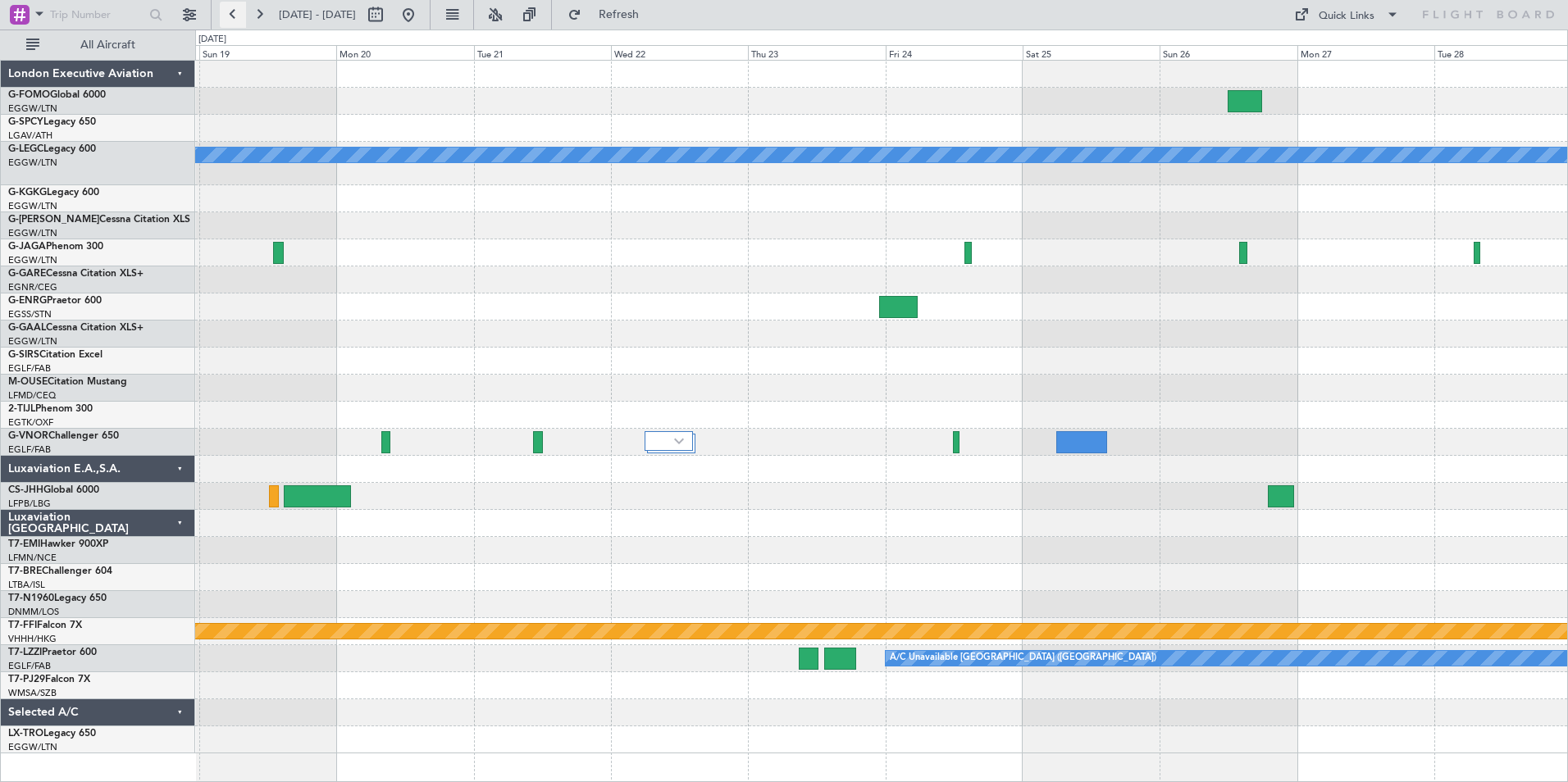
click at [236, 17] on button at bounding box center [233, 15] width 27 height 26
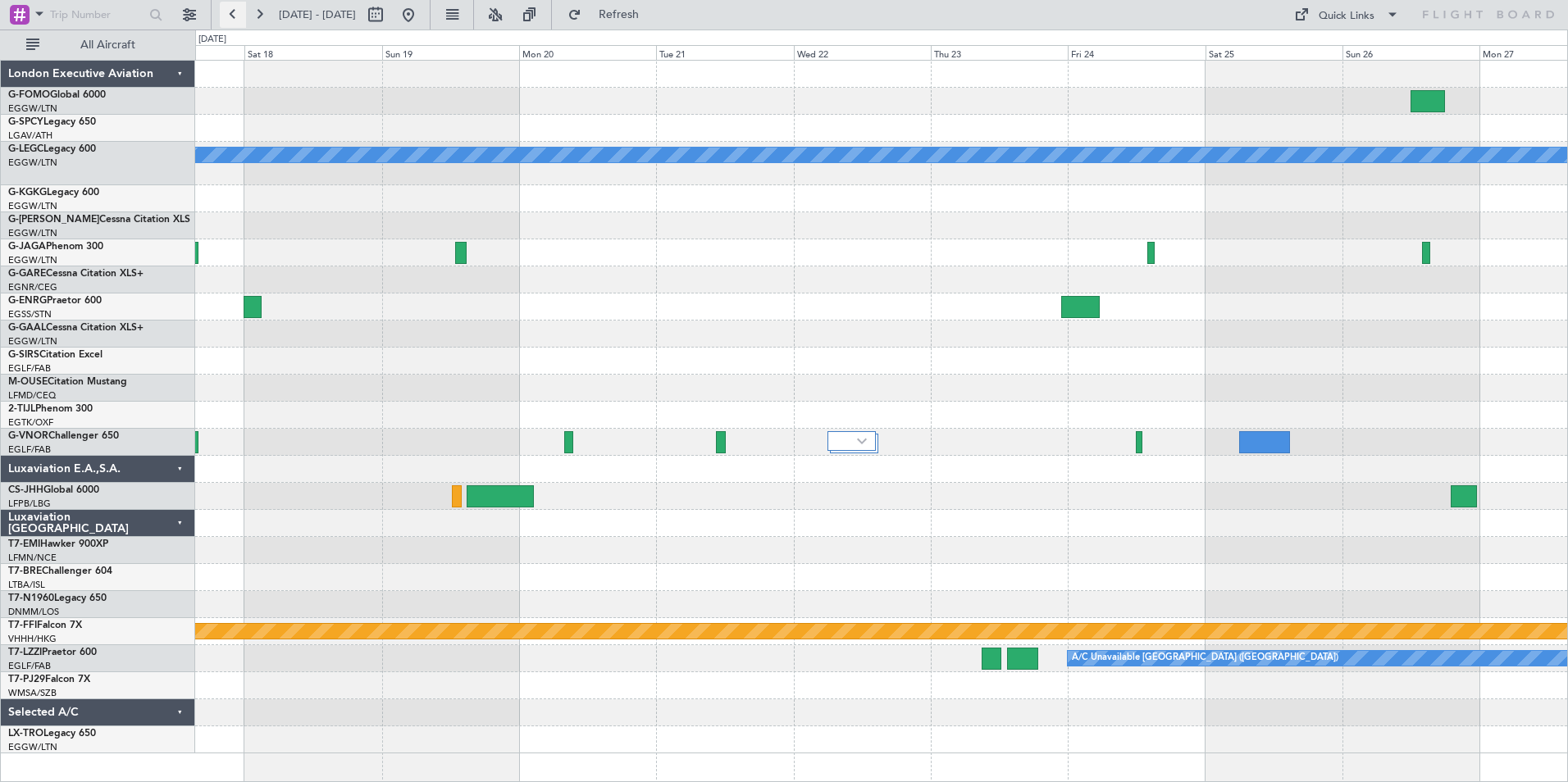
click at [236, 17] on button at bounding box center [233, 15] width 27 height 26
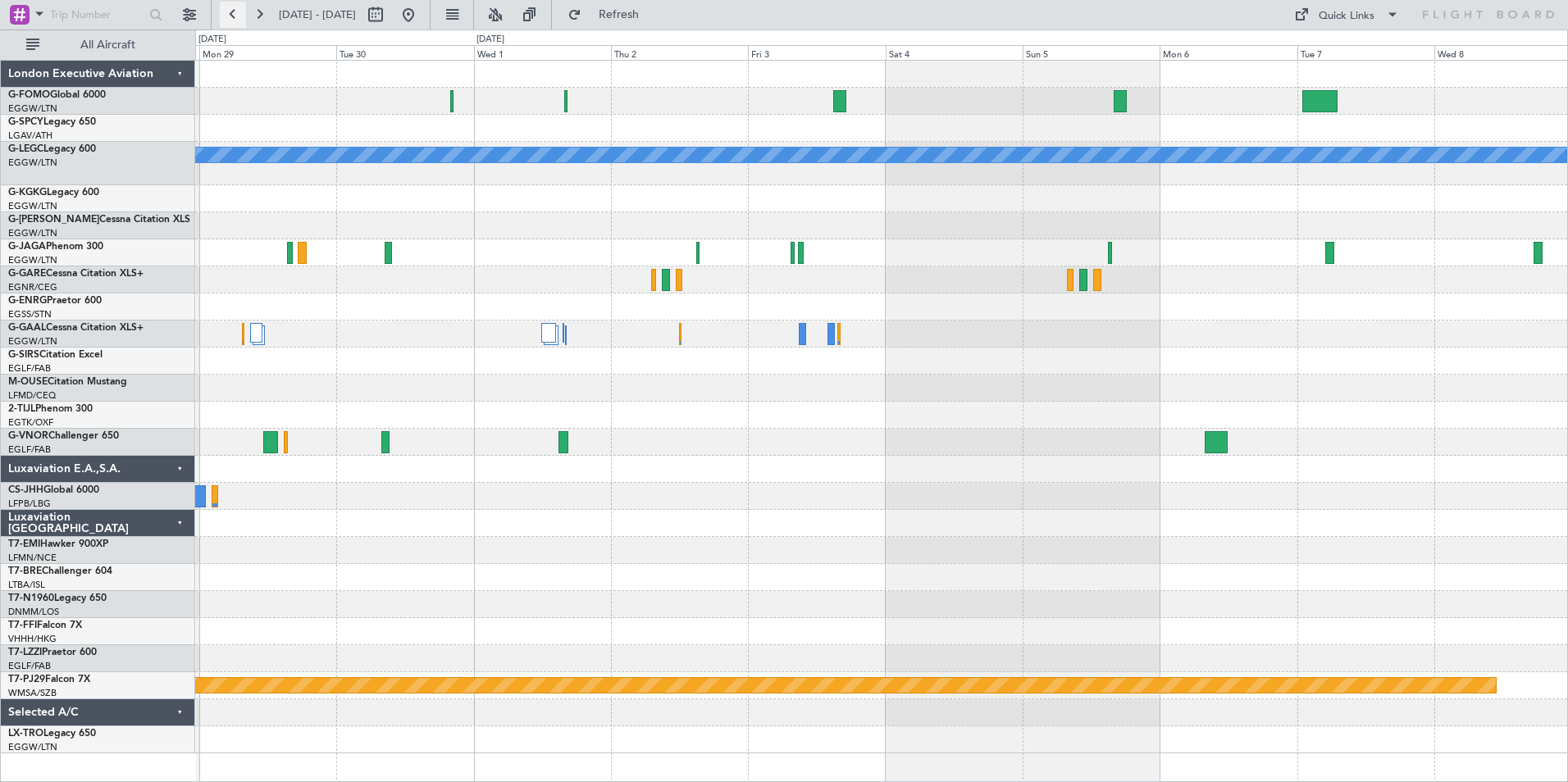
click at [241, 17] on button at bounding box center [233, 15] width 27 height 26
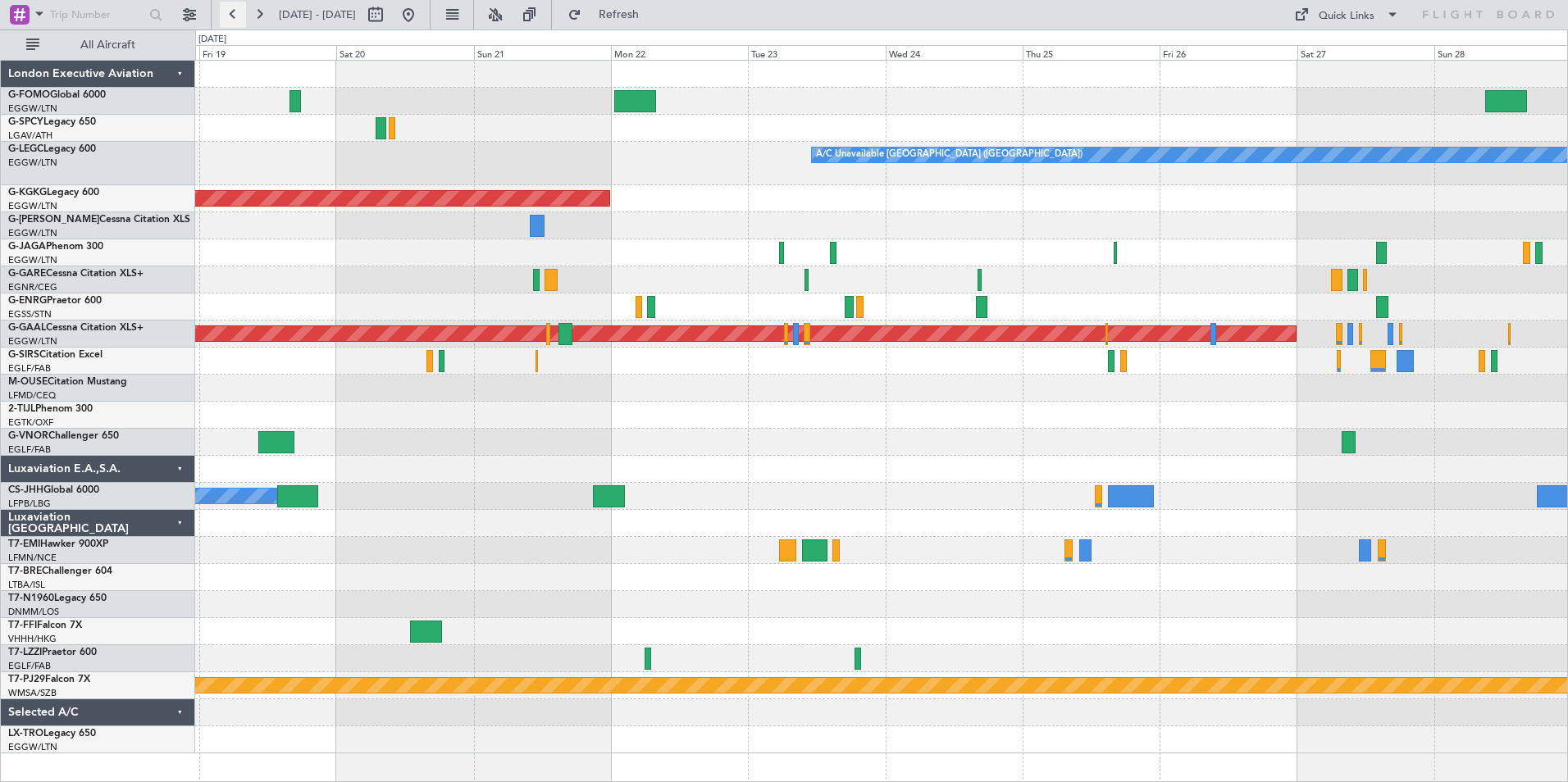
click at [229, 13] on button at bounding box center [233, 15] width 27 height 26
